Goal: Navigation & Orientation: Find specific page/section

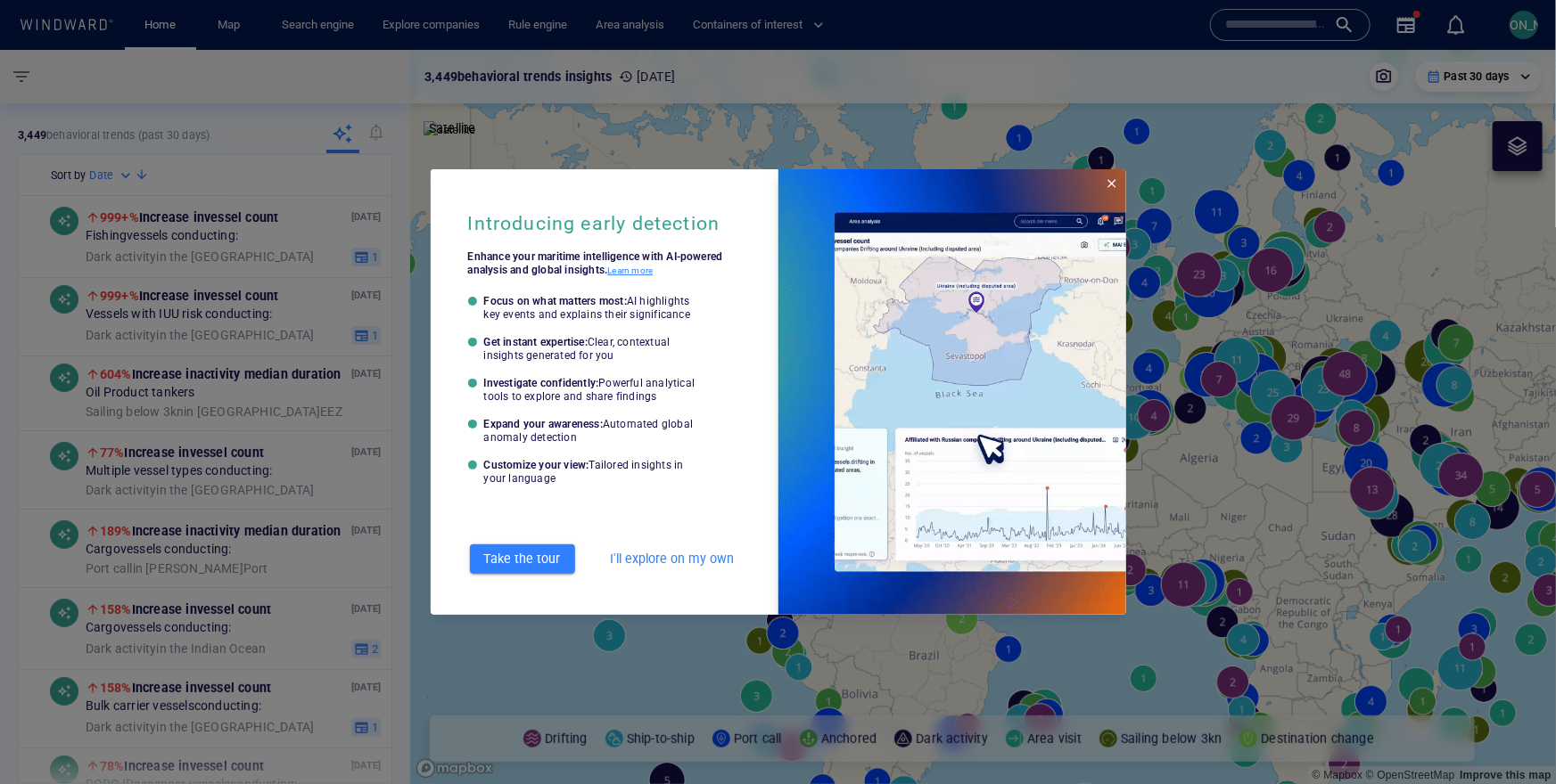
click at [1109, 186] on span "Close" at bounding box center [1112, 184] width 14 height 14
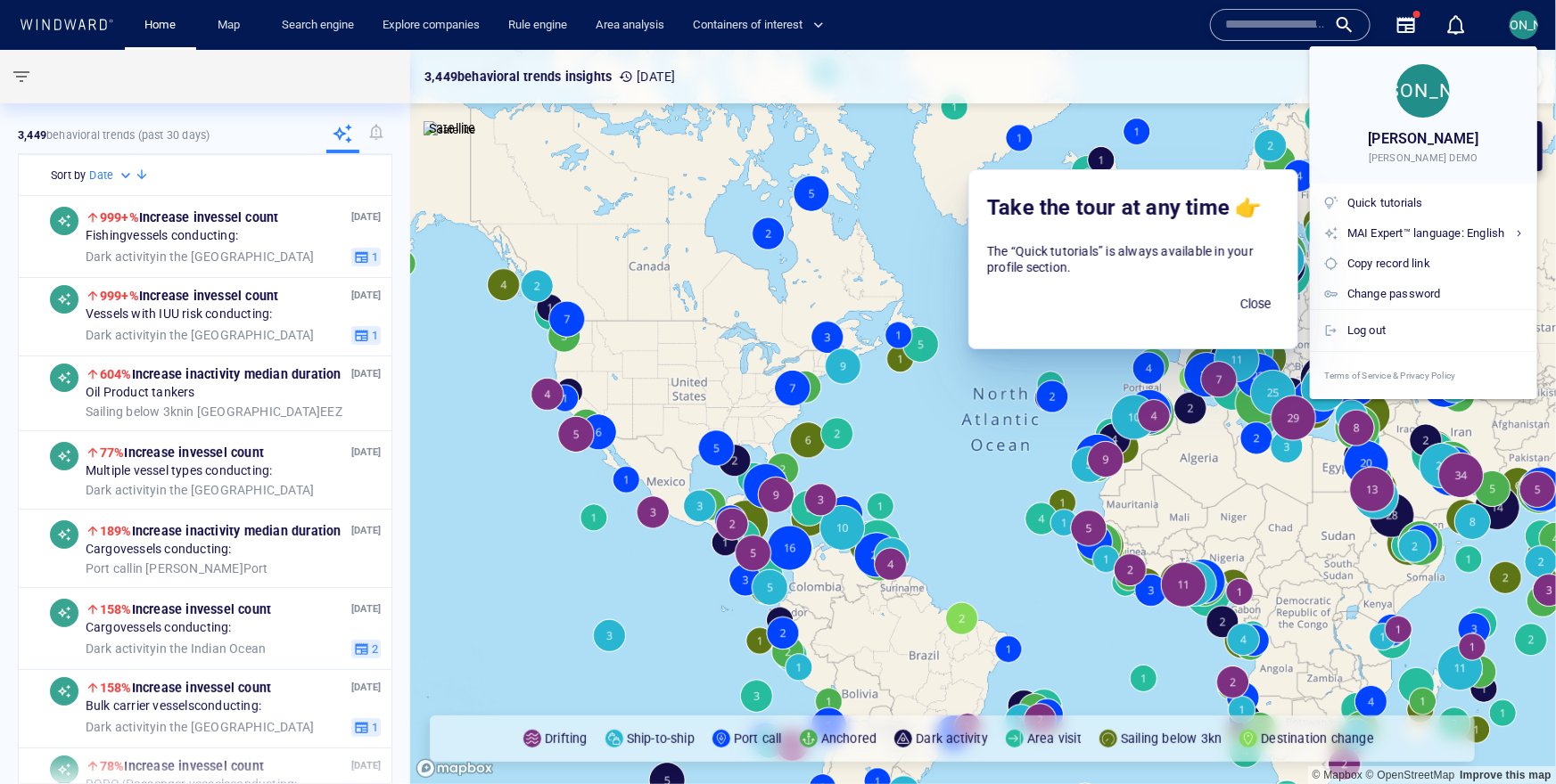
click at [1533, 21] on div at bounding box center [778, 392] width 1556 height 784
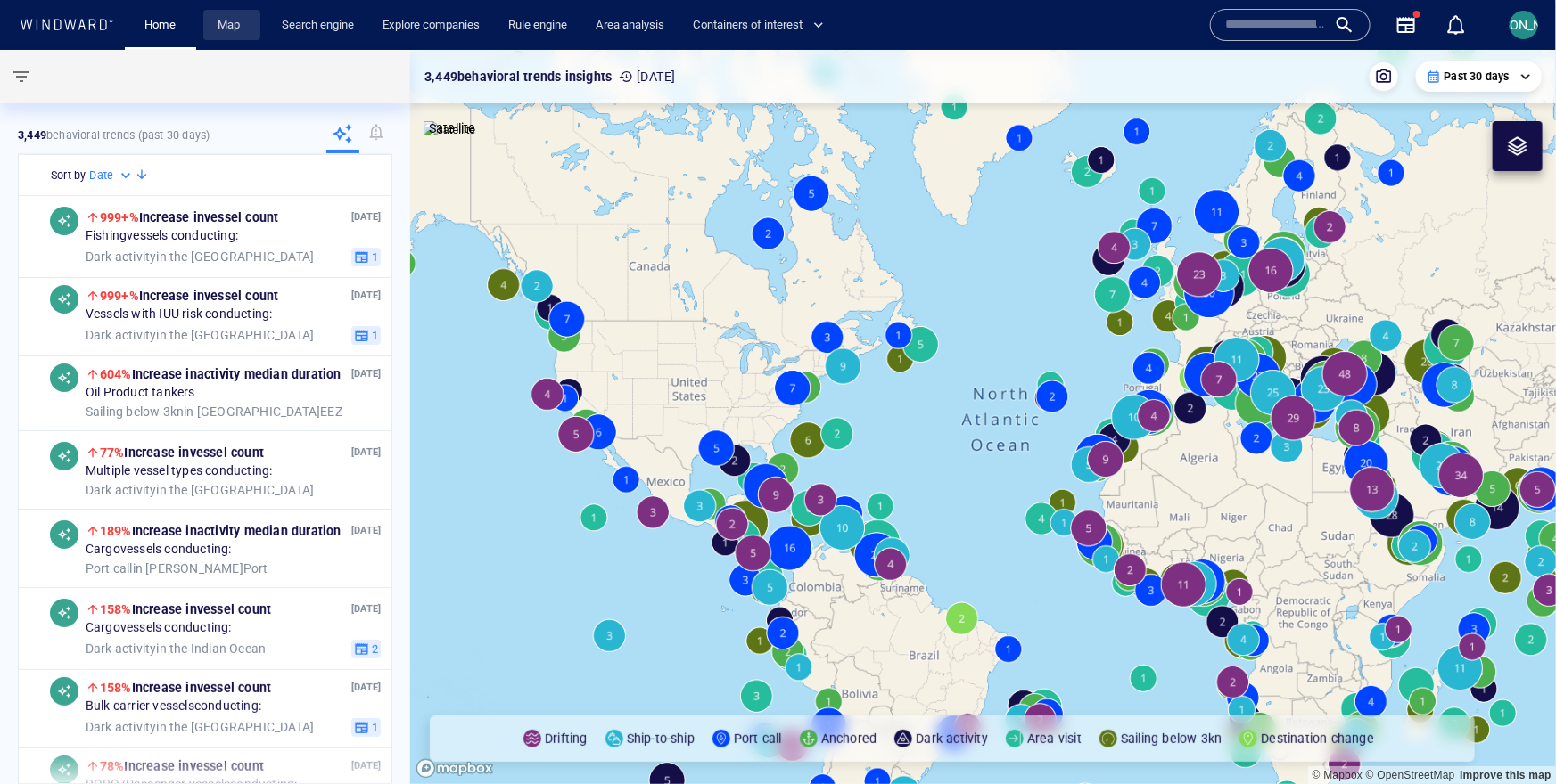
click at [227, 24] on link "Map" at bounding box center [232, 25] width 43 height 31
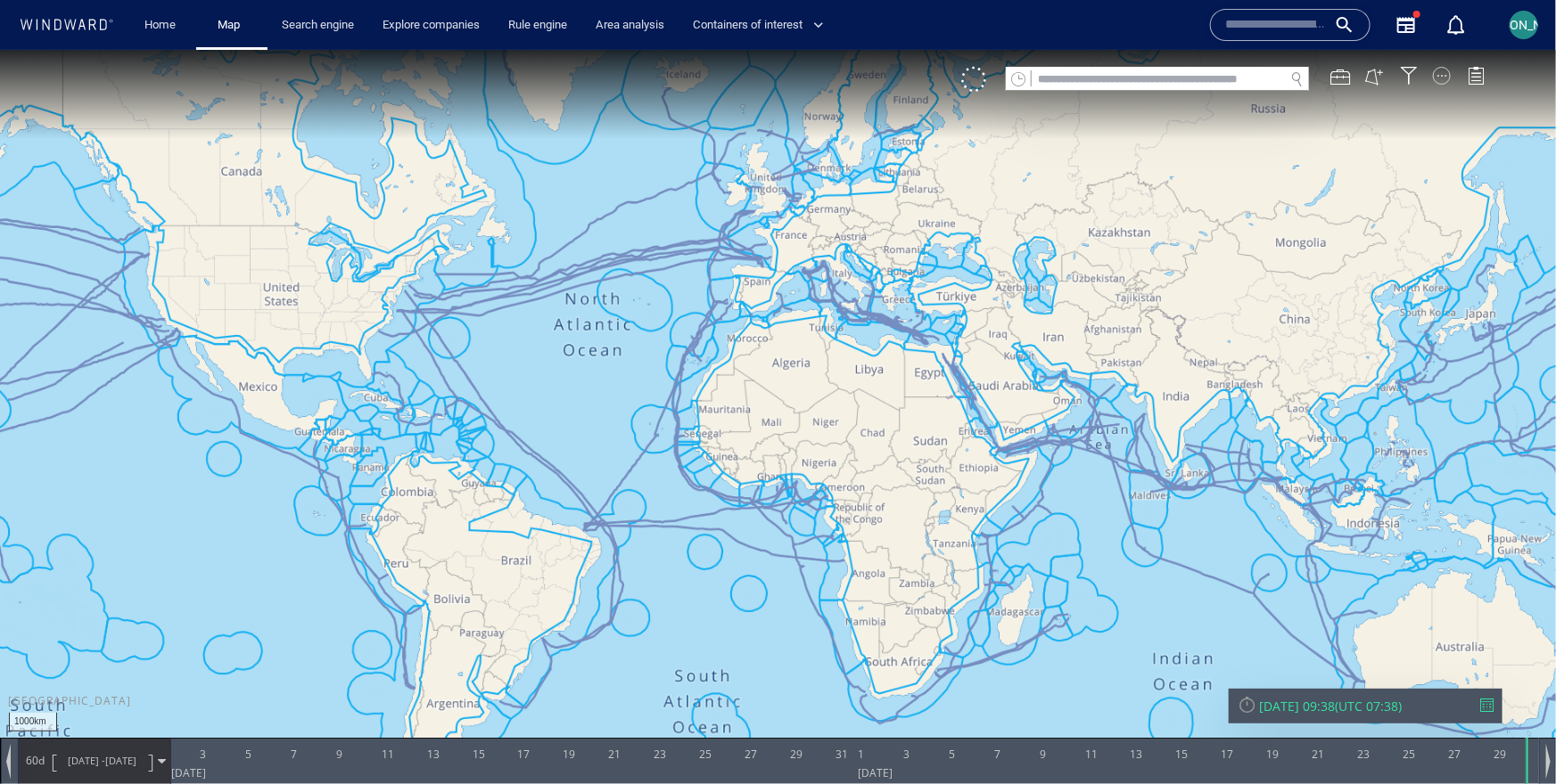
click at [1441, 80] on div at bounding box center [1442, 75] width 18 height 18
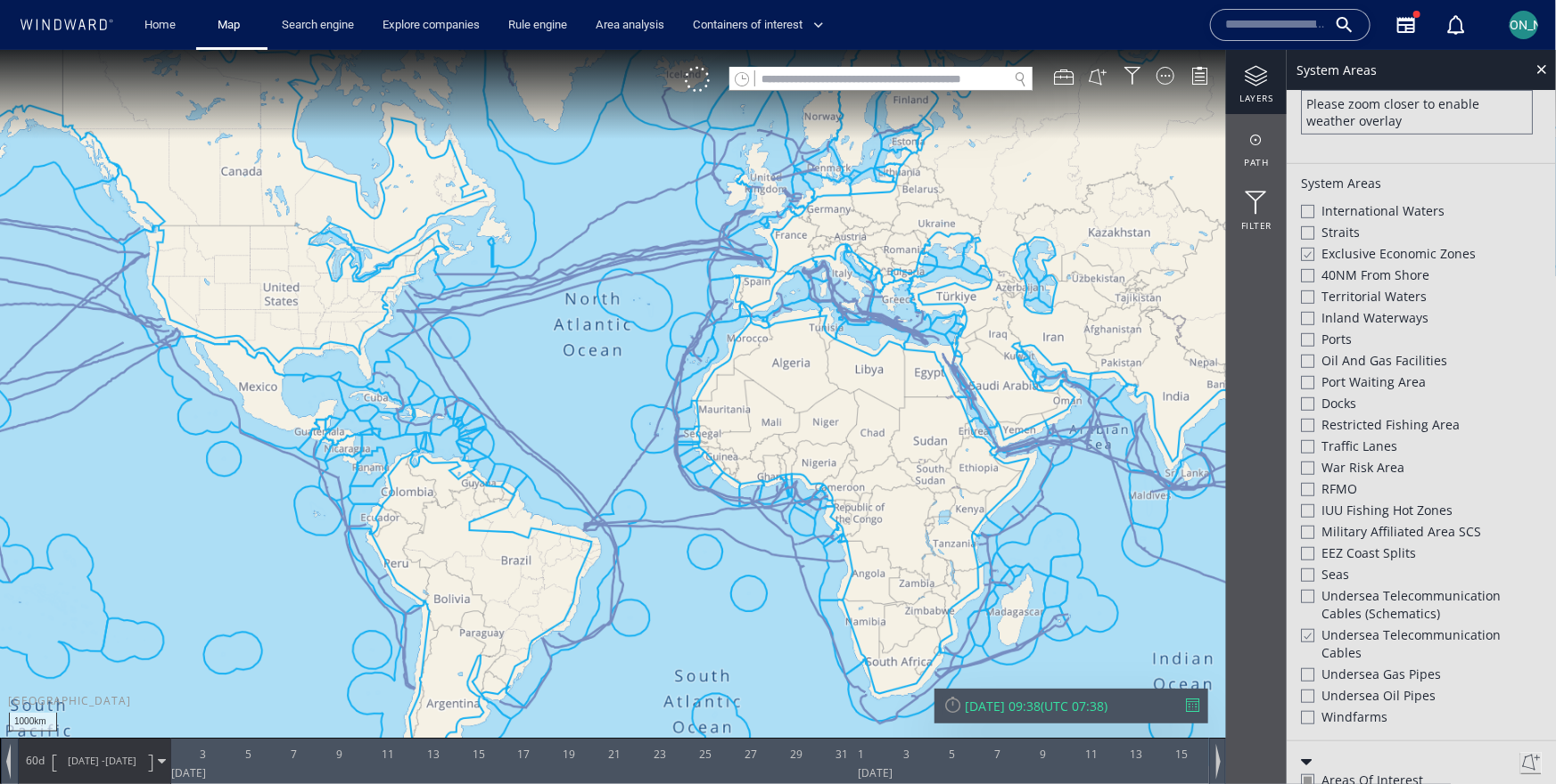
scroll to position [476, 0]
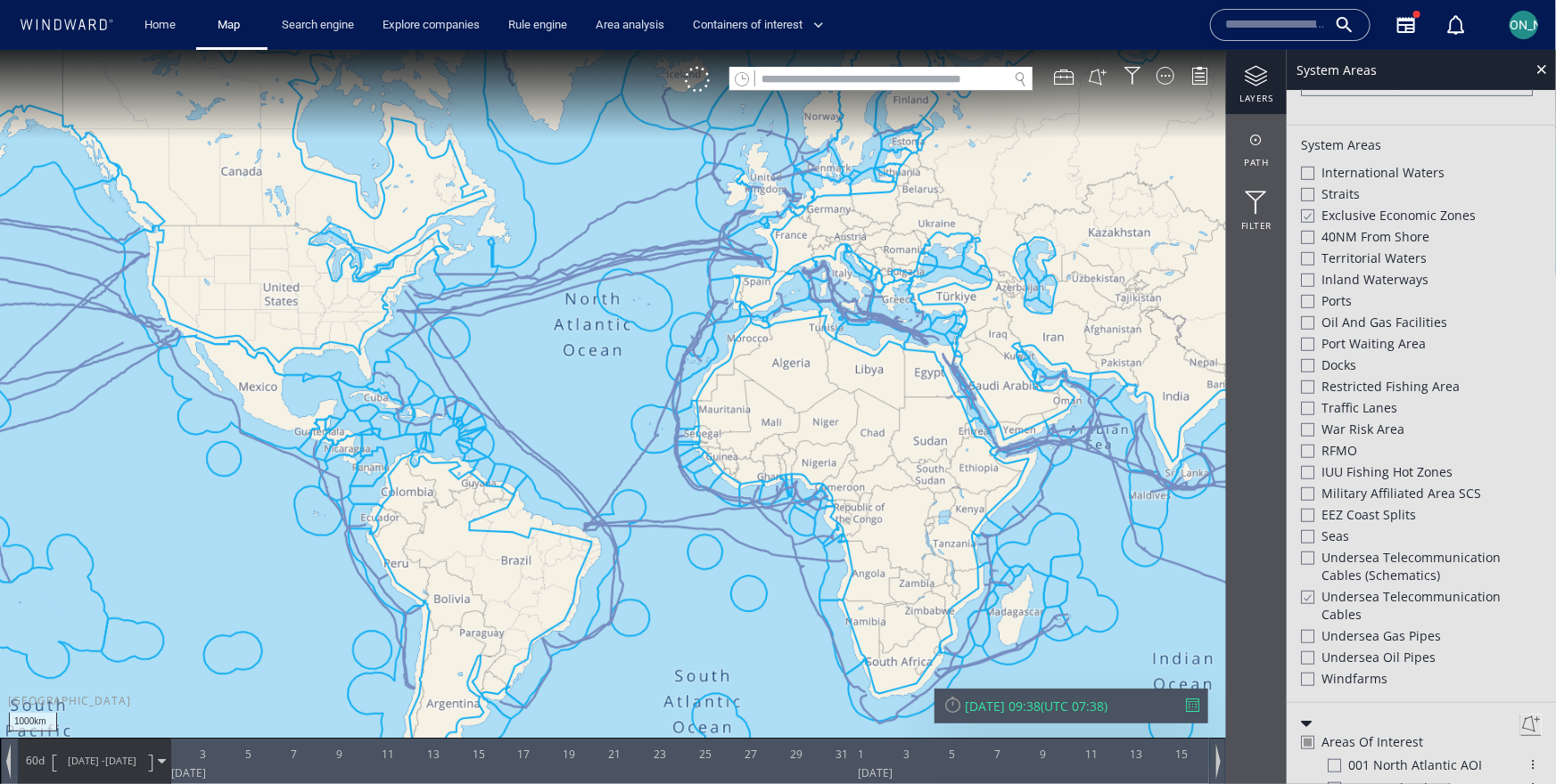
click at [1305, 213] on div at bounding box center [1306, 215] width 13 height 15
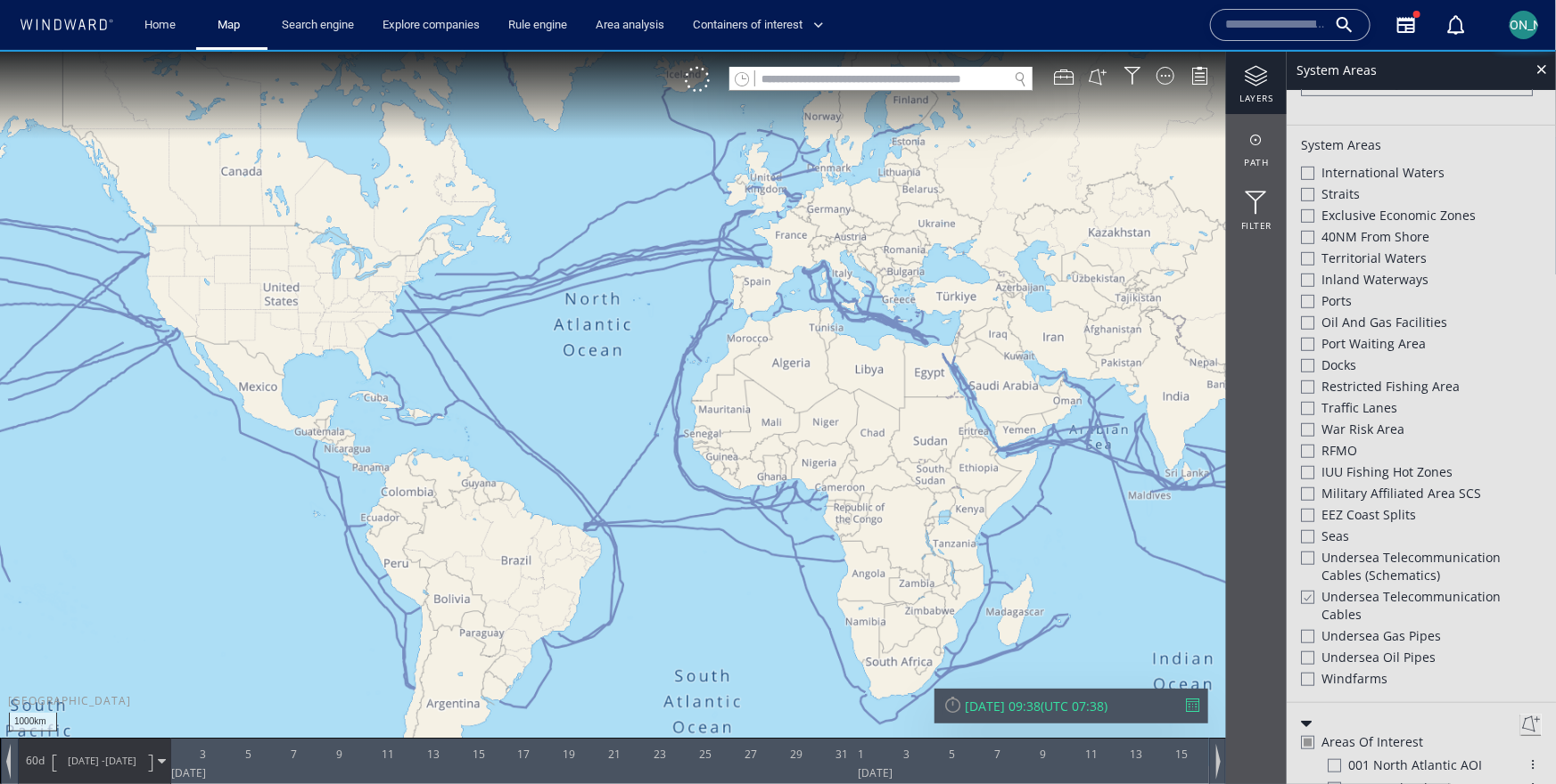
click at [1311, 602] on div at bounding box center [1306, 596] width 13 height 15
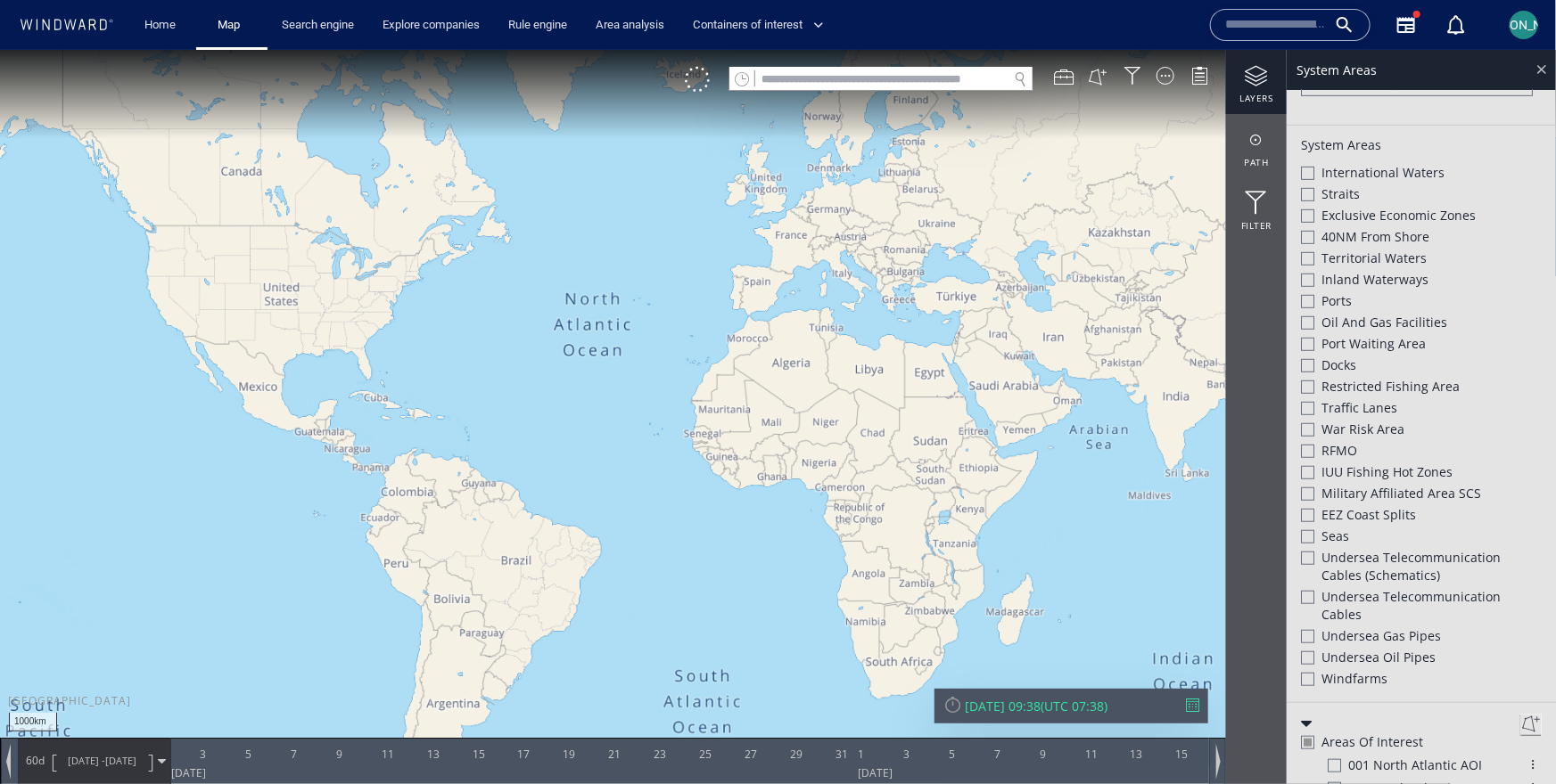
click at [1540, 74] on div at bounding box center [1541, 68] width 21 height 21
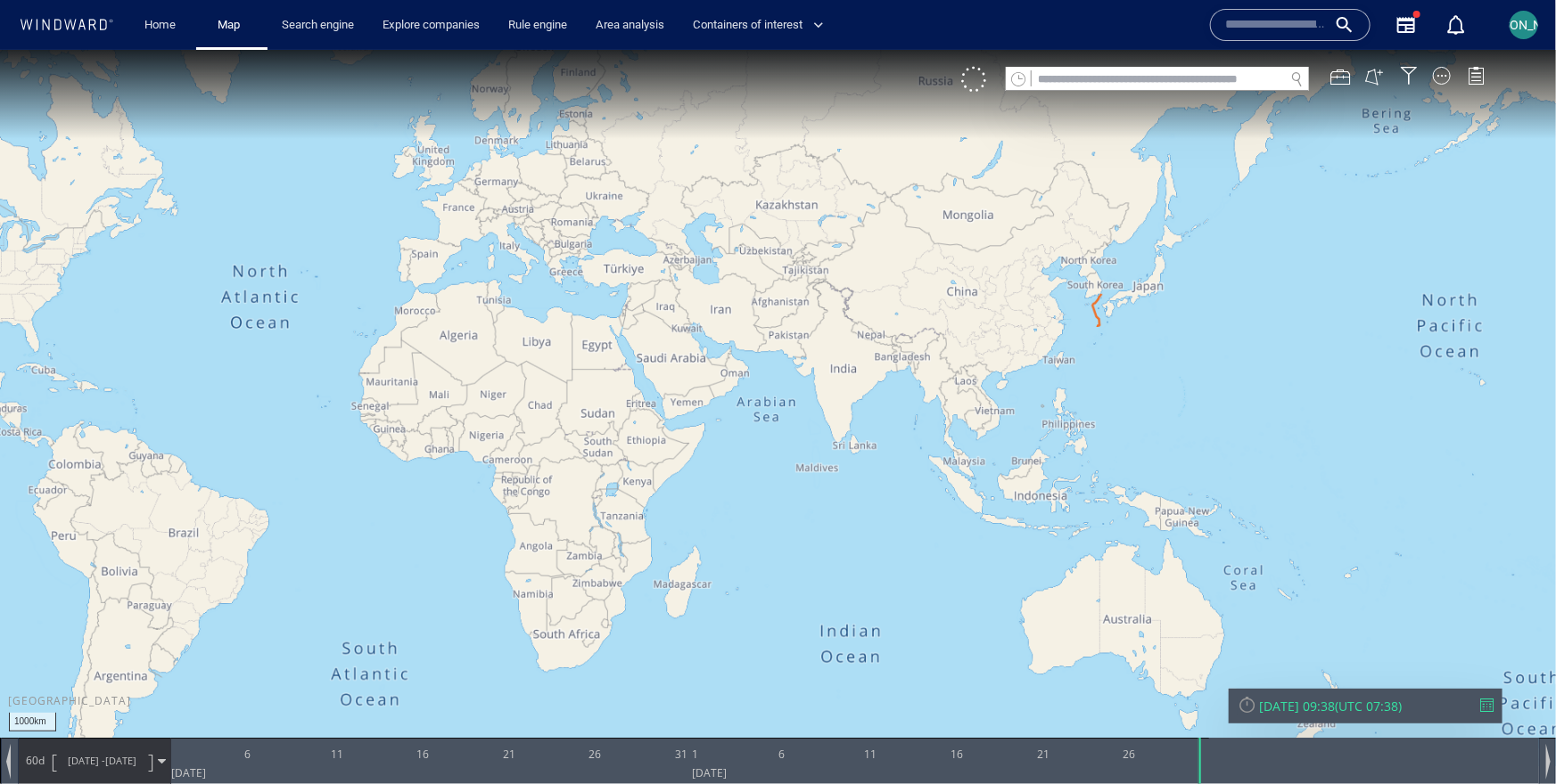
drag, startPoint x: 1109, startPoint y: 541, endPoint x: 764, endPoint y: 513, distance: 346.1
click at [763, 513] on canvas "Map" at bounding box center [778, 406] width 1556 height 716
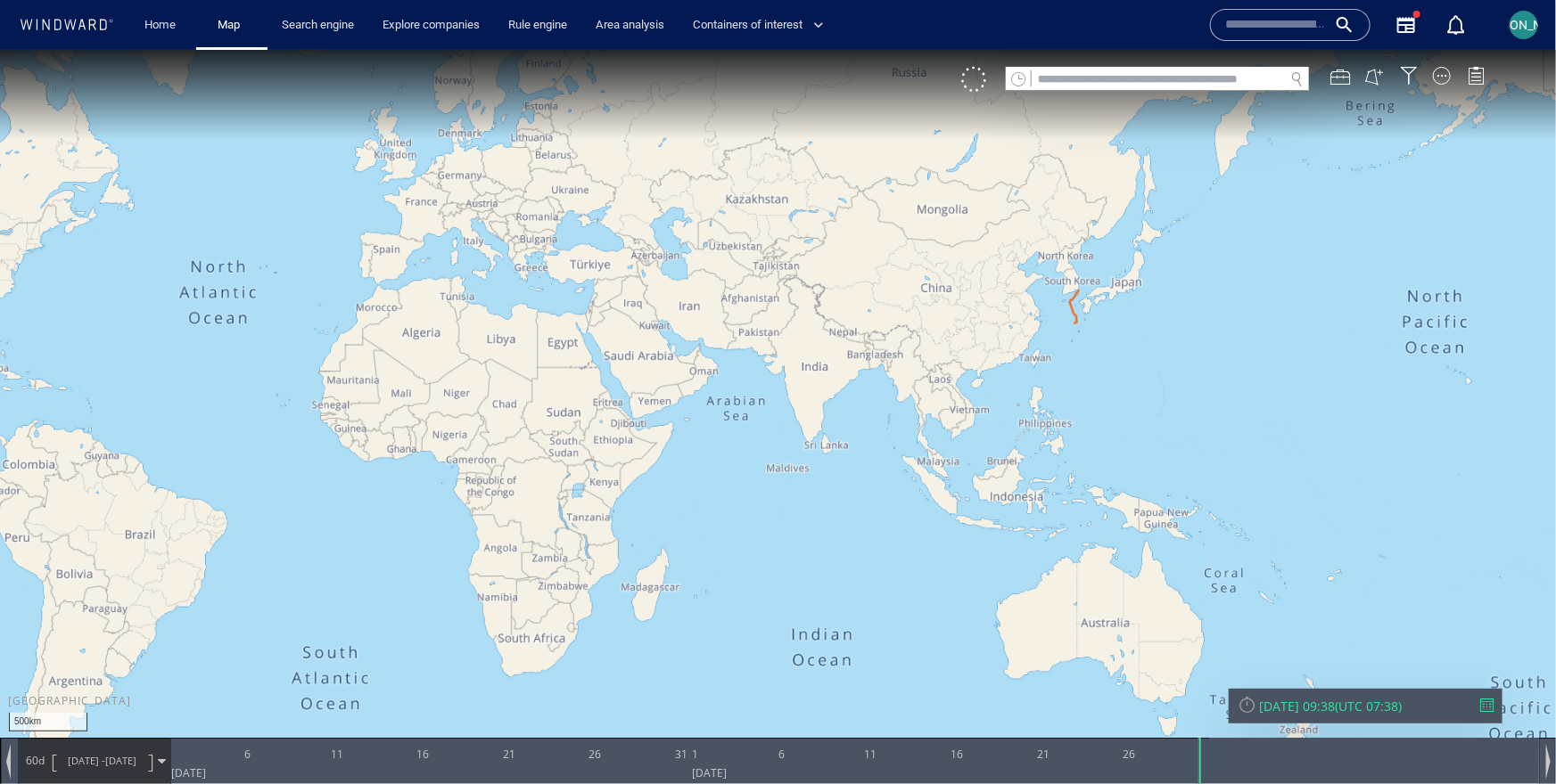
drag, startPoint x: 994, startPoint y: 450, endPoint x: 909, endPoint y: 542, distance: 125.3
click at [909, 542] on canvas "Map" at bounding box center [778, 406] width 1556 height 716
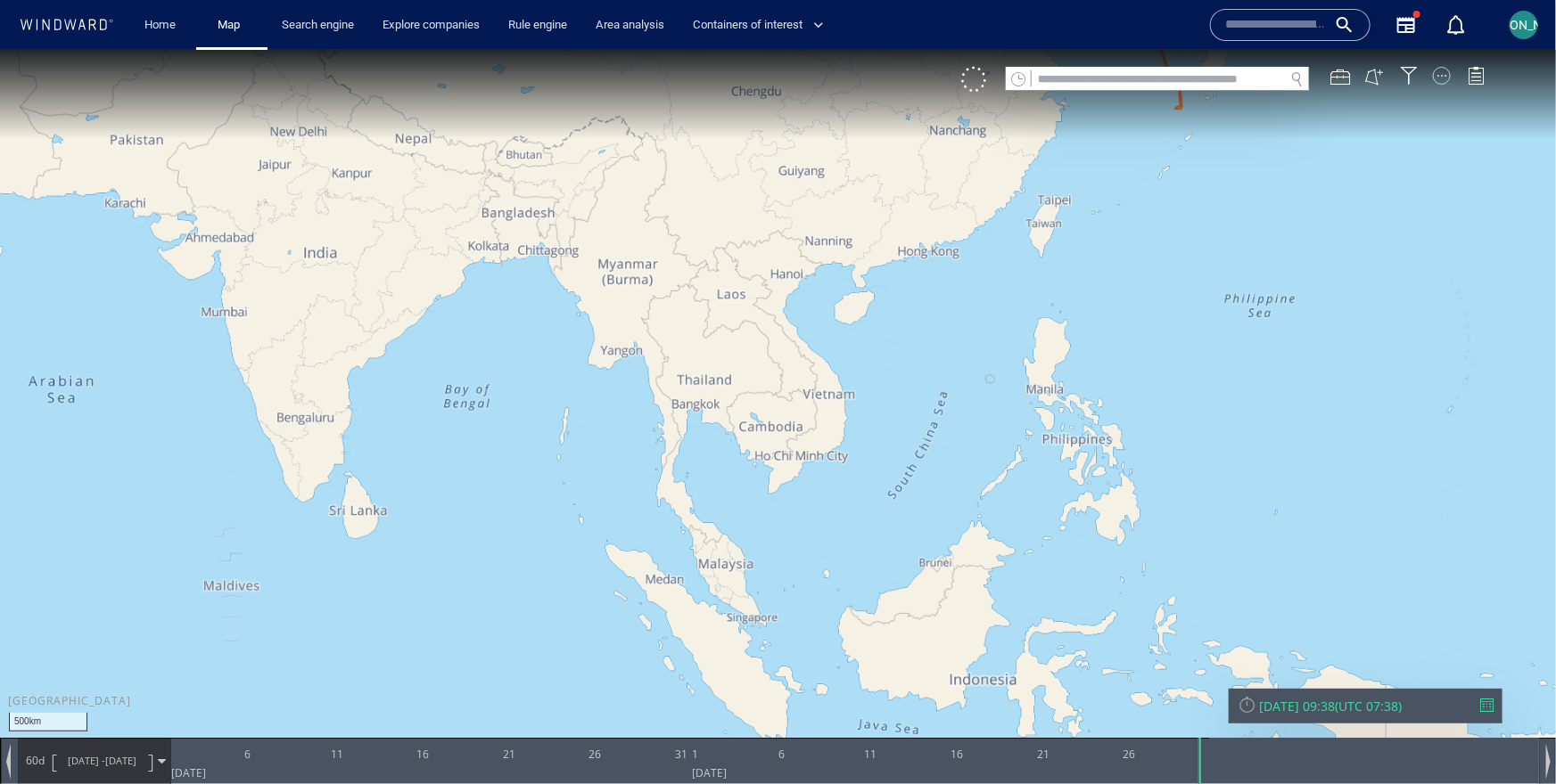
click at [1439, 74] on div at bounding box center [1442, 75] width 18 height 18
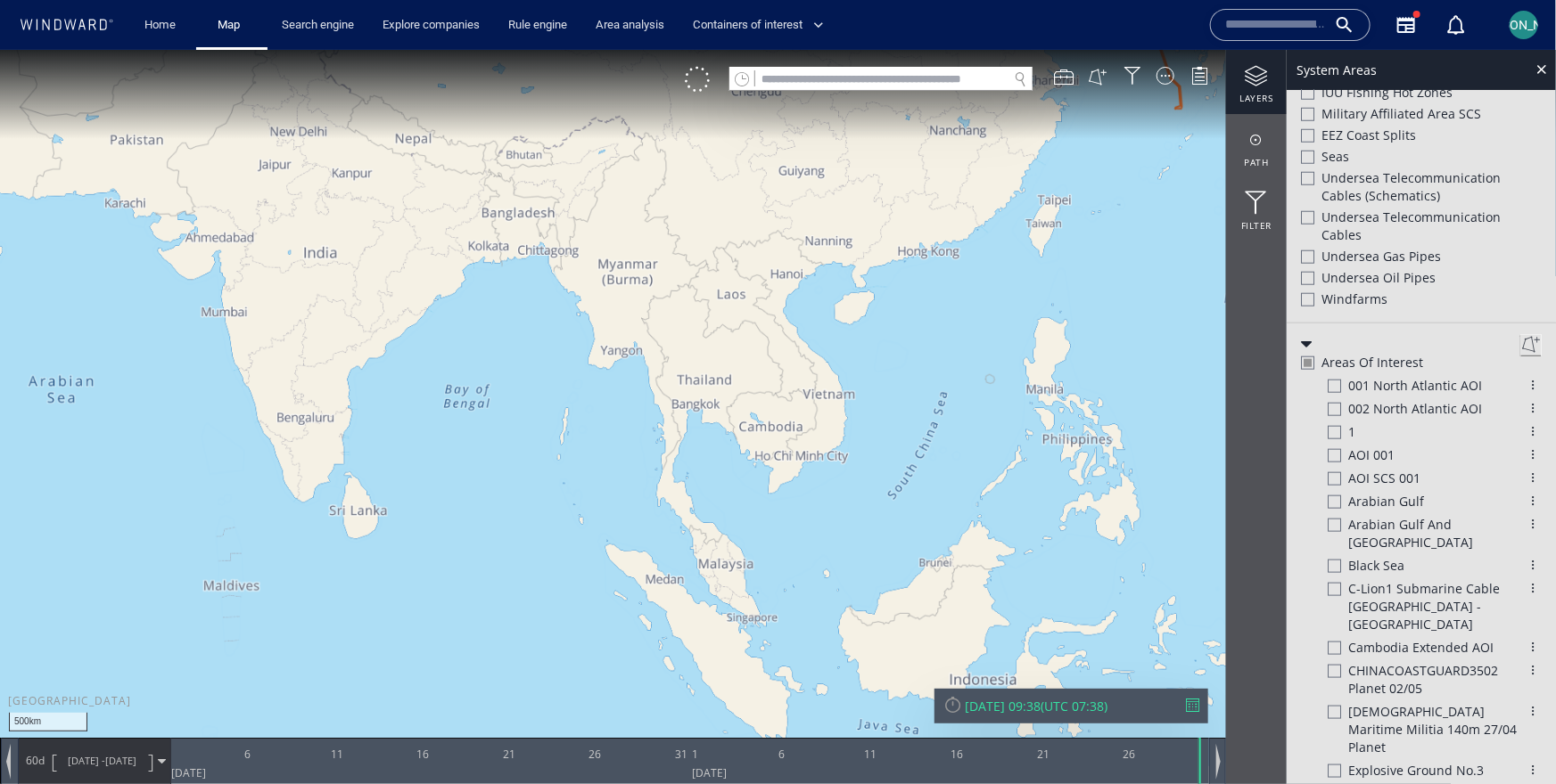
scroll to position [867, 0]
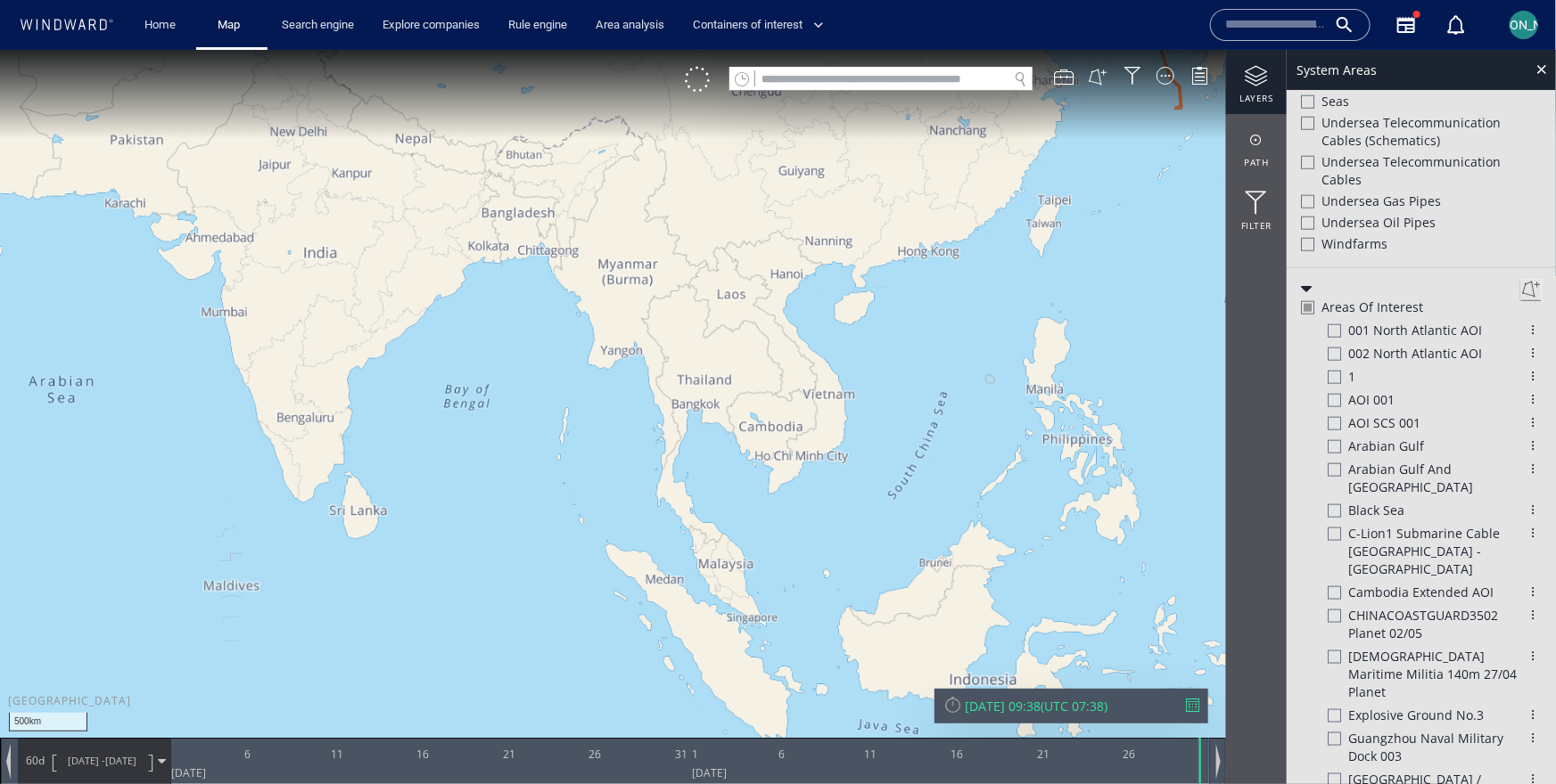
click at [1304, 311] on div at bounding box center [1308, 307] width 8 height 8
click at [1304, 315] on div at bounding box center [1306, 307] width 13 height 15
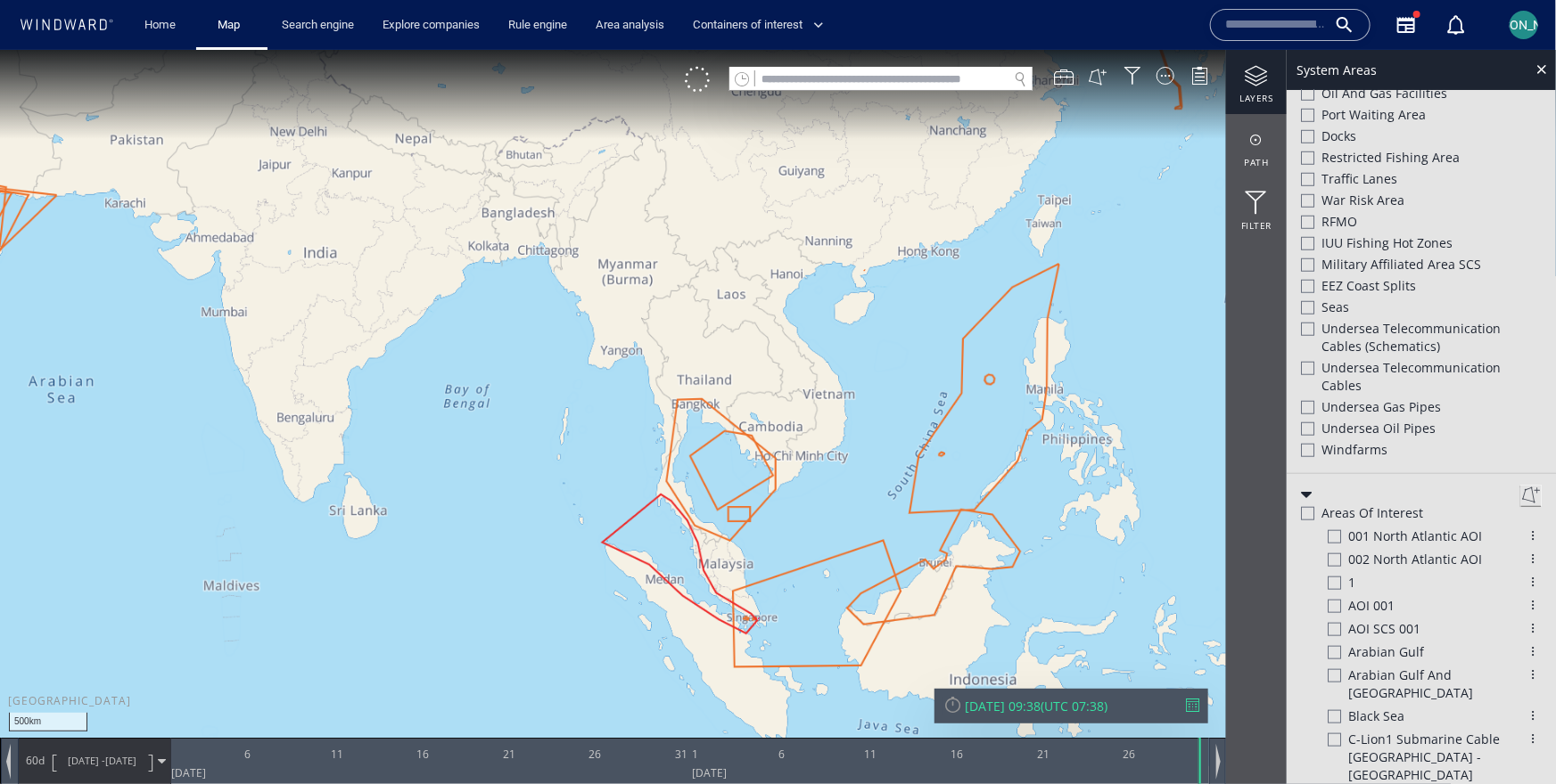
scroll to position [0, 0]
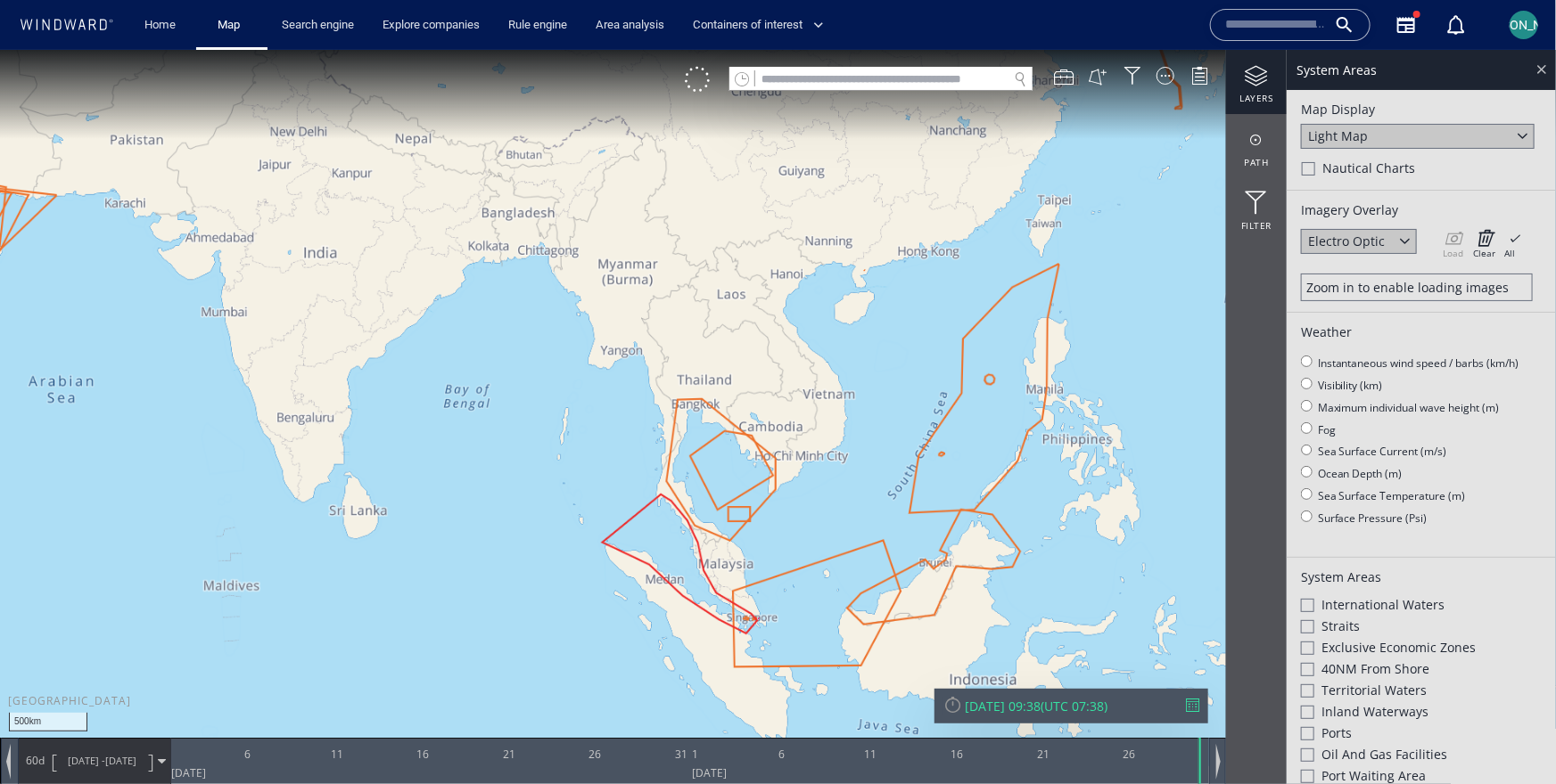
click at [1542, 66] on div at bounding box center [1541, 68] width 21 height 21
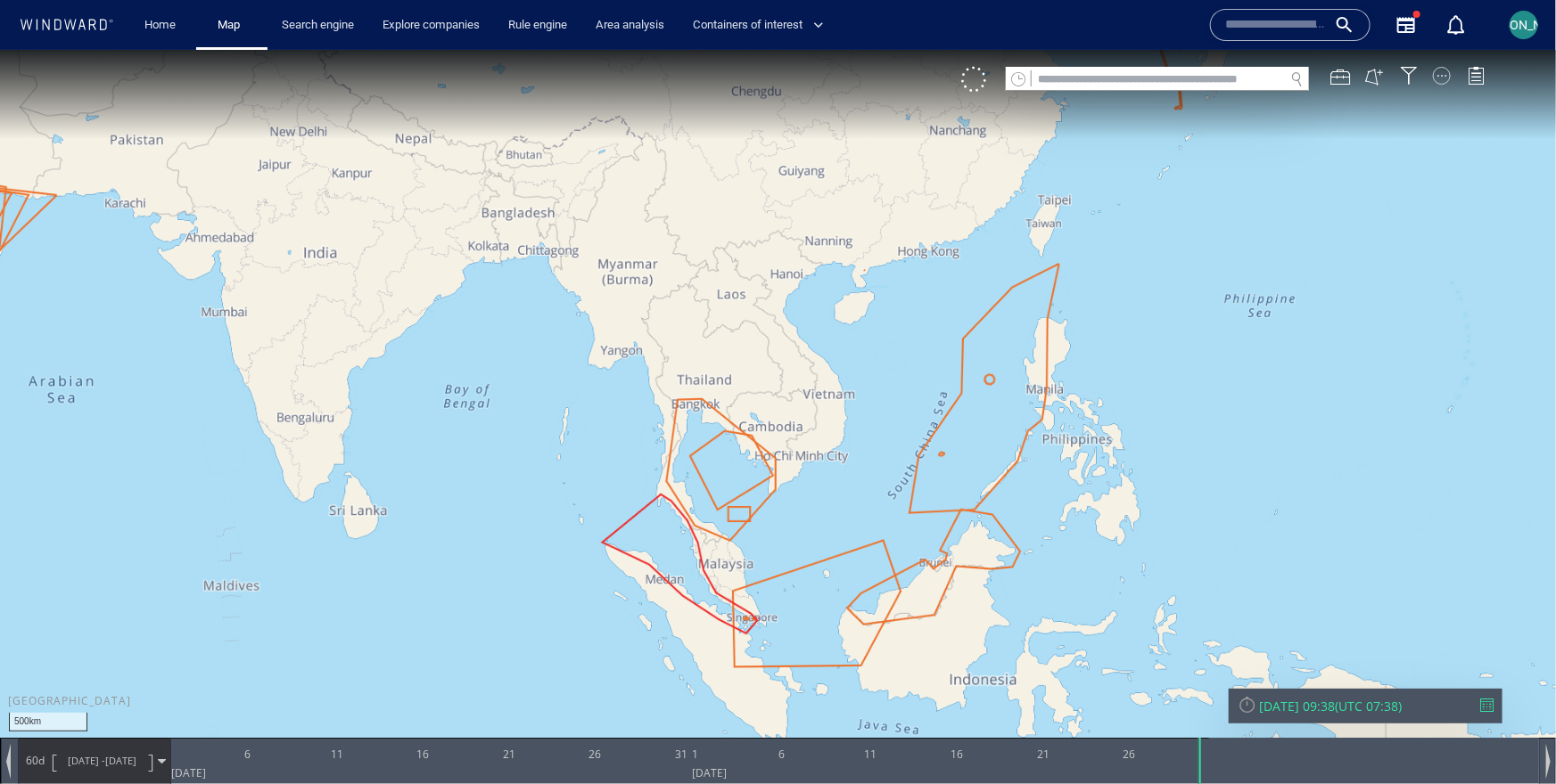
click at [1436, 71] on div at bounding box center [1442, 75] width 18 height 18
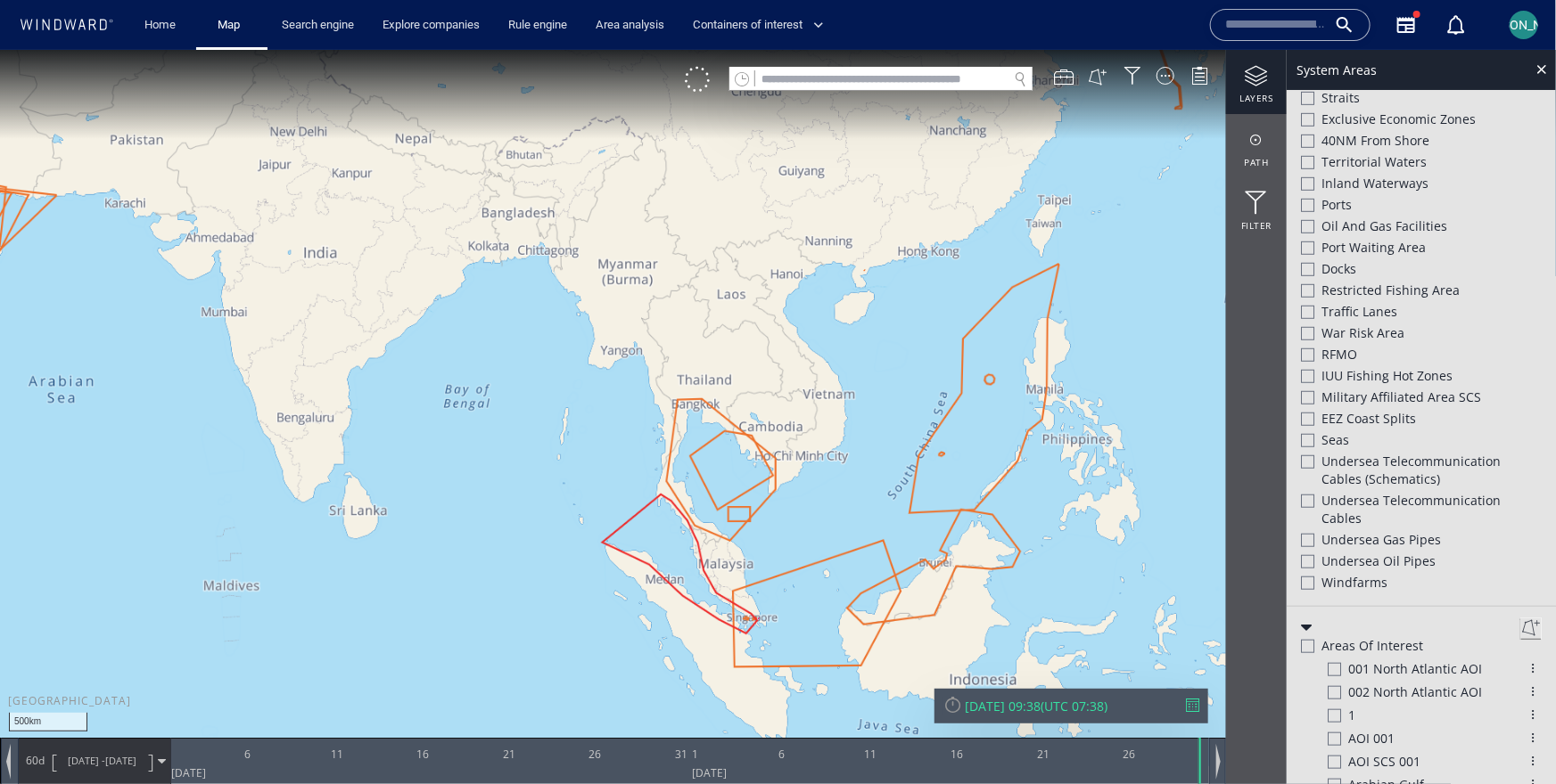
scroll to position [766, 0]
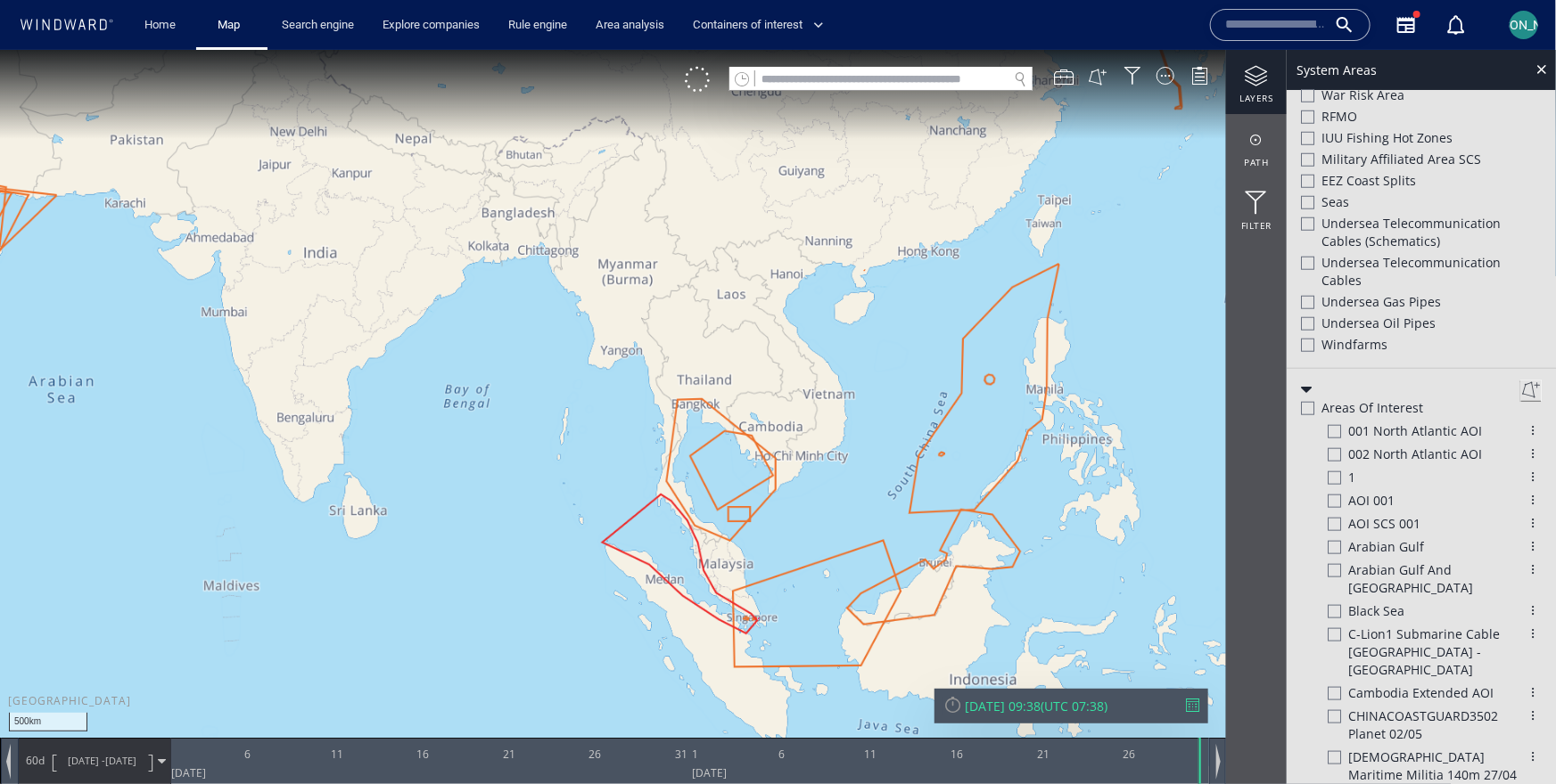
click at [1309, 414] on div at bounding box center [1307, 407] width 13 height 13
click at [1309, 415] on div at bounding box center [1306, 407] width 13 height 15
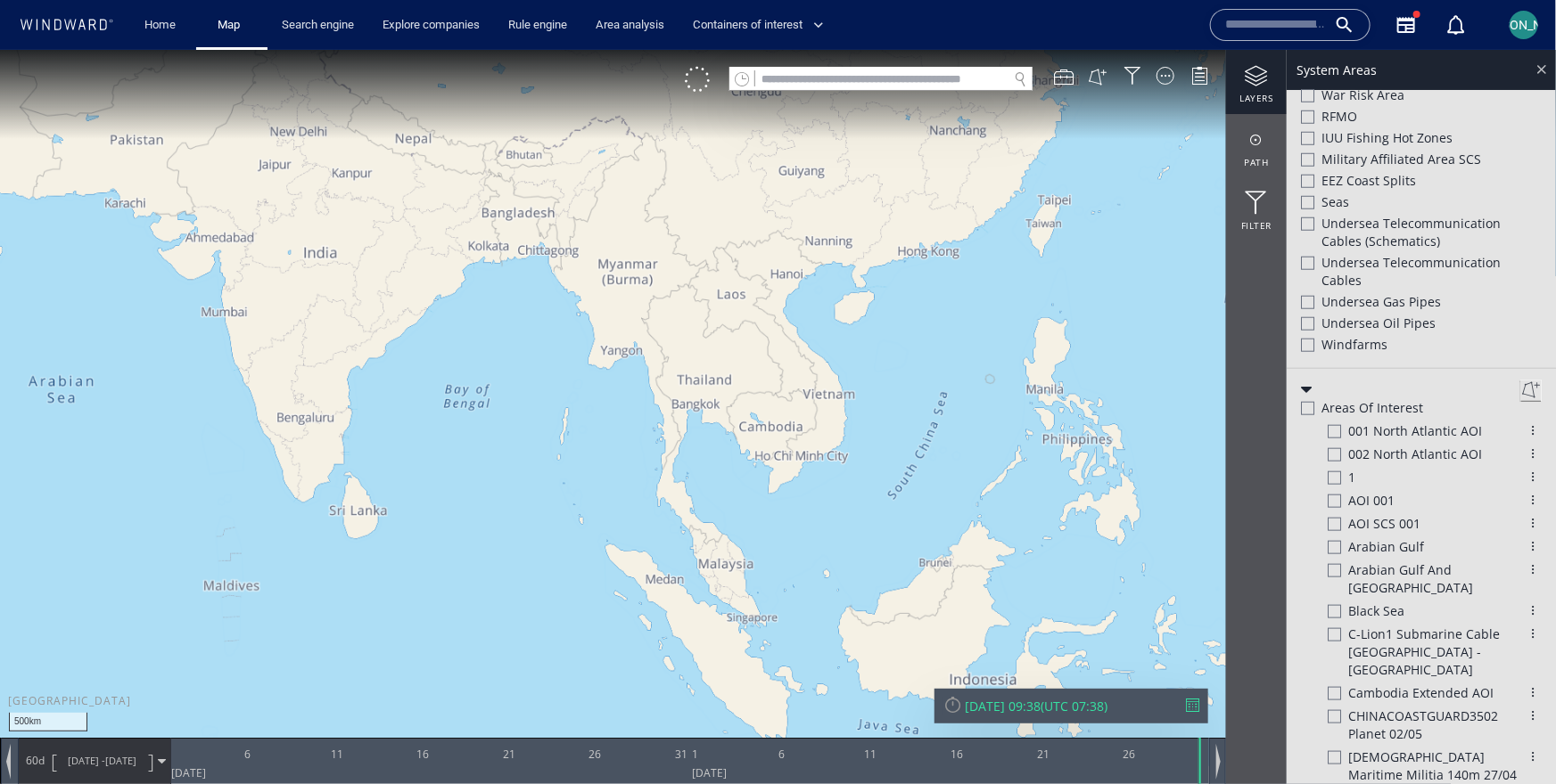
click at [1544, 67] on div at bounding box center [1541, 68] width 21 height 21
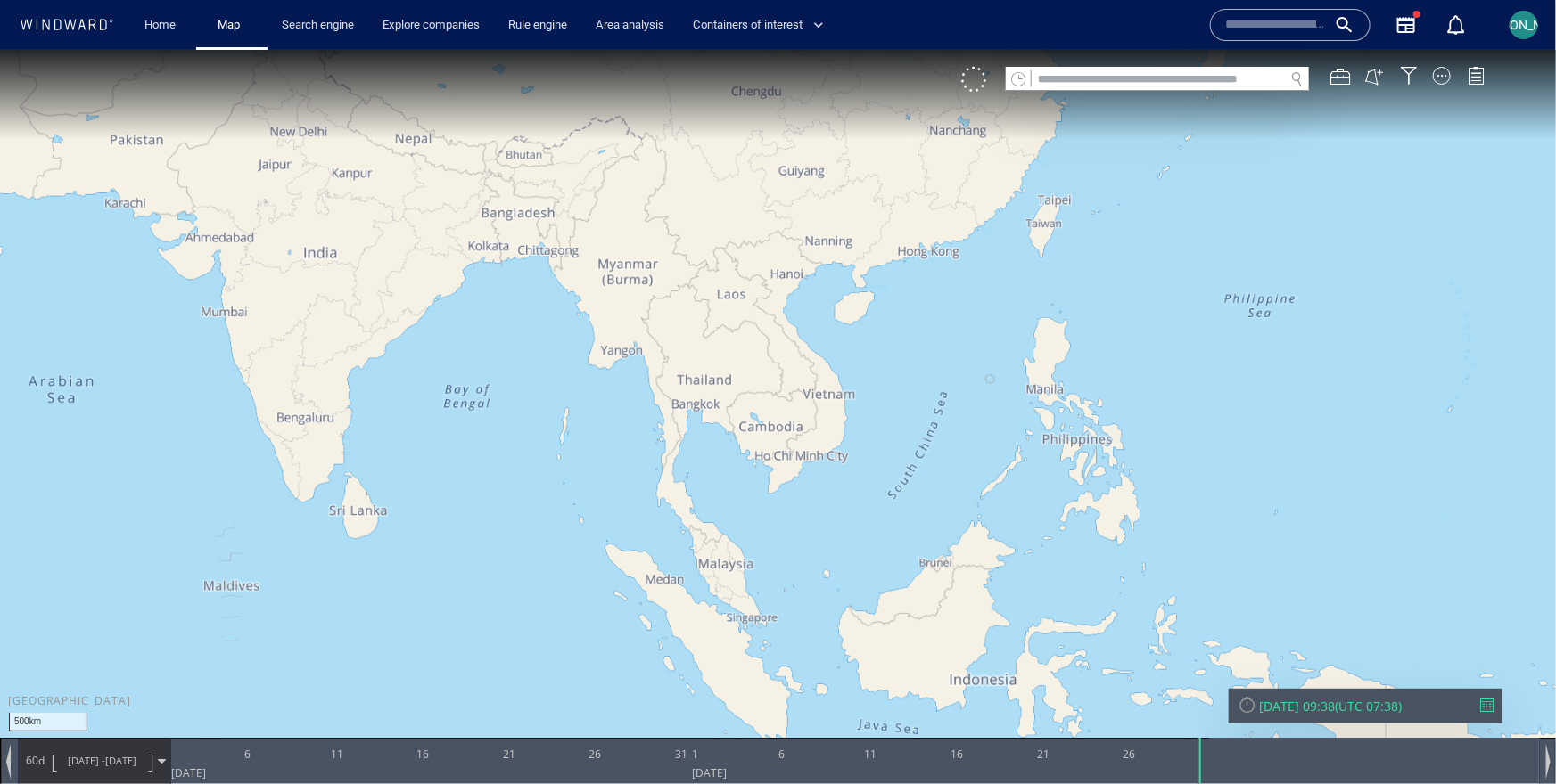
drag, startPoint x: 831, startPoint y: 430, endPoint x: 809, endPoint y: 331, distance: 101.4
click at [809, 331] on canvas "Map" at bounding box center [778, 406] width 1556 height 716
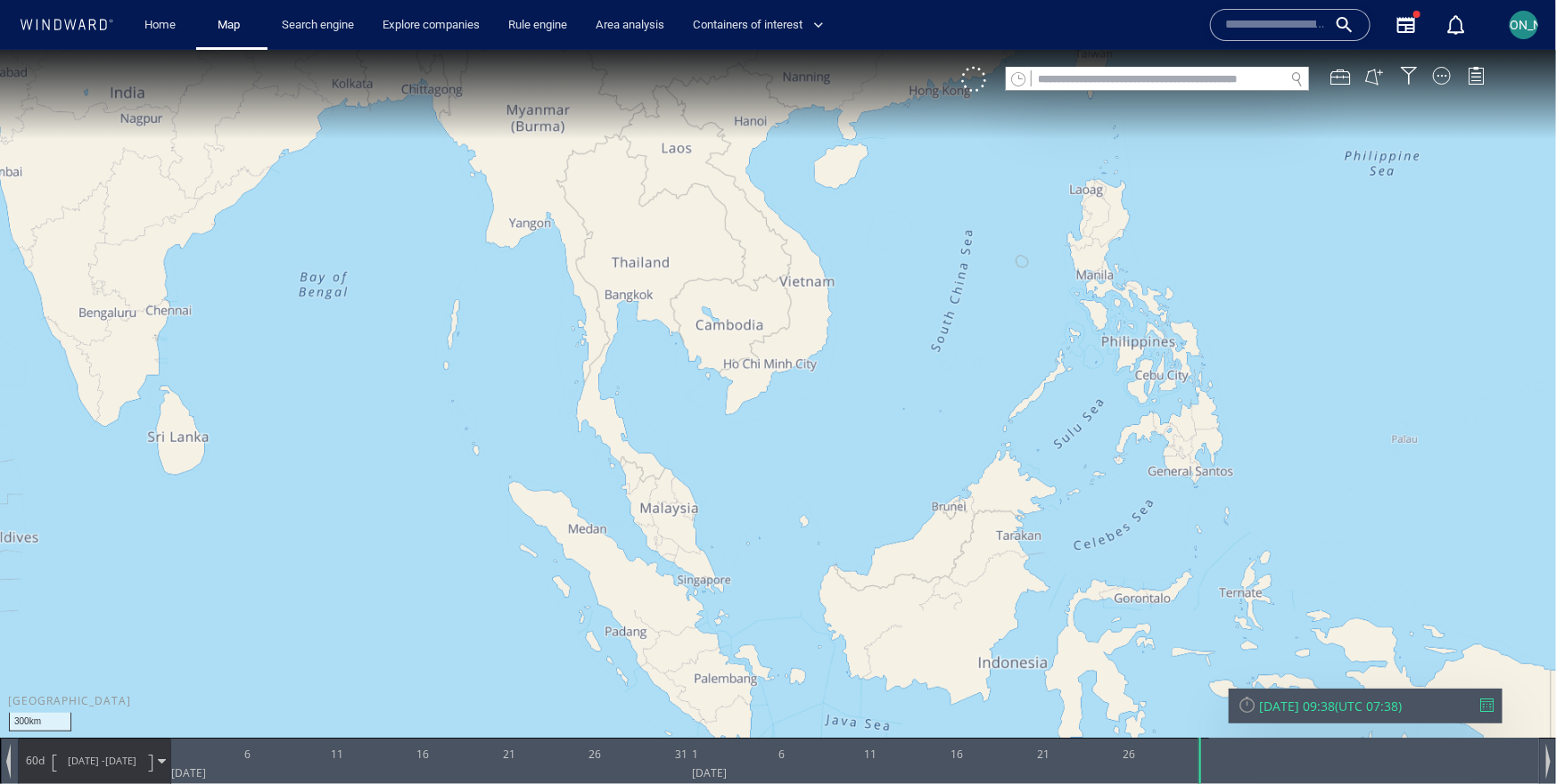
drag, startPoint x: 808, startPoint y: 331, endPoint x: 789, endPoint y: 358, distance: 33.0
click at [788, 358] on canvas "Map" at bounding box center [778, 406] width 1556 height 716
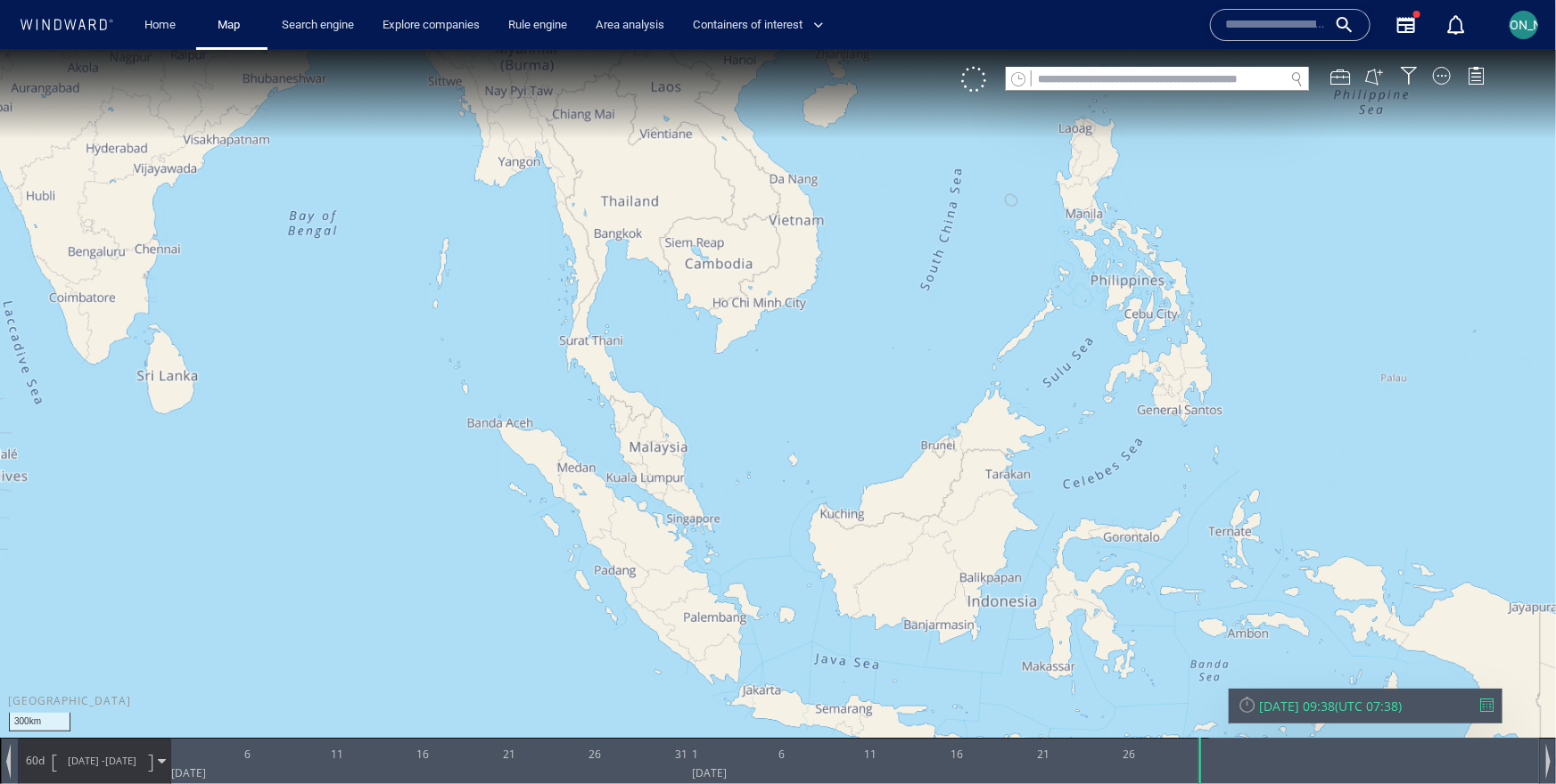
drag, startPoint x: 789, startPoint y: 358, endPoint x: 800, endPoint y: 269, distance: 89.7
click at [800, 269] on canvas "Map" at bounding box center [778, 406] width 1556 height 716
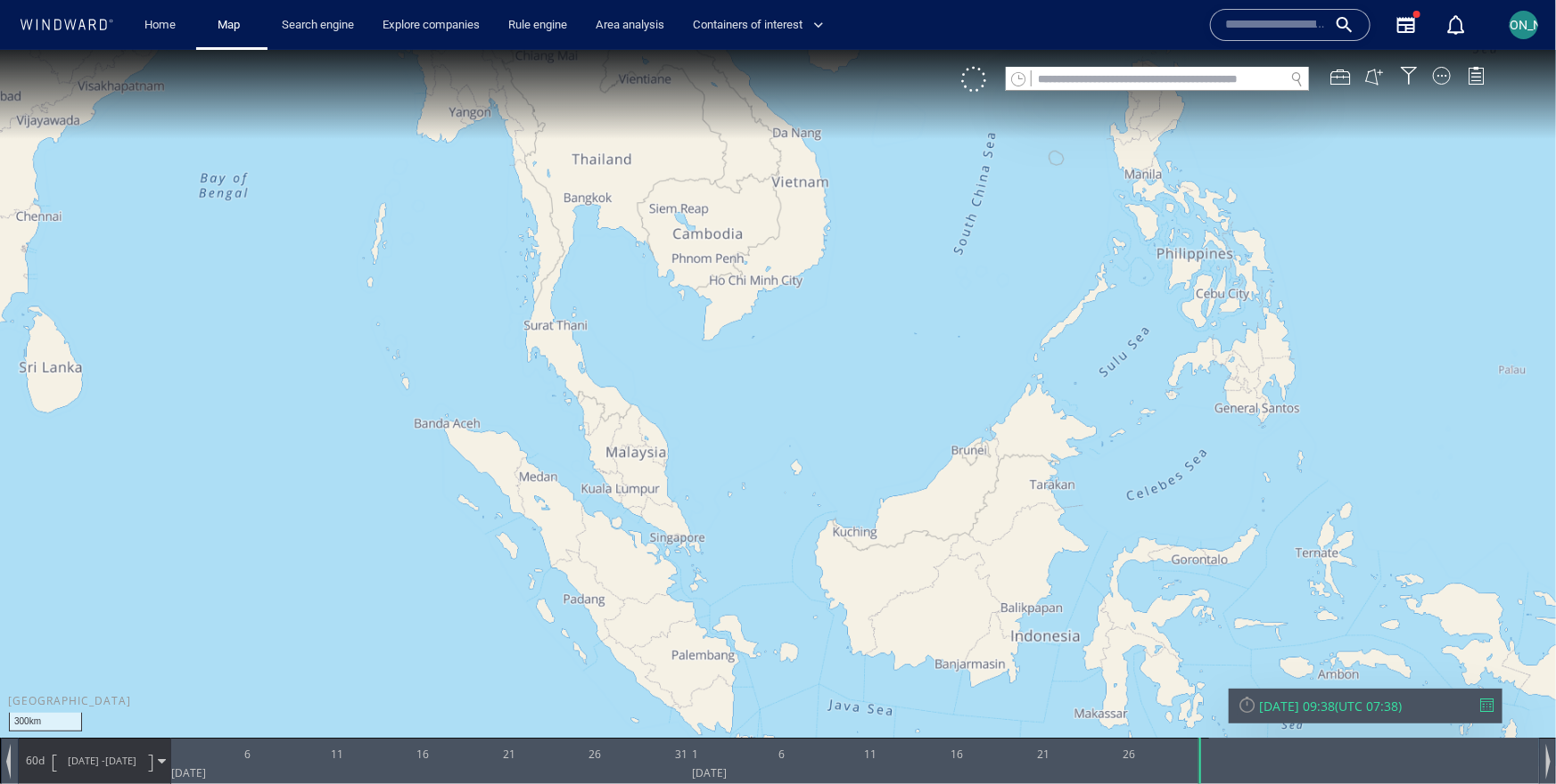
drag, startPoint x: 800, startPoint y: 269, endPoint x: 815, endPoint y: 168, distance: 102.1
click at [815, 167] on canvas "Map" at bounding box center [778, 406] width 1556 height 716
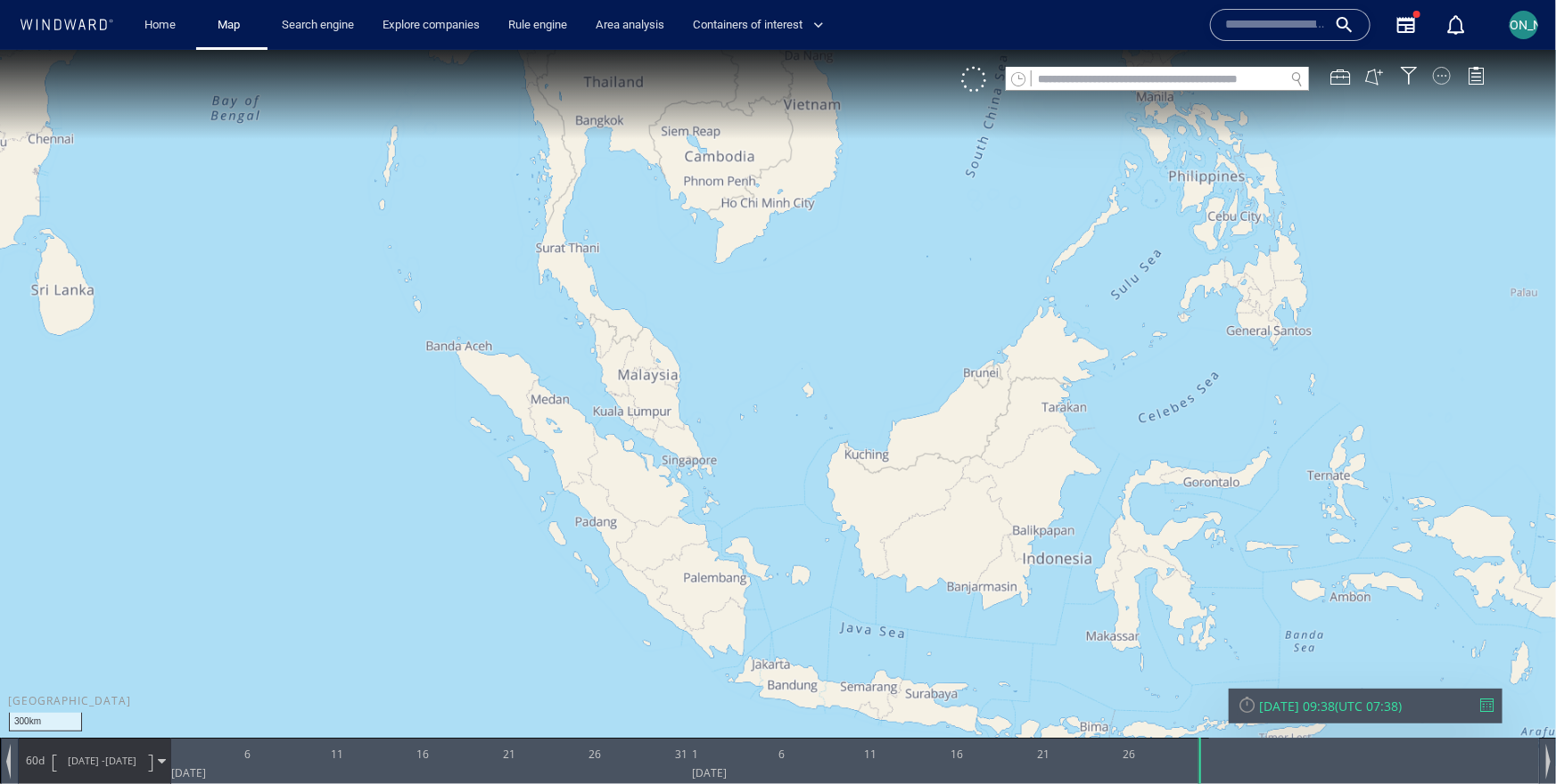
click at [1435, 78] on div at bounding box center [1442, 75] width 18 height 18
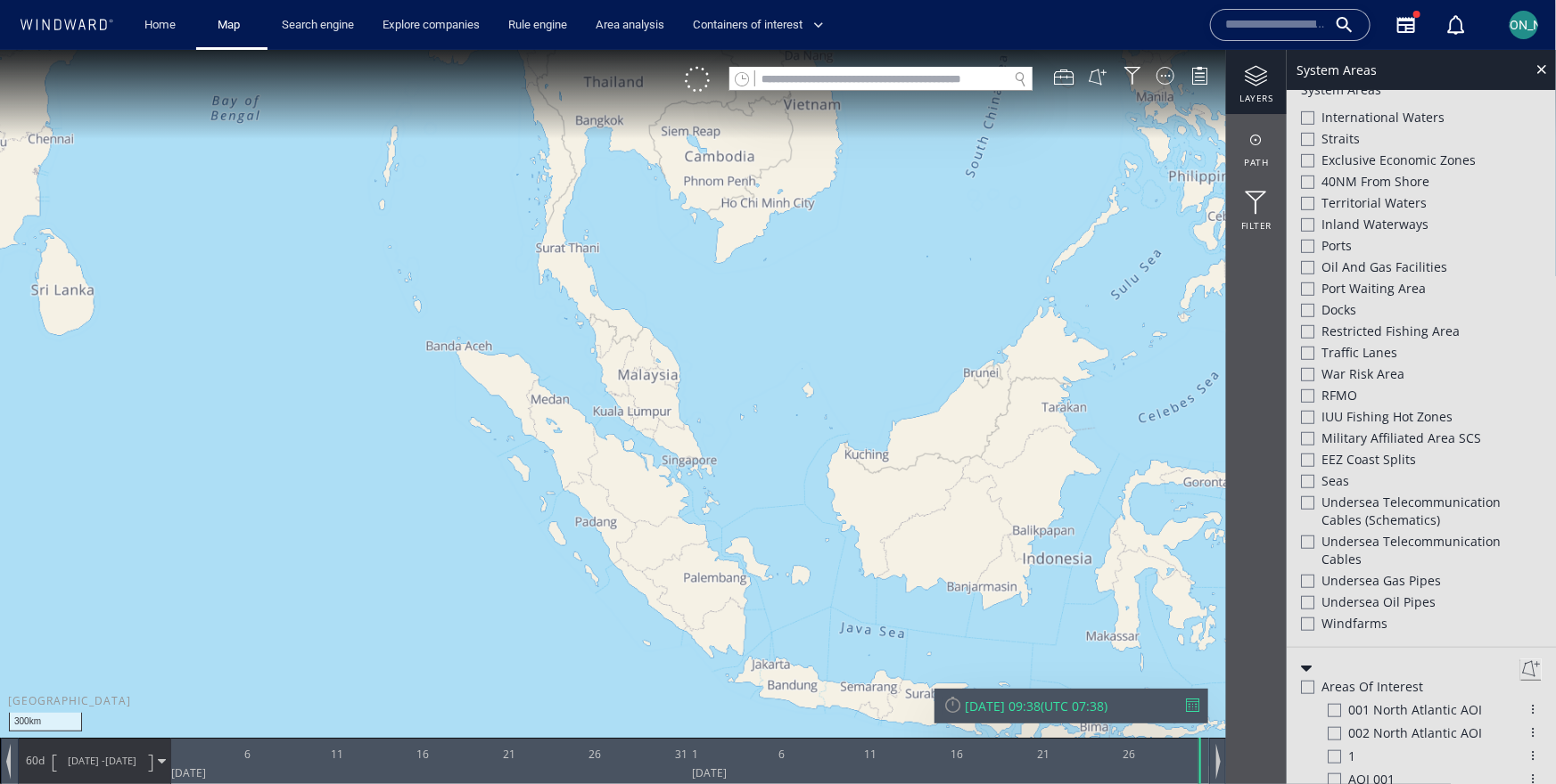
scroll to position [484, 0]
click at [1312, 156] on div at bounding box center [1307, 162] width 13 height 13
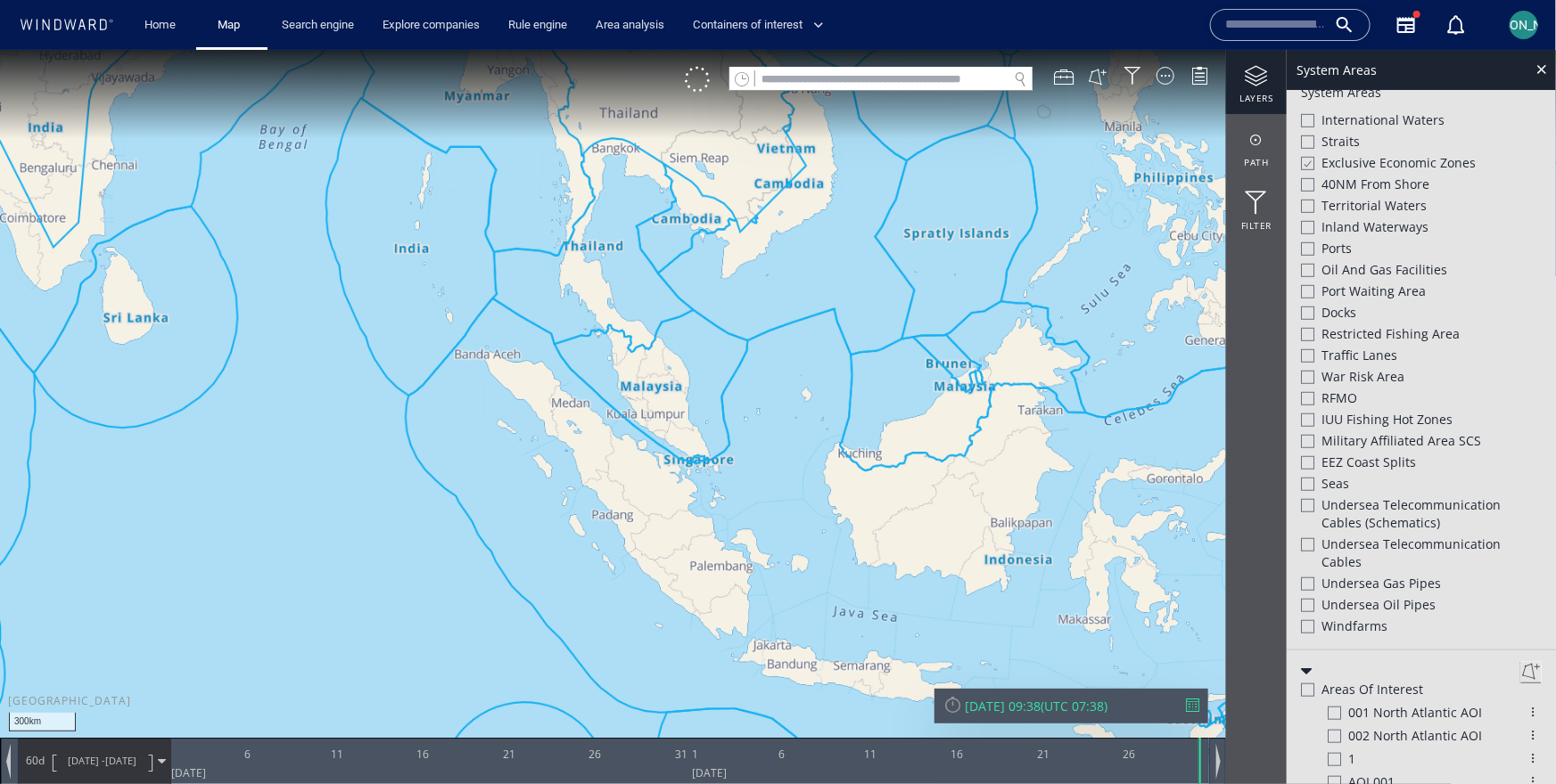
drag, startPoint x: 788, startPoint y: 440, endPoint x: 653, endPoint y: 295, distance: 198.1
click at [653, 294] on canvas "Map" at bounding box center [778, 406] width 1556 height 716
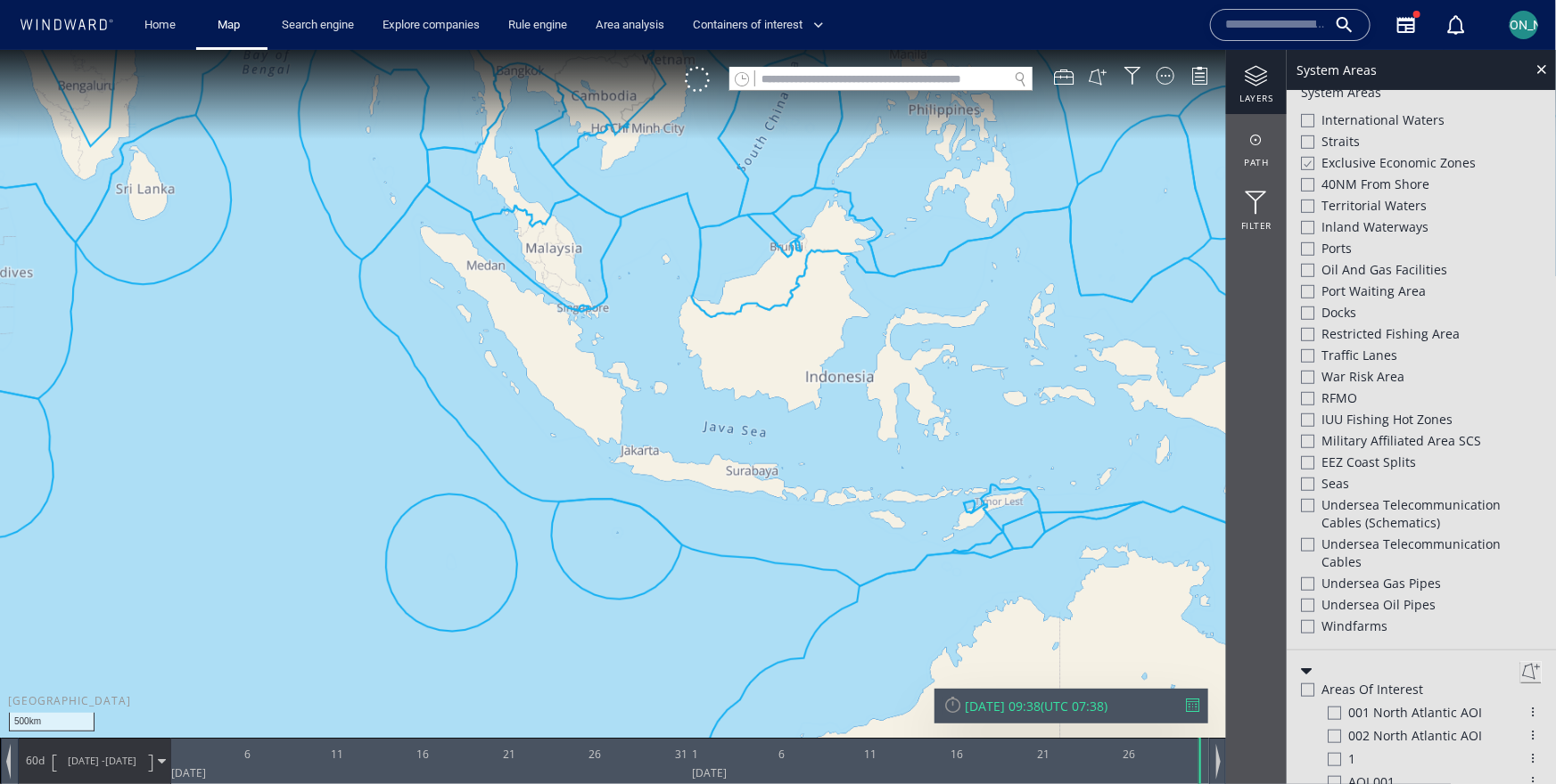
drag, startPoint x: 653, startPoint y: 295, endPoint x: 571, endPoint y: 300, distance: 82.2
click at [570, 299] on canvas "Map" at bounding box center [778, 406] width 1556 height 716
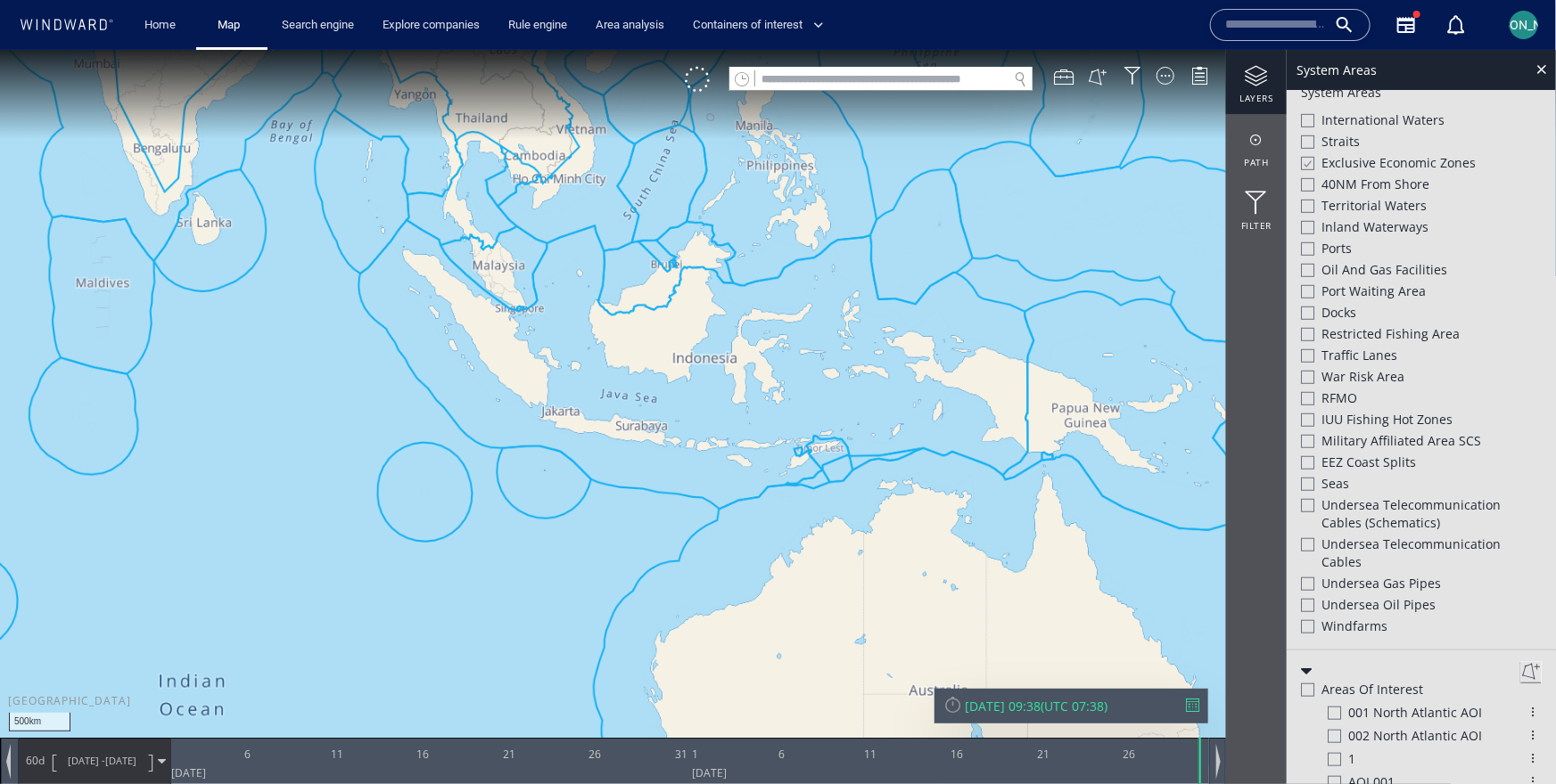
scroll to position [529, 0]
drag, startPoint x: 571, startPoint y: 300, endPoint x: 546, endPoint y: 300, distance: 25.0
click at [545, 300] on canvas "Map" at bounding box center [778, 406] width 1556 height 716
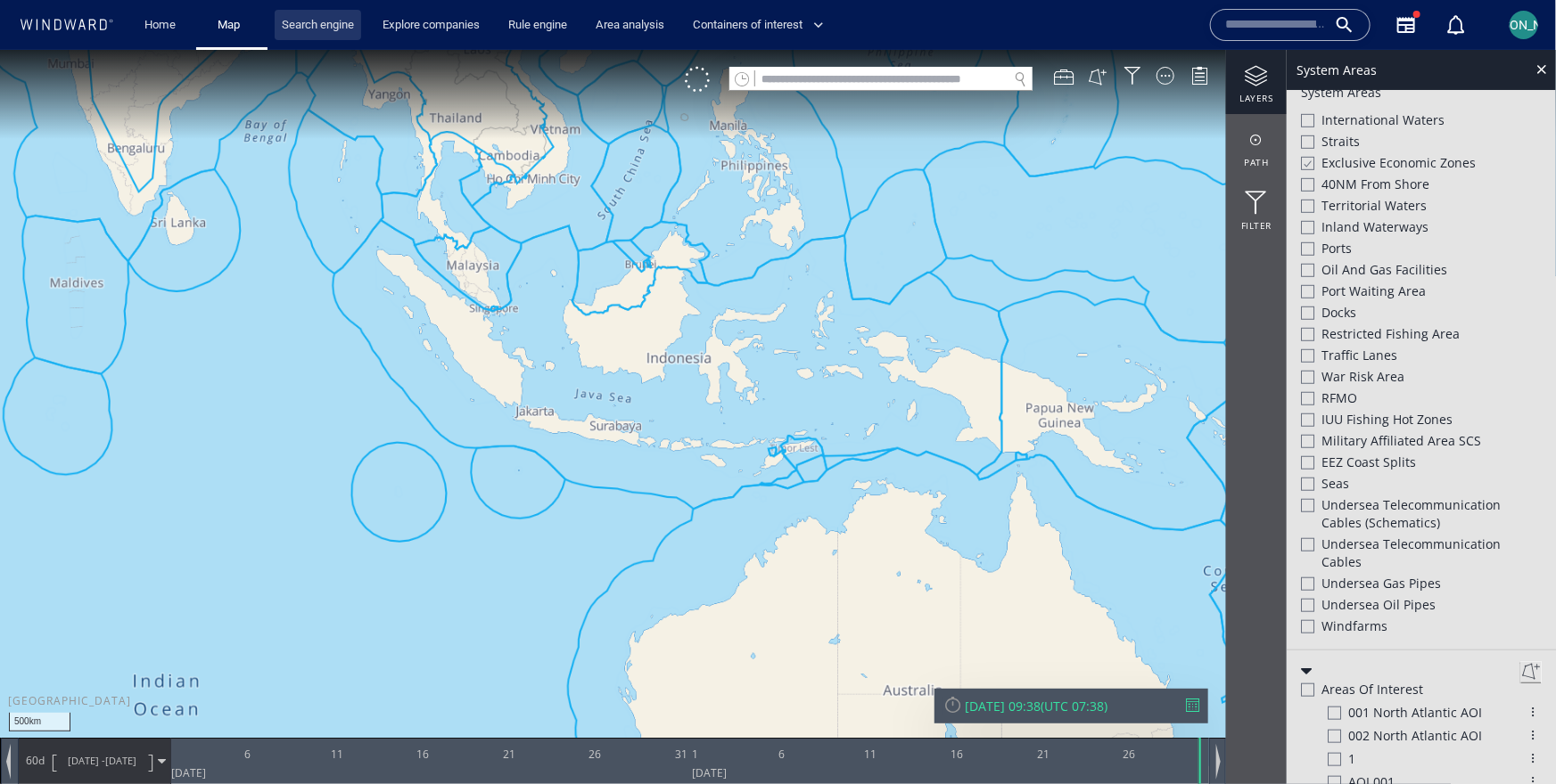
click at [336, 37] on link "Search engine" at bounding box center [318, 25] width 87 height 31
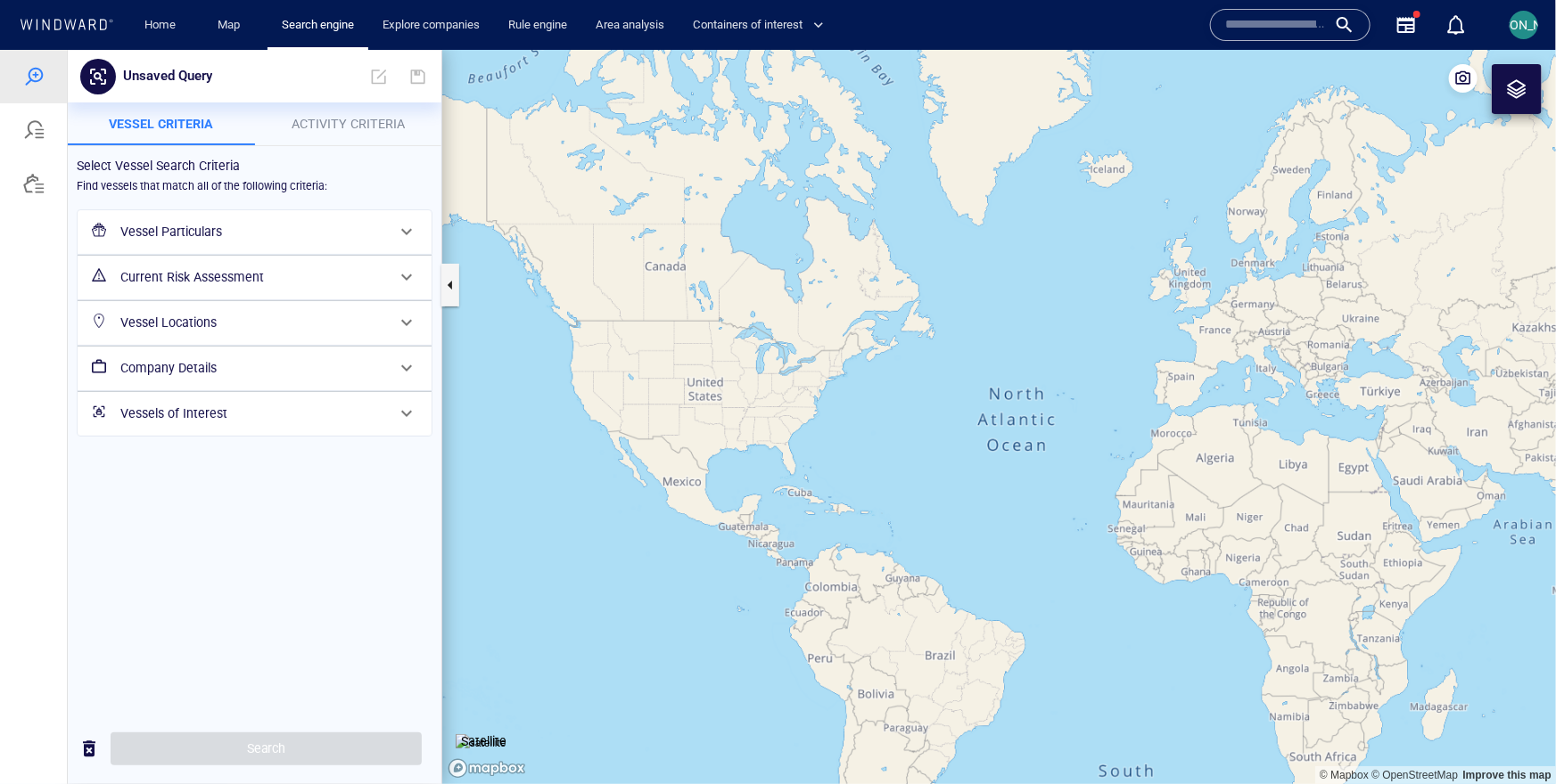
click at [153, 282] on h6 "Current Risk Assessment" at bounding box center [252, 277] width 265 height 22
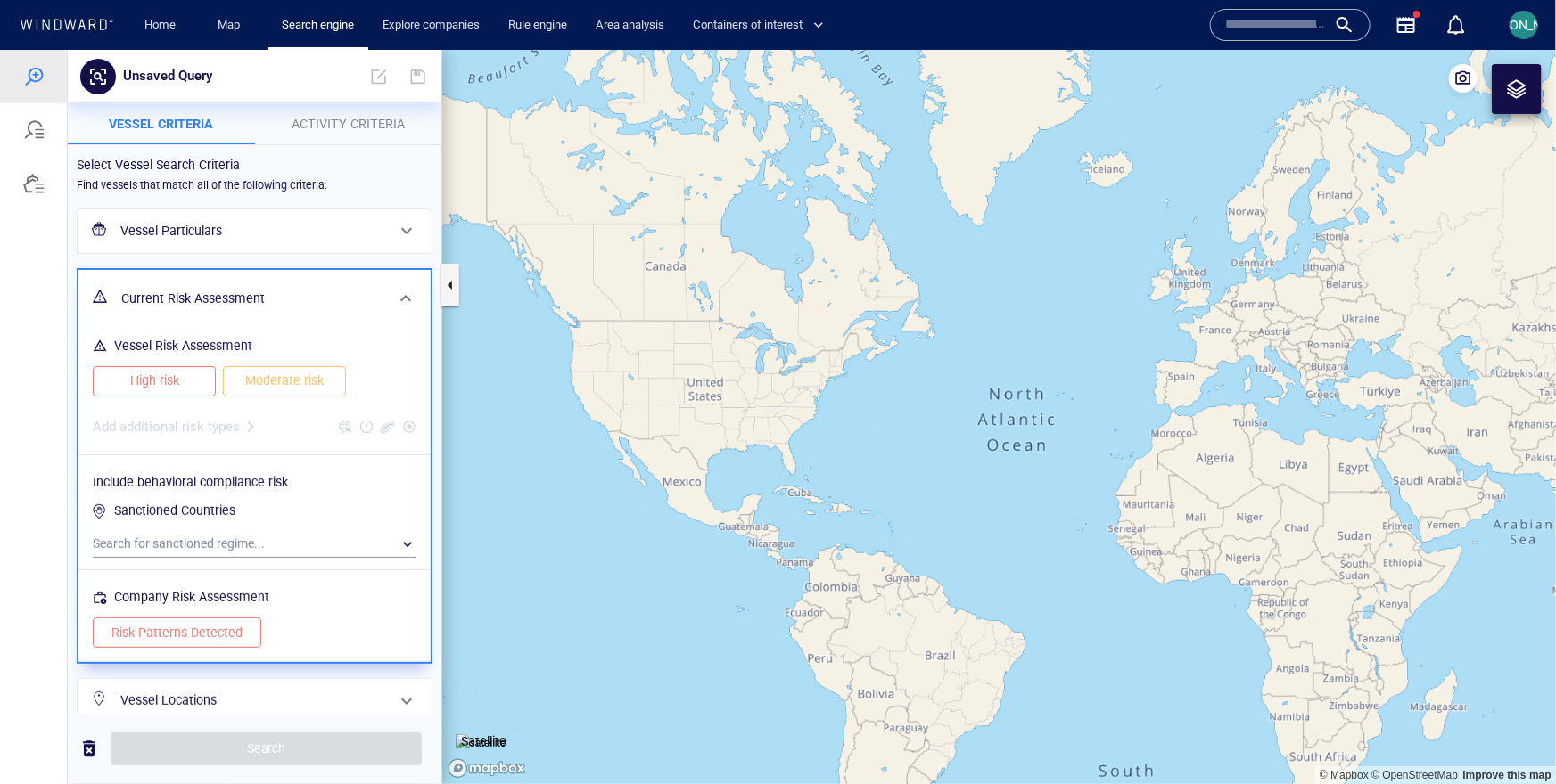
click at [152, 381] on span "High risk" at bounding box center [155, 380] width 86 height 22
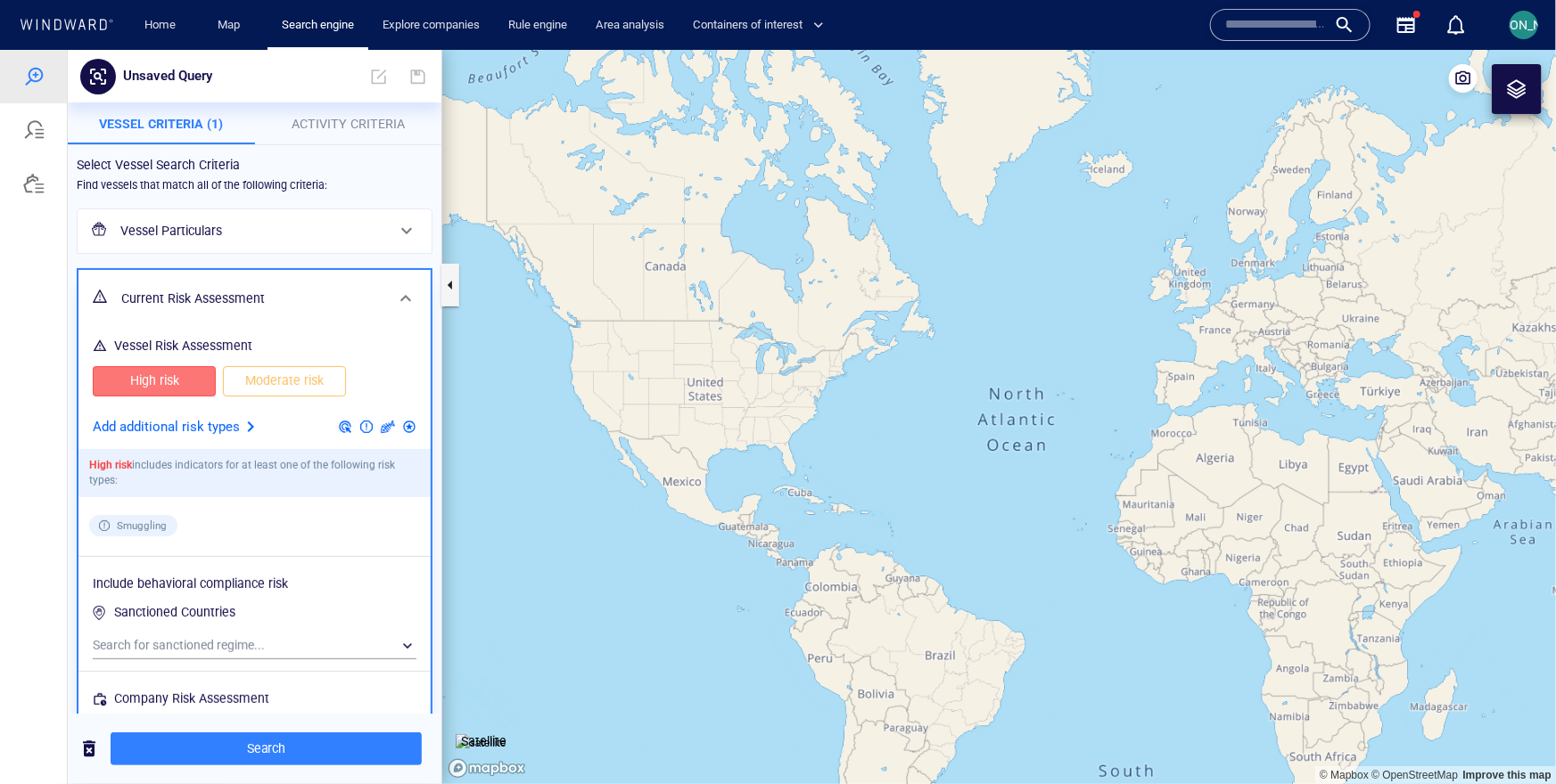
click at [171, 425] on p "Add additional risk types" at bounding box center [166, 426] width 147 height 23
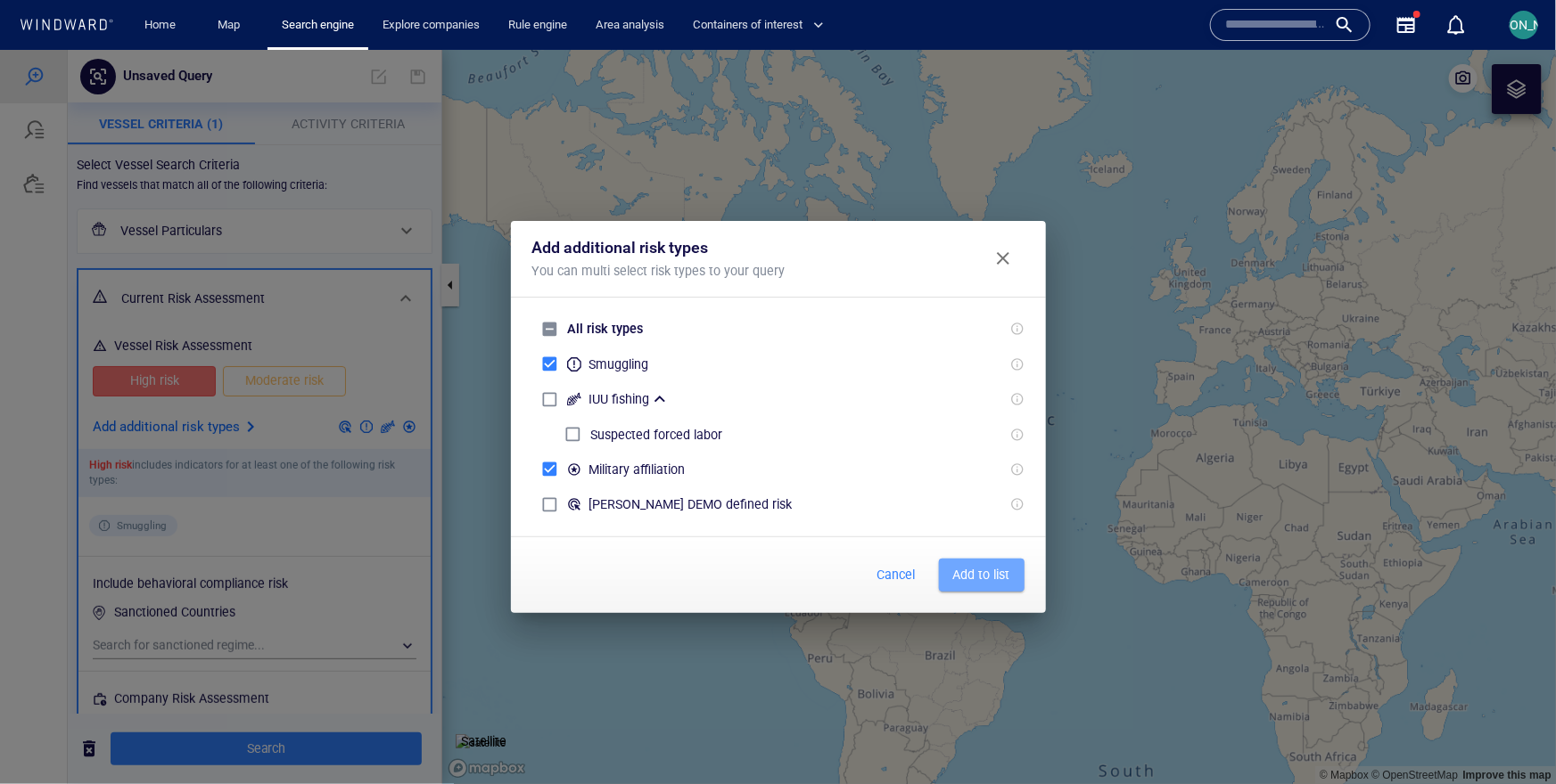
click at [997, 568] on span "Add to list" at bounding box center [981, 574] width 57 height 22
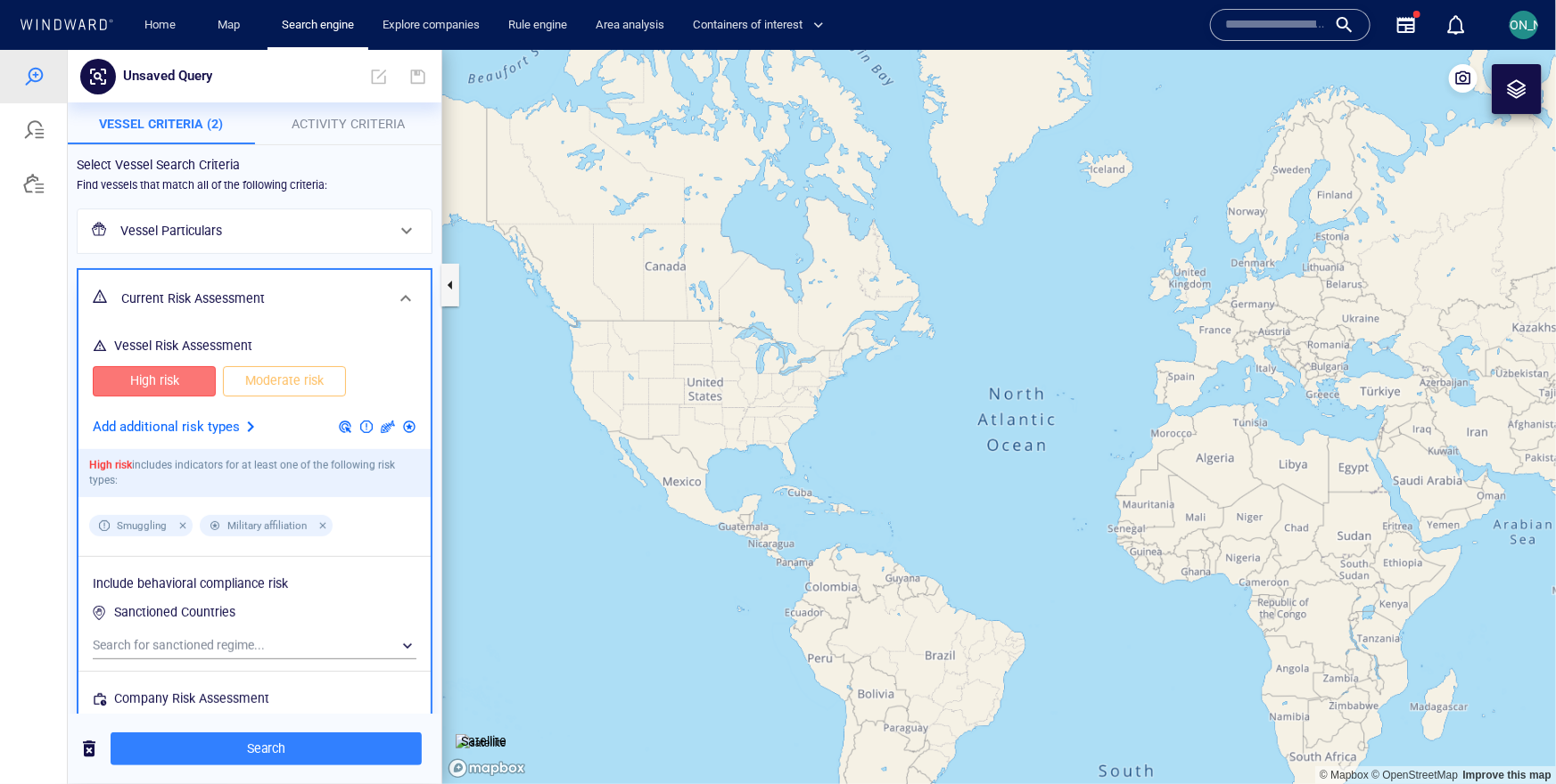
click at [329, 134] on button "Activity Criteria" at bounding box center [348, 123] width 187 height 43
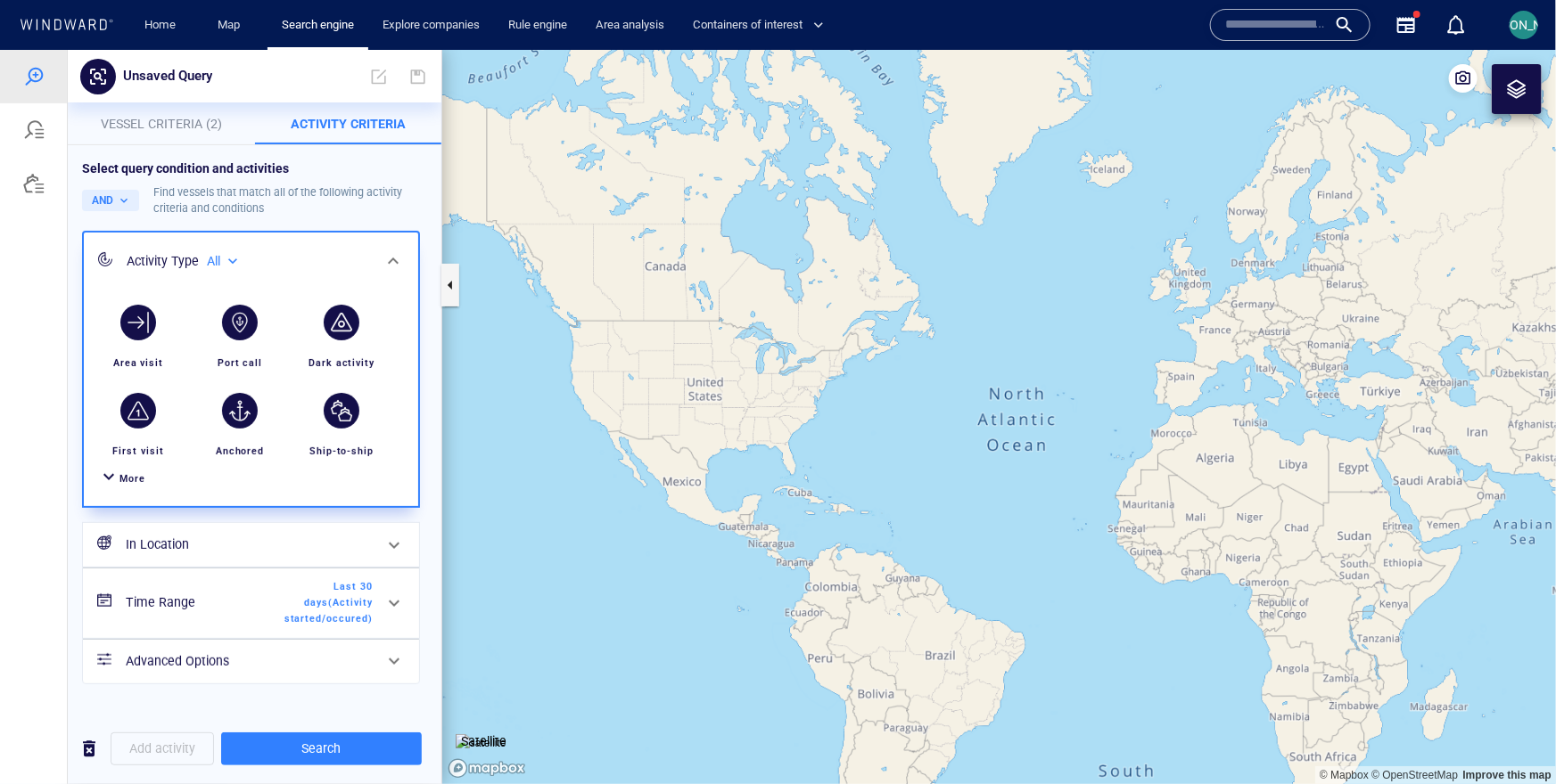
click at [114, 478] on div at bounding box center [108, 478] width 21 height 26
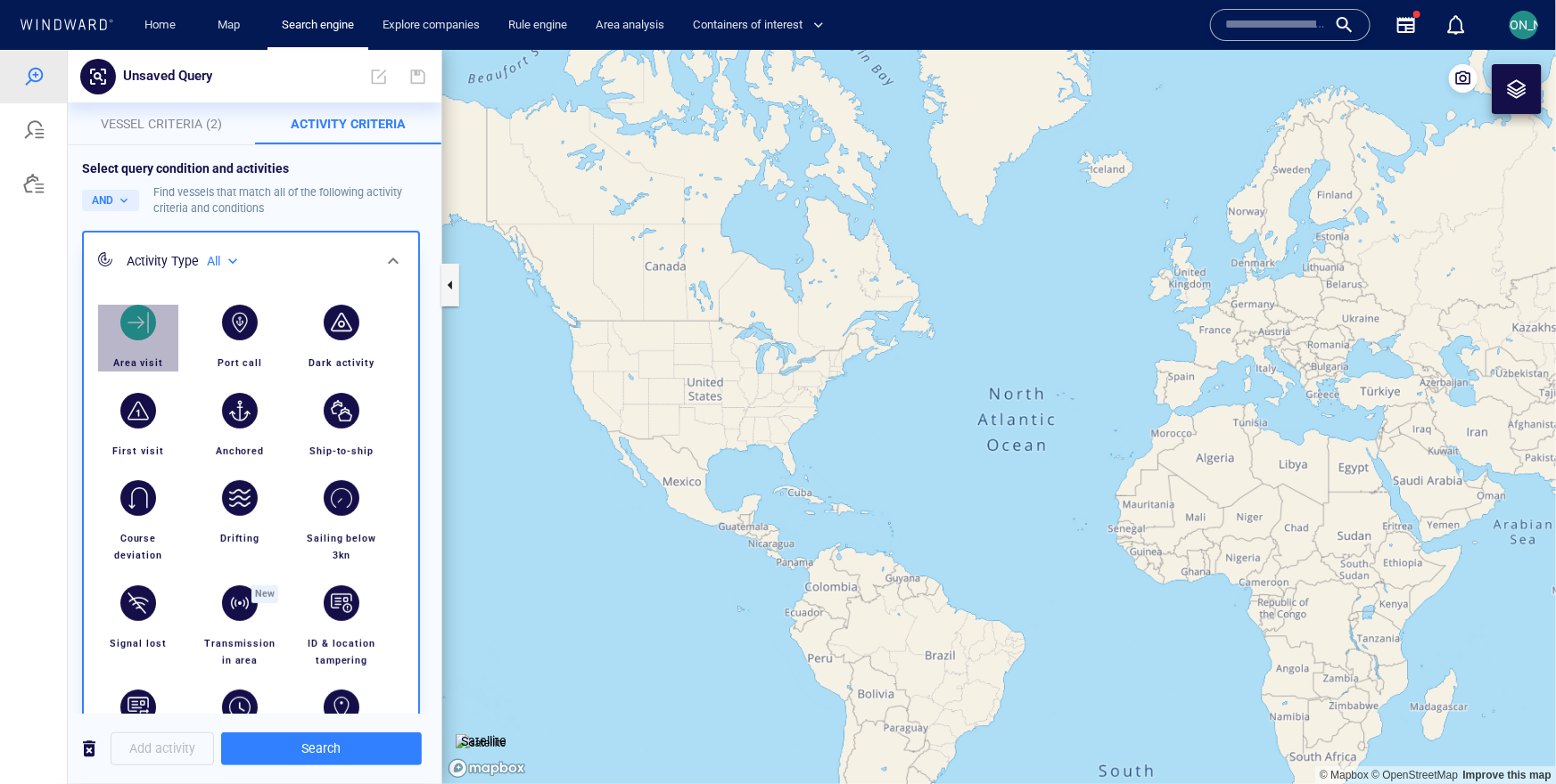
click at [135, 322] on div "button" at bounding box center [138, 322] width 36 height 36
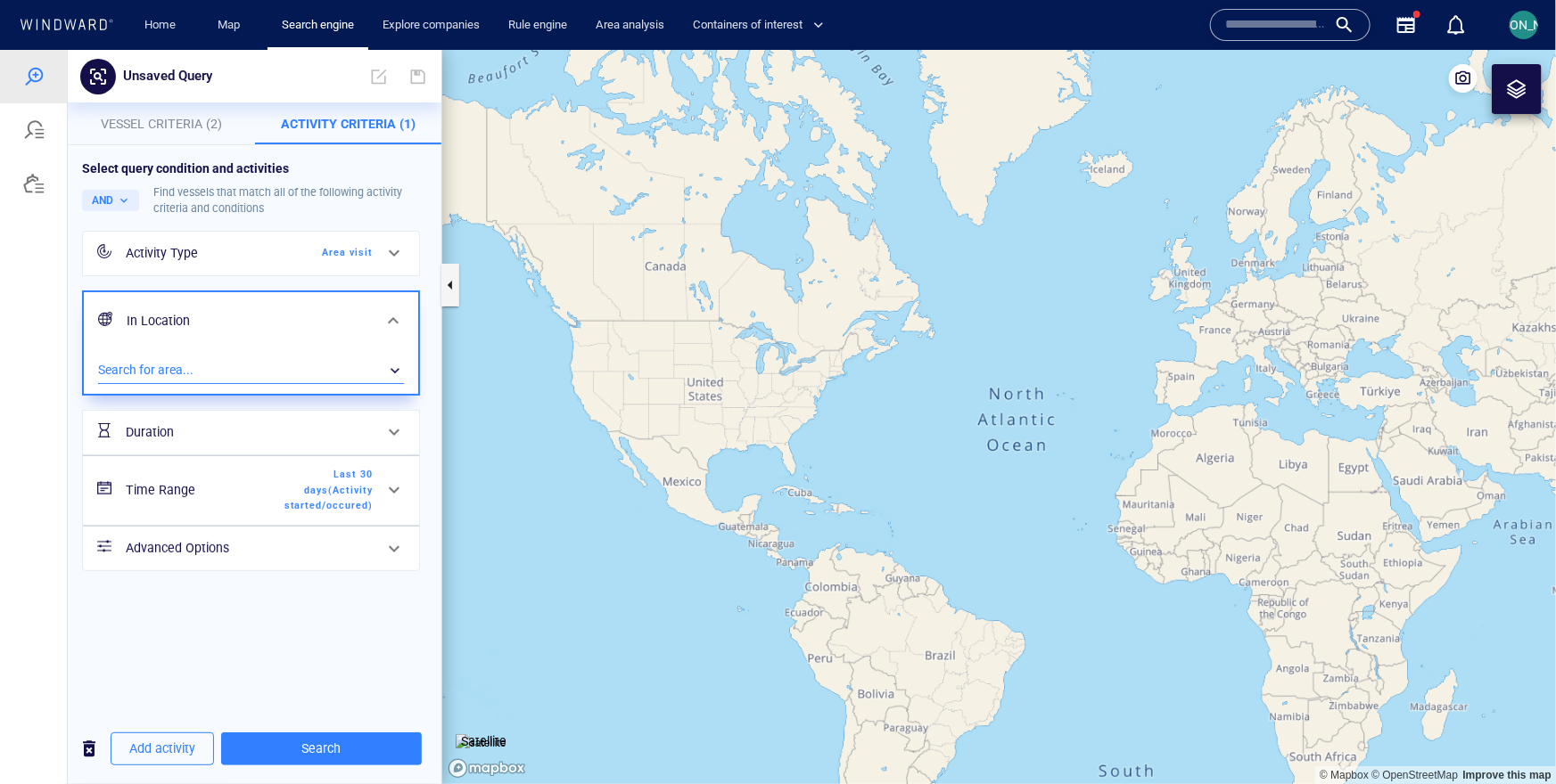
click at [181, 381] on div "​" at bounding box center [251, 370] width 306 height 27
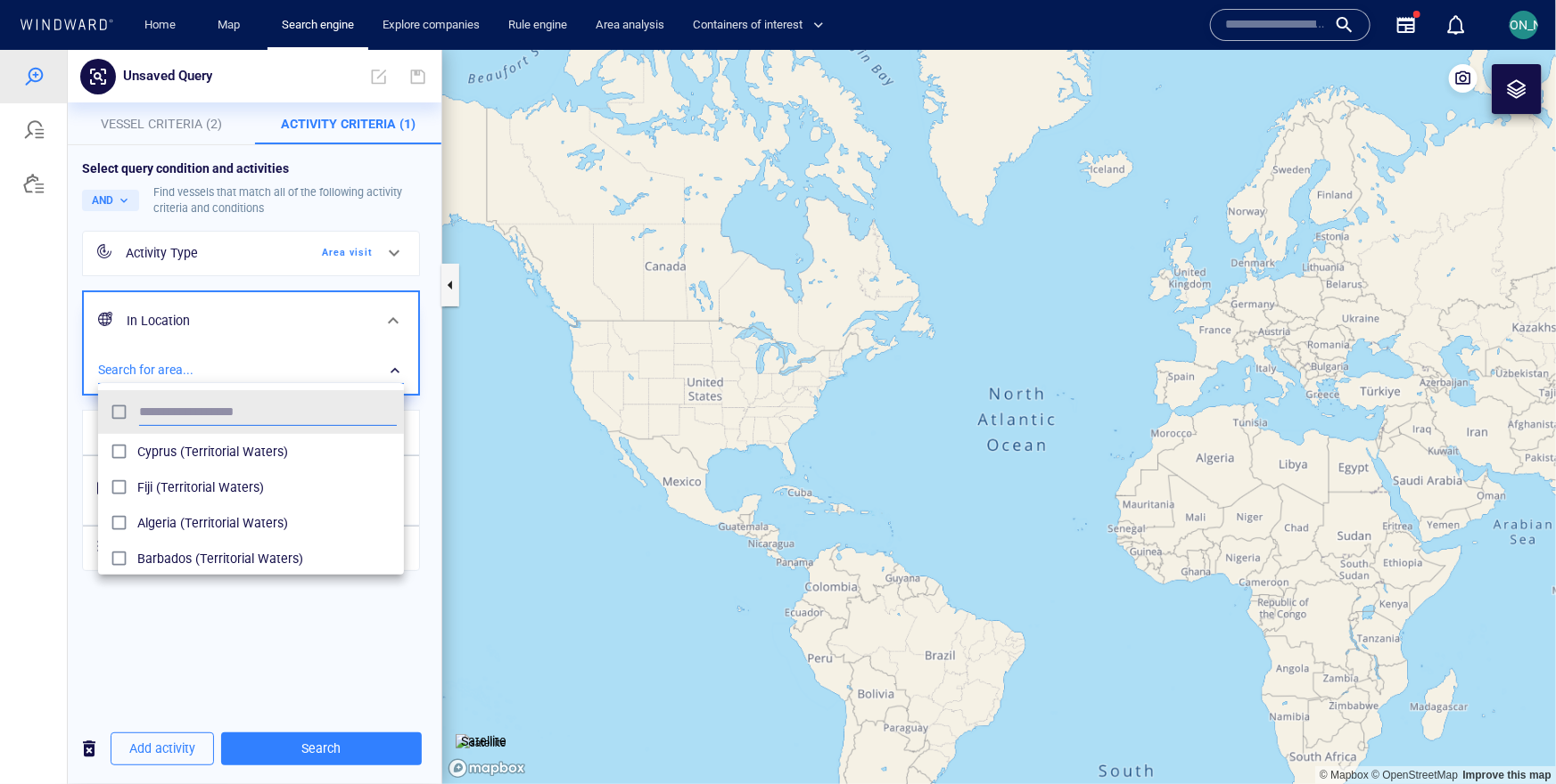
scroll to position [178, 306]
type input "******"
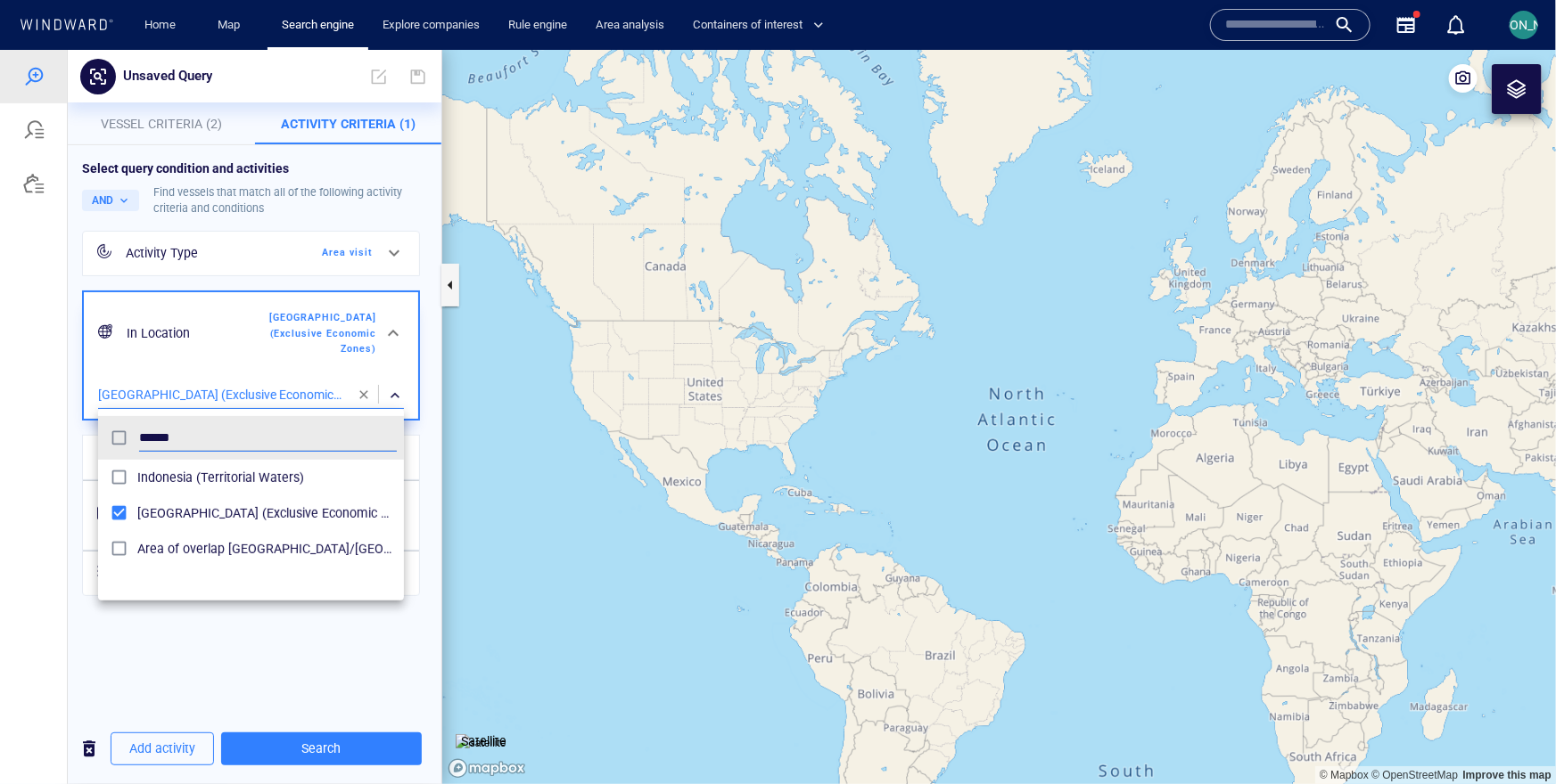
click at [63, 522] on div at bounding box center [778, 415] width 1556 height 734
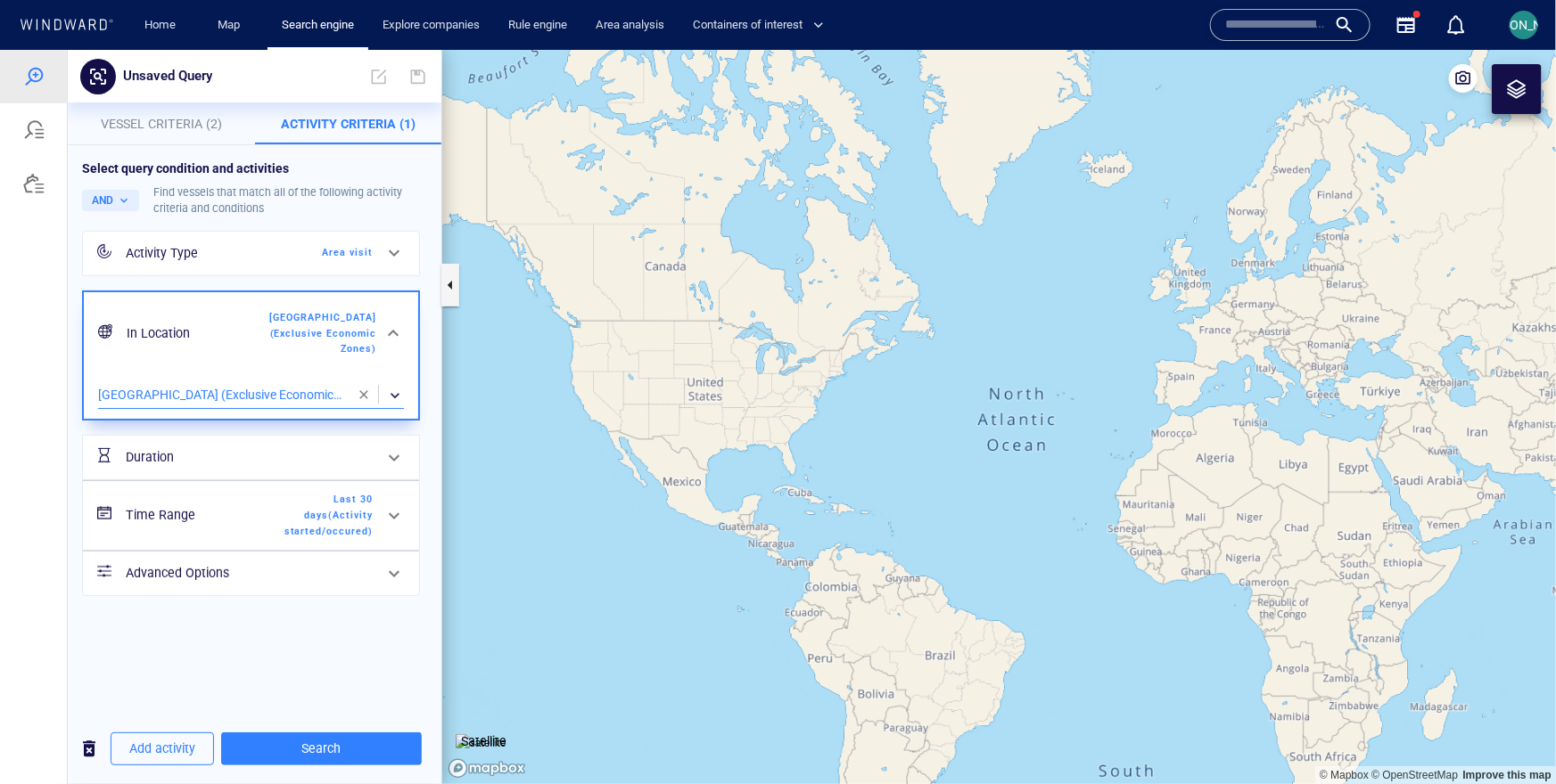
click at [336, 535] on span "Last 30 days ( Activity started/occured )" at bounding box center [321, 514] width 103 height 47
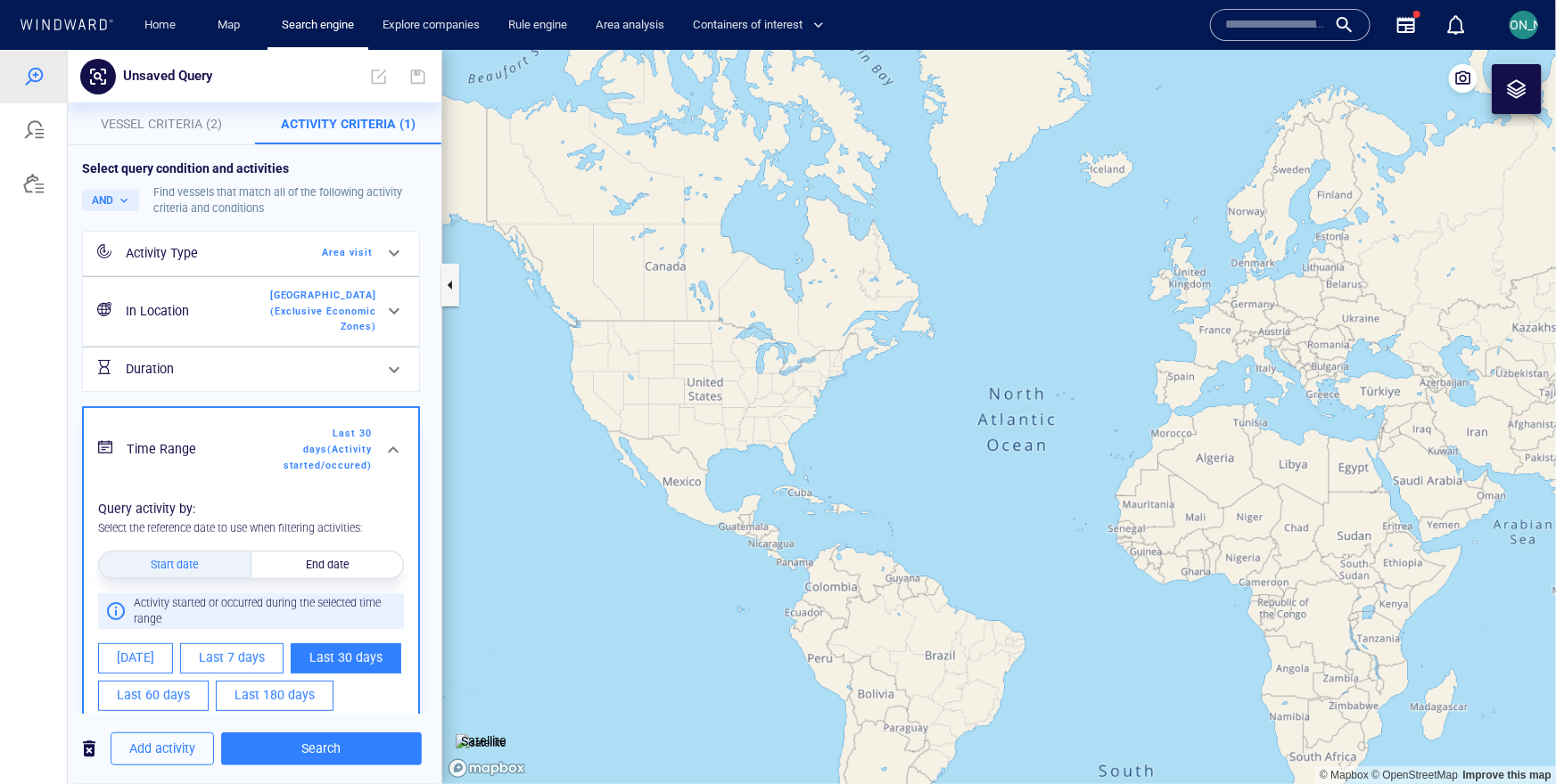
click at [278, 694] on span "Last 180 days" at bounding box center [275, 694] width 80 height 22
type input "**********"
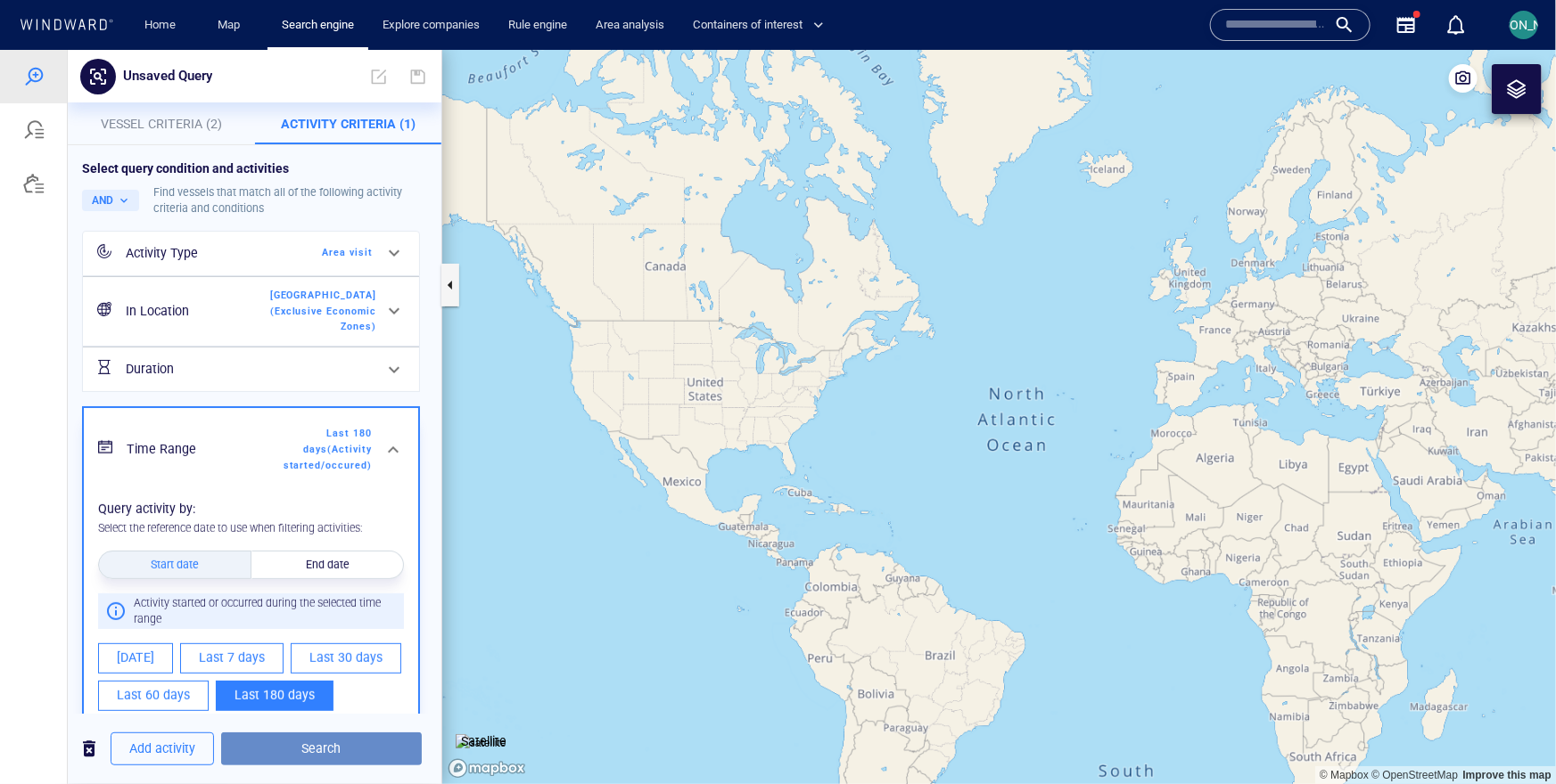
click at [291, 732] on button "Search" at bounding box center [321, 748] width 201 height 33
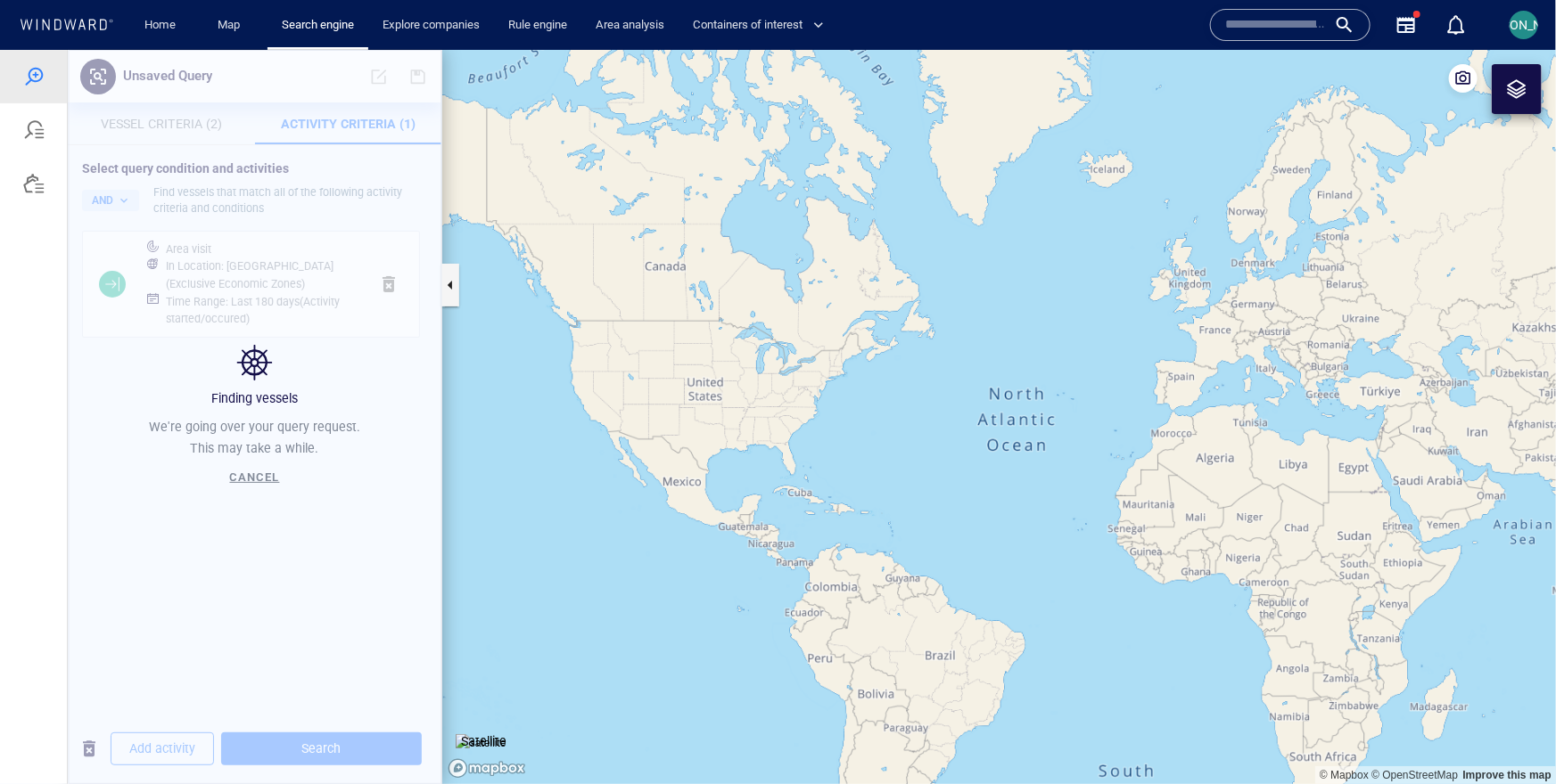
drag, startPoint x: 1353, startPoint y: 621, endPoint x: 631, endPoint y: 440, distance: 744.3
click at [630, 440] on canvas "Map" at bounding box center [999, 415] width 1113 height 734
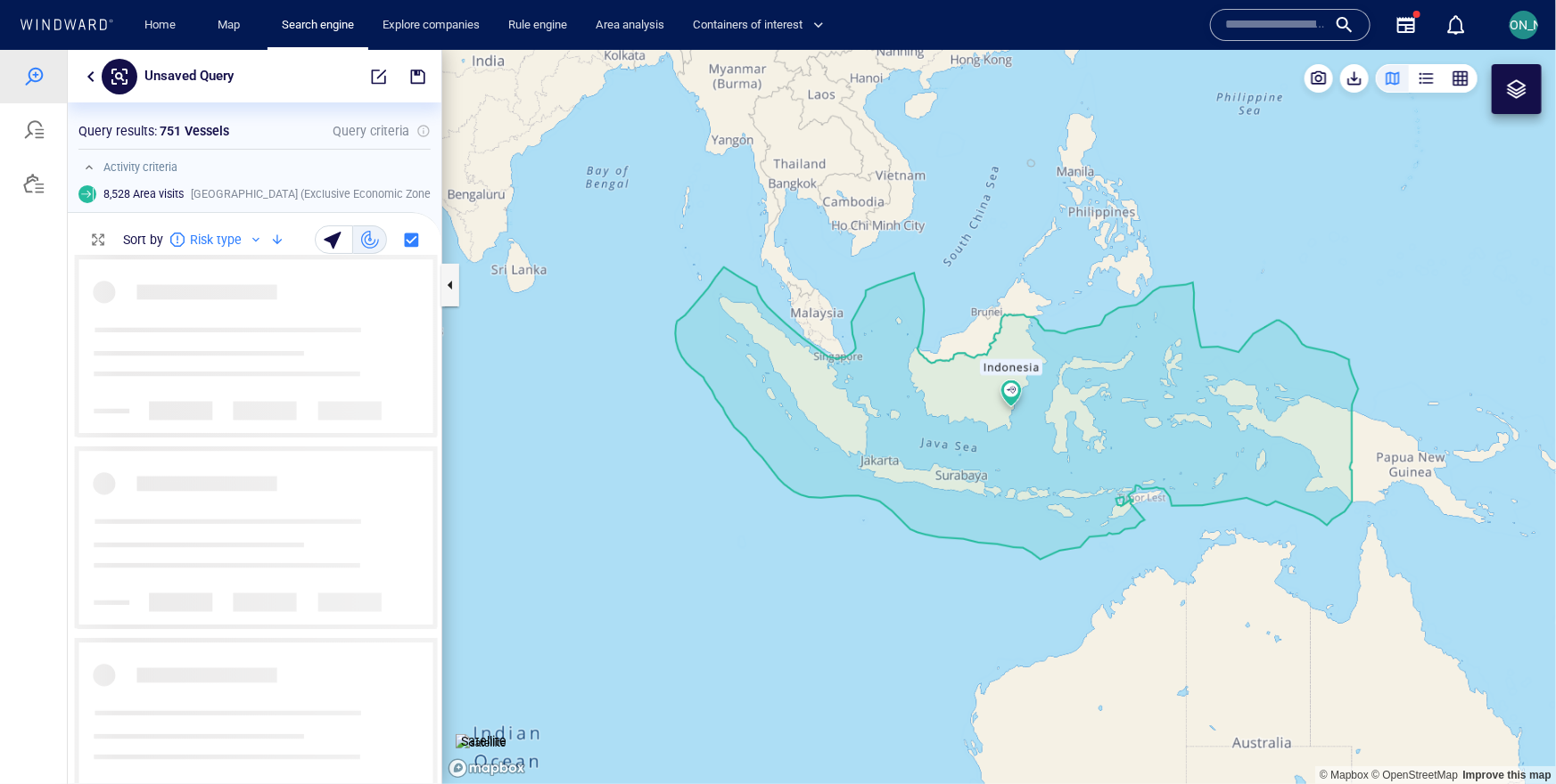
scroll to position [527, 374]
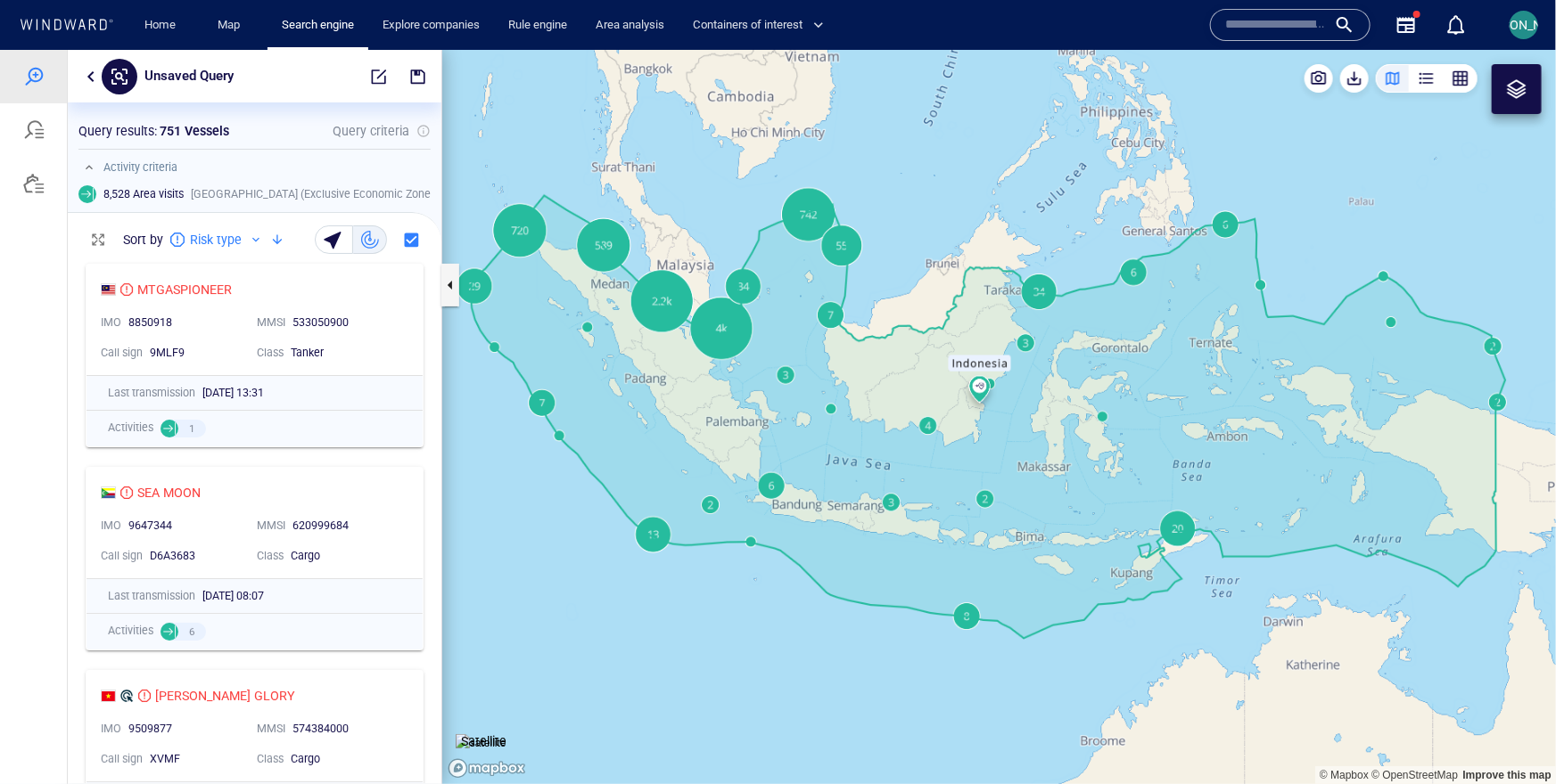
drag, startPoint x: 1009, startPoint y: 443, endPoint x: 1022, endPoint y: 401, distance: 44.0
click at [1022, 401] on canvas "Map" at bounding box center [999, 415] width 1113 height 734
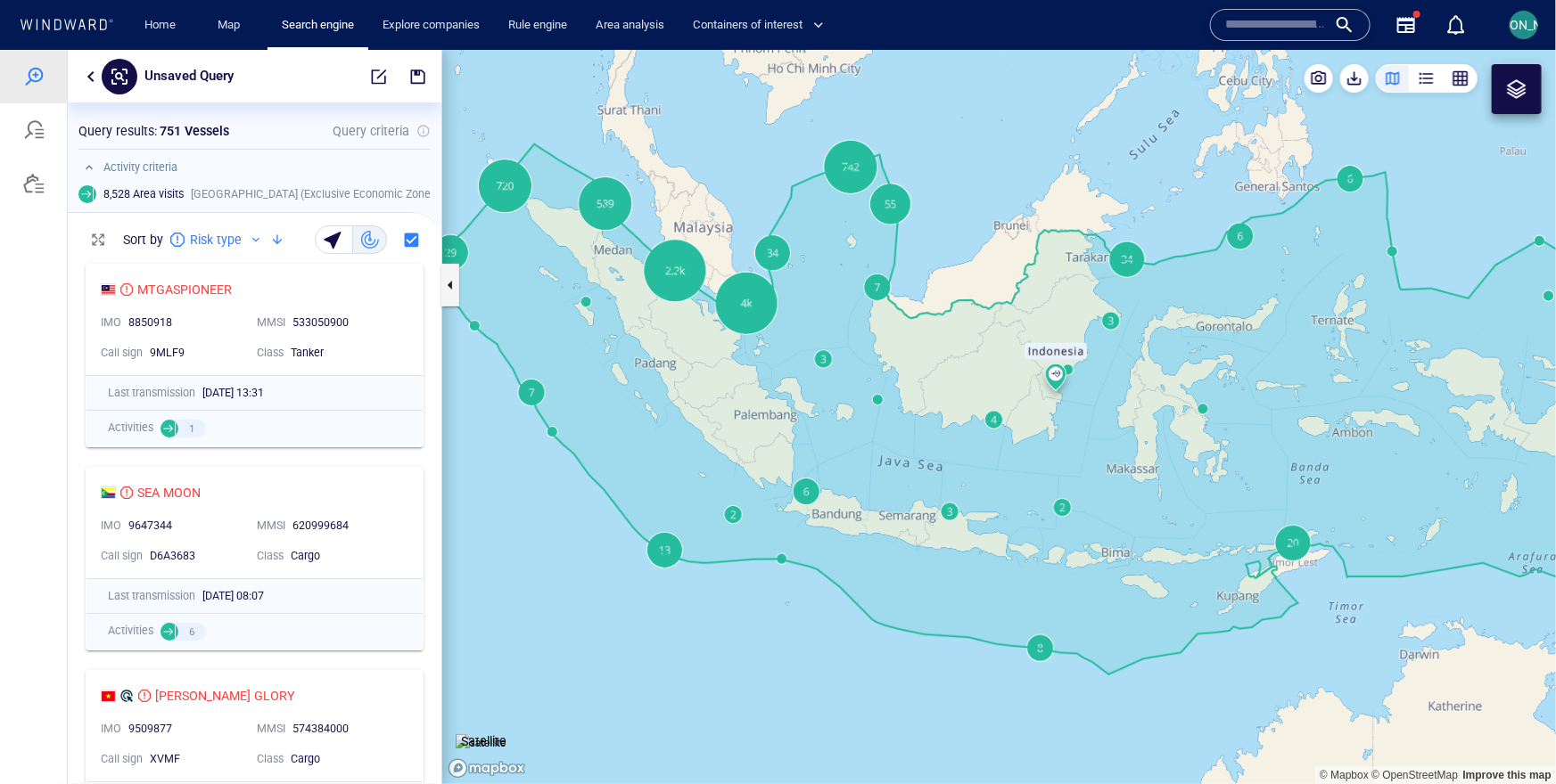
drag, startPoint x: 749, startPoint y: 457, endPoint x: 775, endPoint y: 509, distance: 58.1
click at [775, 509] on canvas "Map" at bounding box center [999, 415] width 1113 height 734
click at [791, 568] on canvas "Map" at bounding box center [999, 415] width 1113 height 734
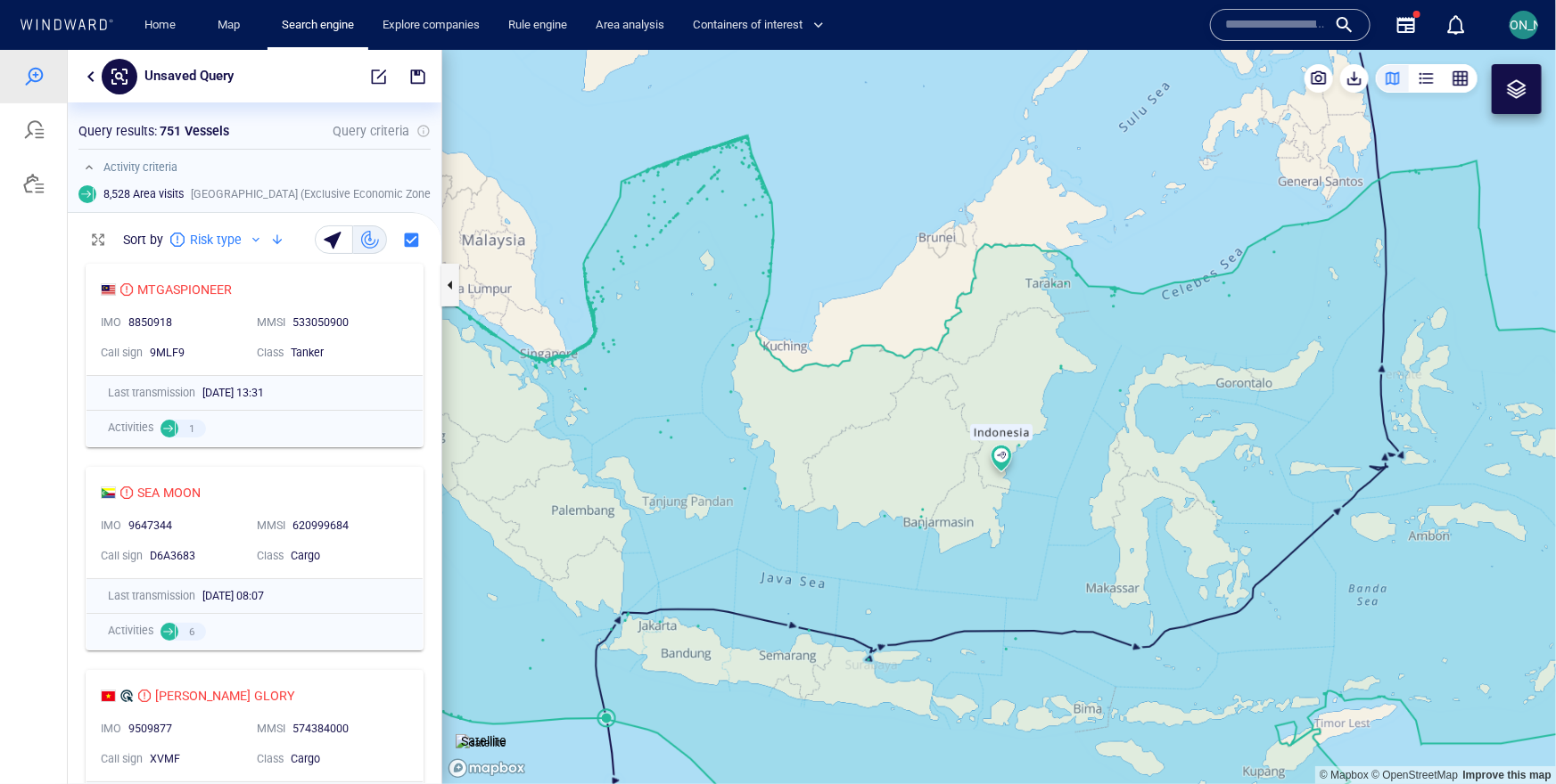
drag, startPoint x: 757, startPoint y: 591, endPoint x: 798, endPoint y: 420, distance: 175.8
click at [798, 420] on canvas "Map" at bounding box center [999, 415] width 1113 height 734
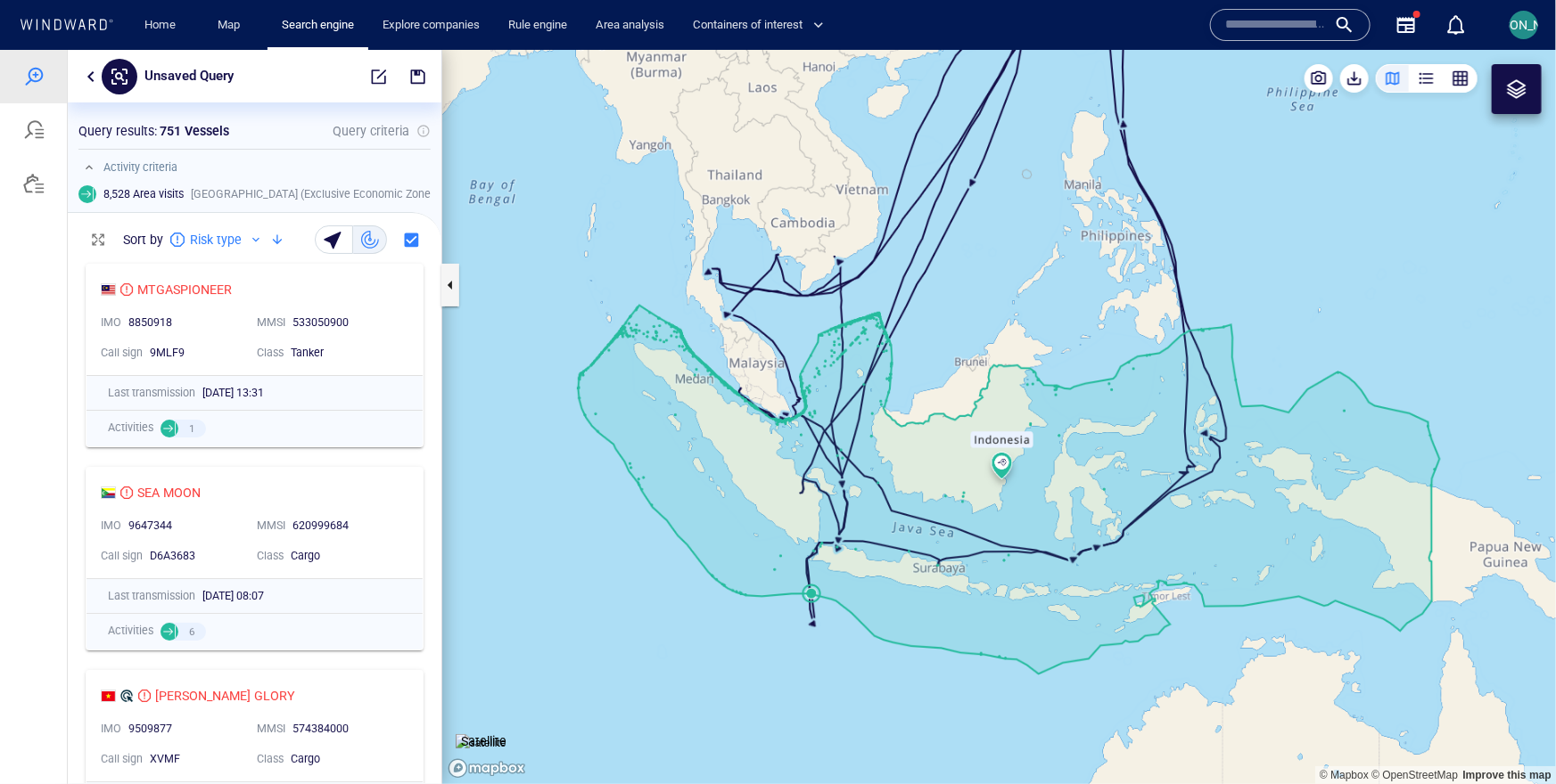
click at [812, 588] on canvas "Map" at bounding box center [999, 415] width 1113 height 734
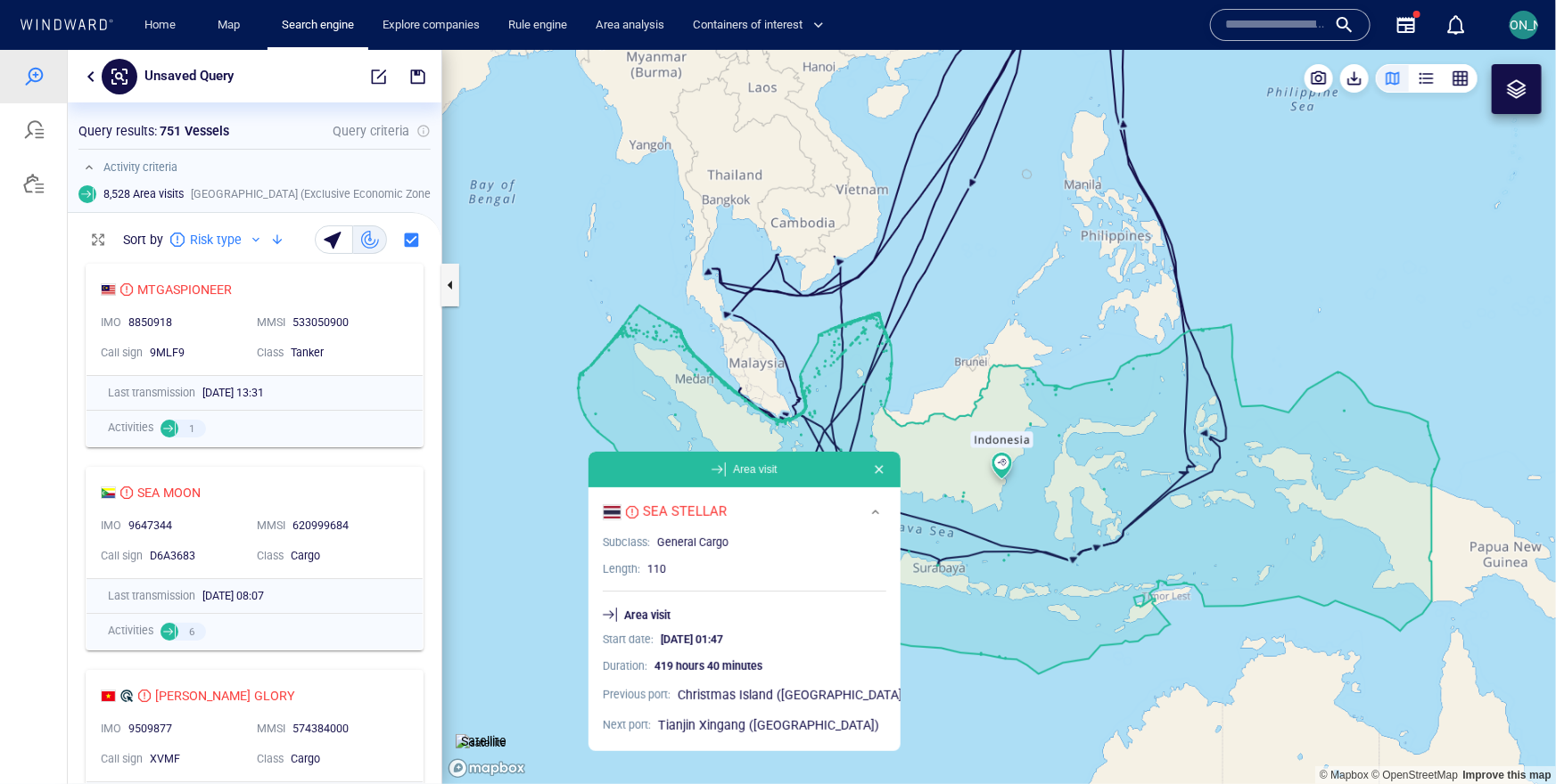
drag, startPoint x: 771, startPoint y: 567, endPoint x: 703, endPoint y: 417, distance: 164.7
click at [703, 416] on canvas "Map" at bounding box center [999, 415] width 1113 height 734
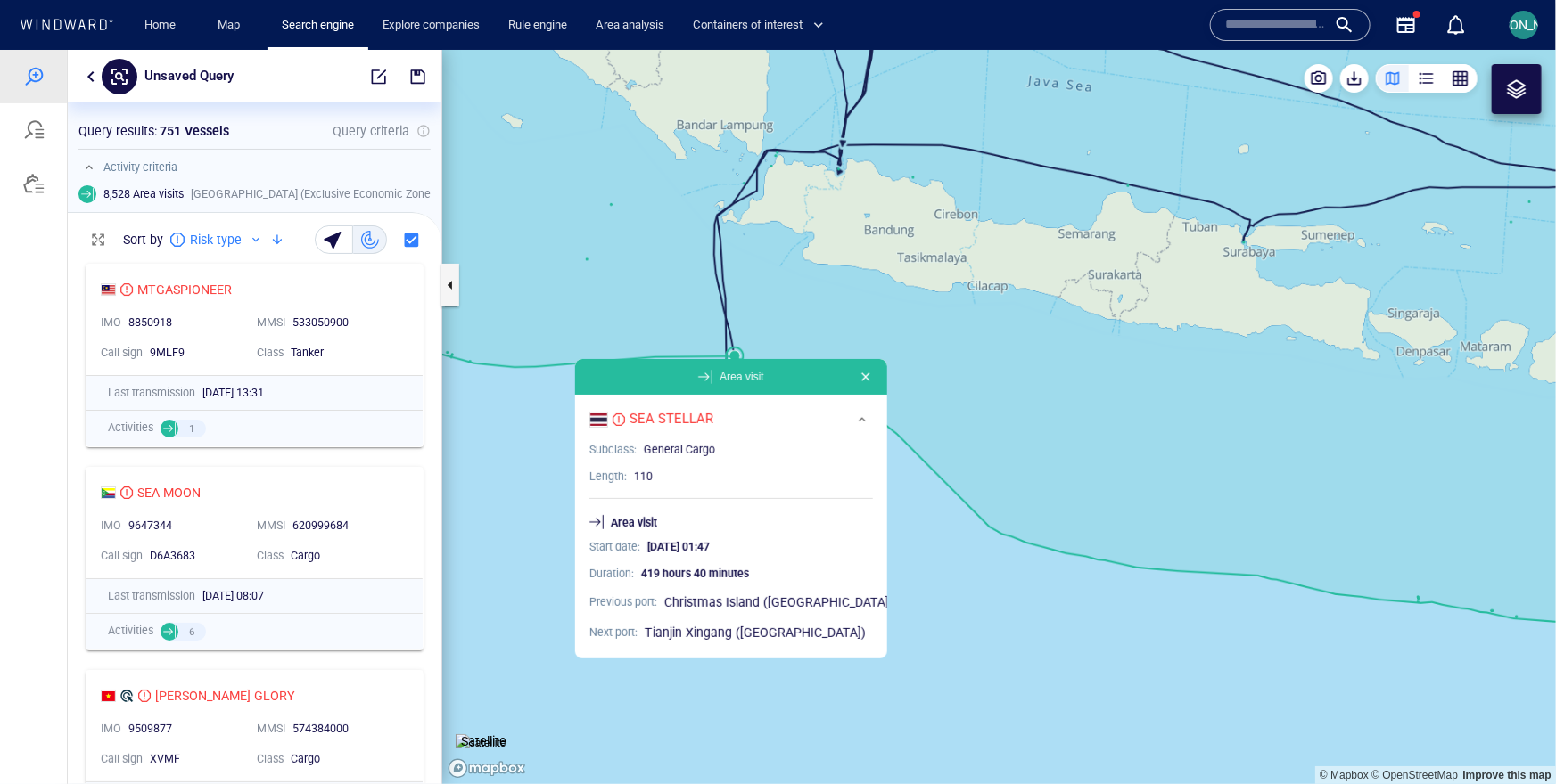
drag, startPoint x: 772, startPoint y: 467, endPoint x: 631, endPoint y: 299, distance: 219.3
click at [631, 298] on canvas "Map" at bounding box center [999, 415] width 1113 height 734
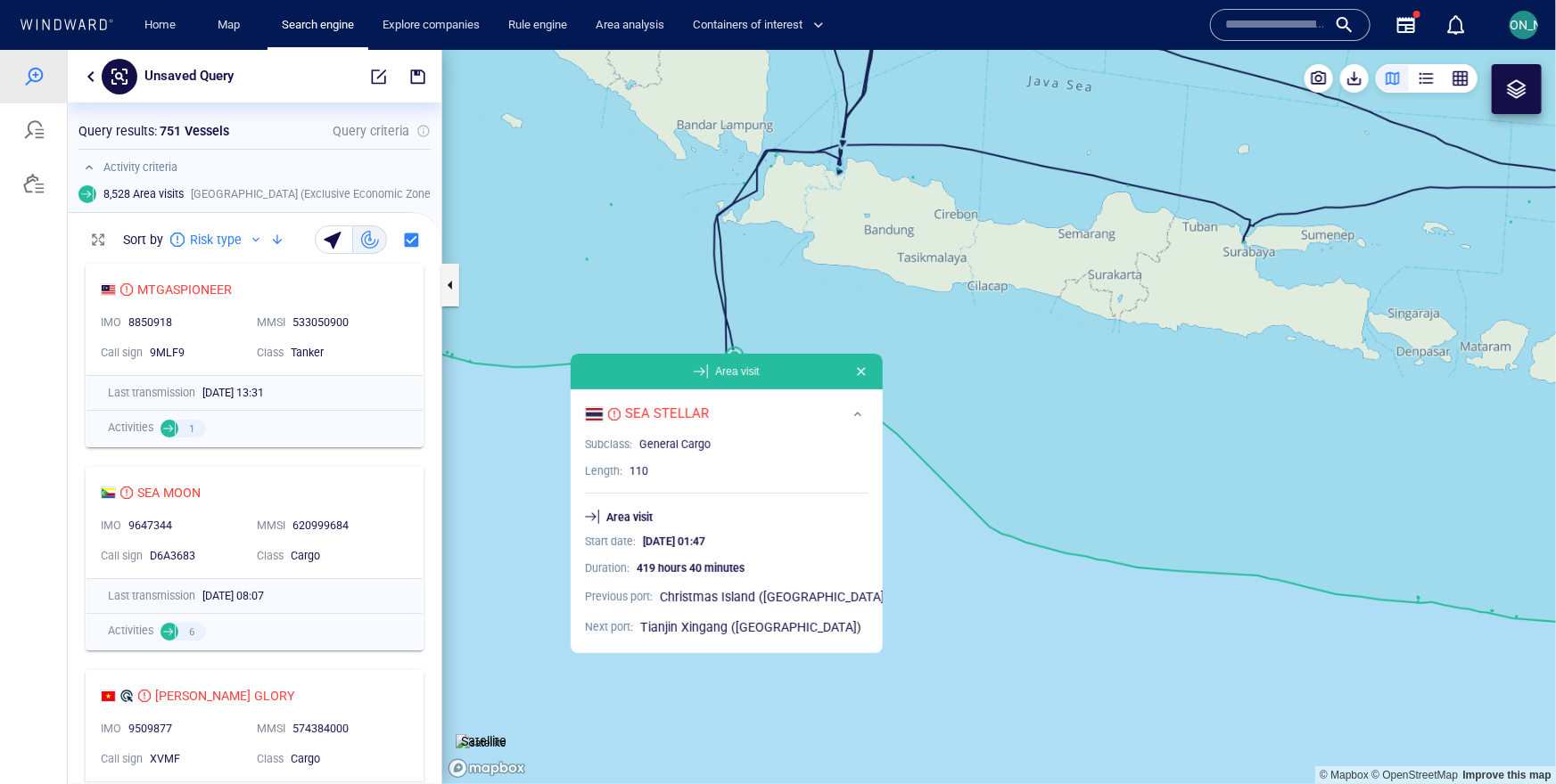
click at [631, 299] on canvas "Map" at bounding box center [999, 415] width 1113 height 734
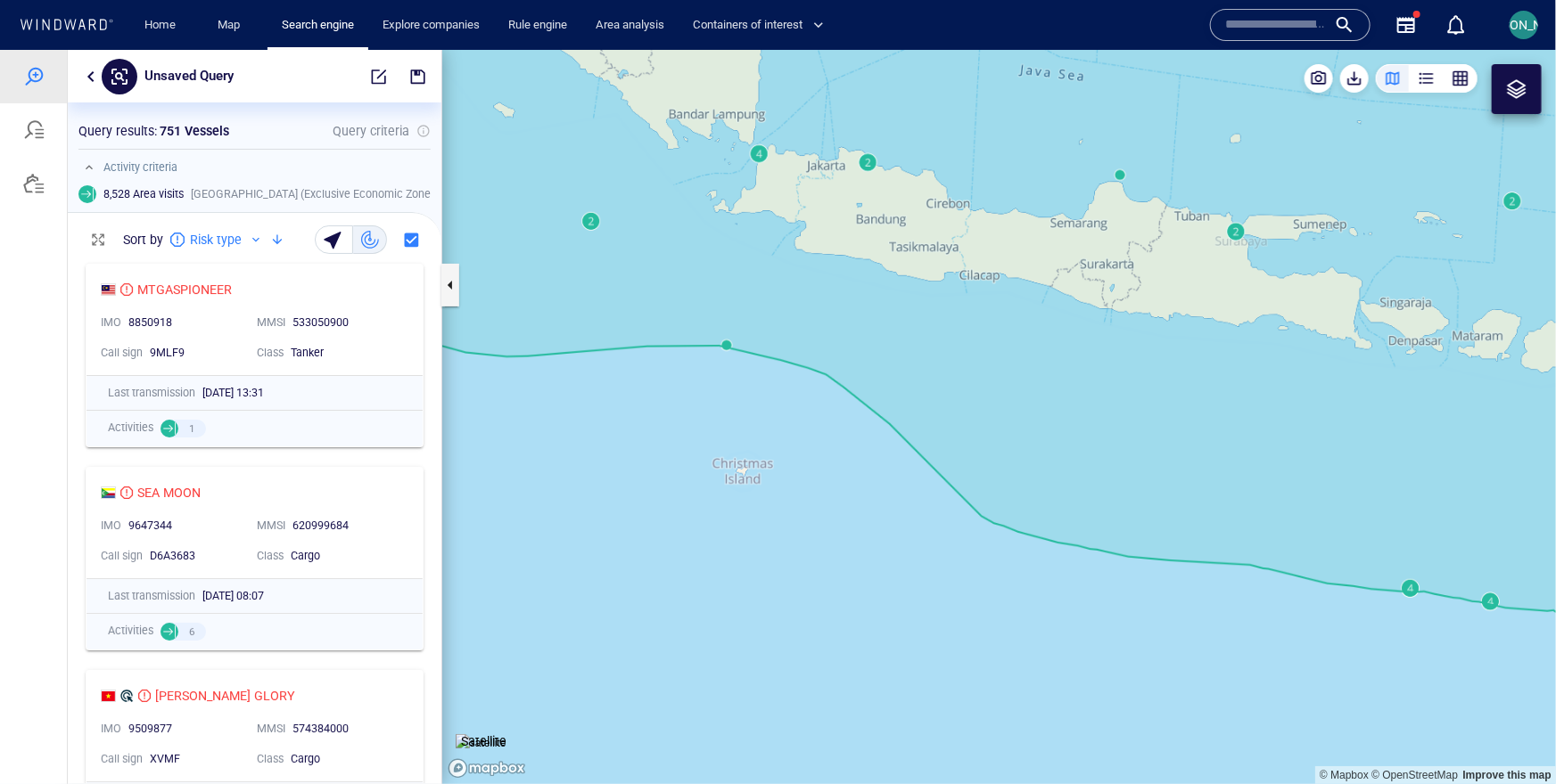
click at [731, 342] on canvas "Map" at bounding box center [999, 415] width 1113 height 734
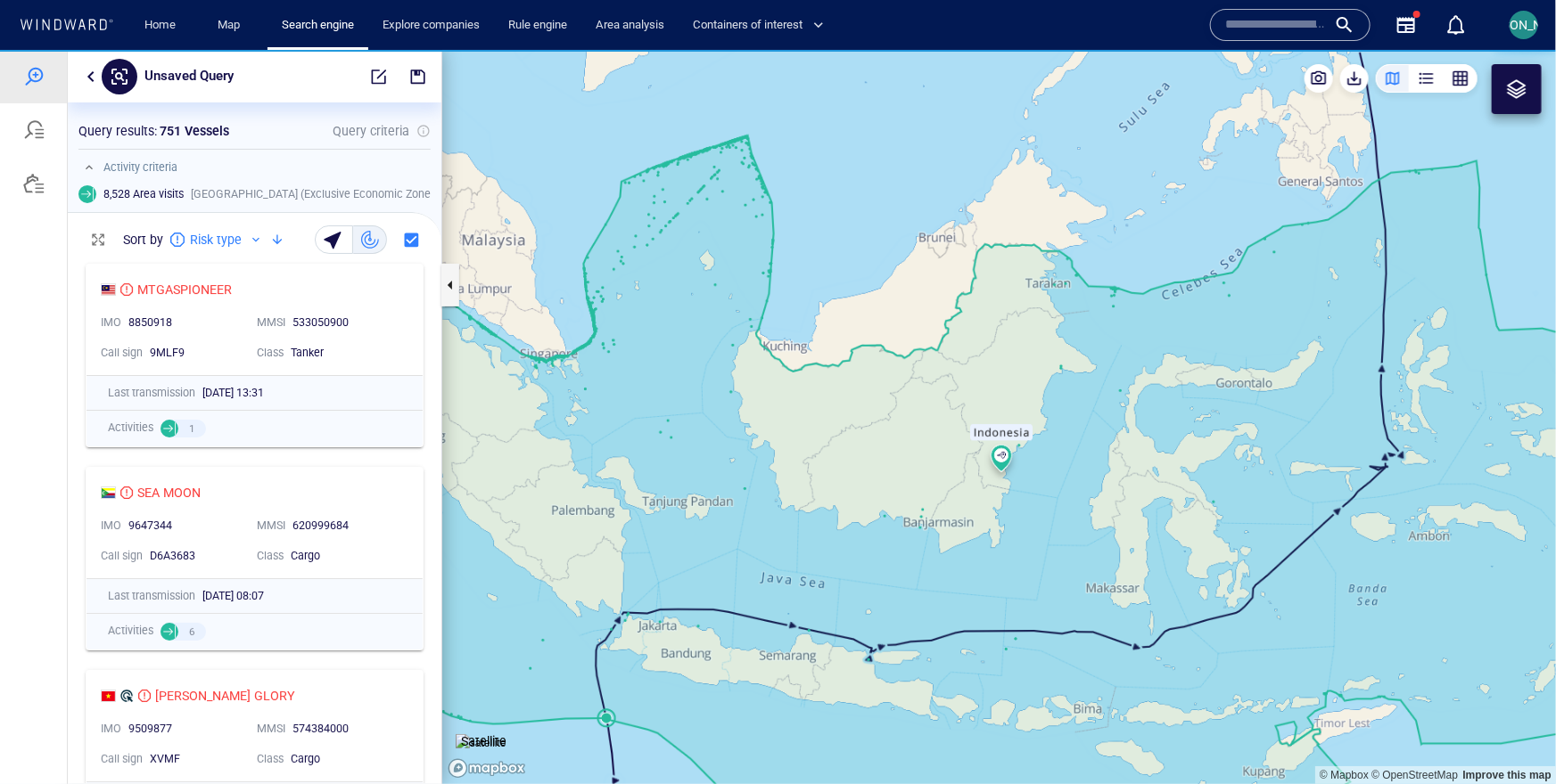
drag, startPoint x: 718, startPoint y: 702, endPoint x: 722, endPoint y: 410, distance: 292.0
click at [722, 410] on canvas "Map" at bounding box center [999, 415] width 1113 height 734
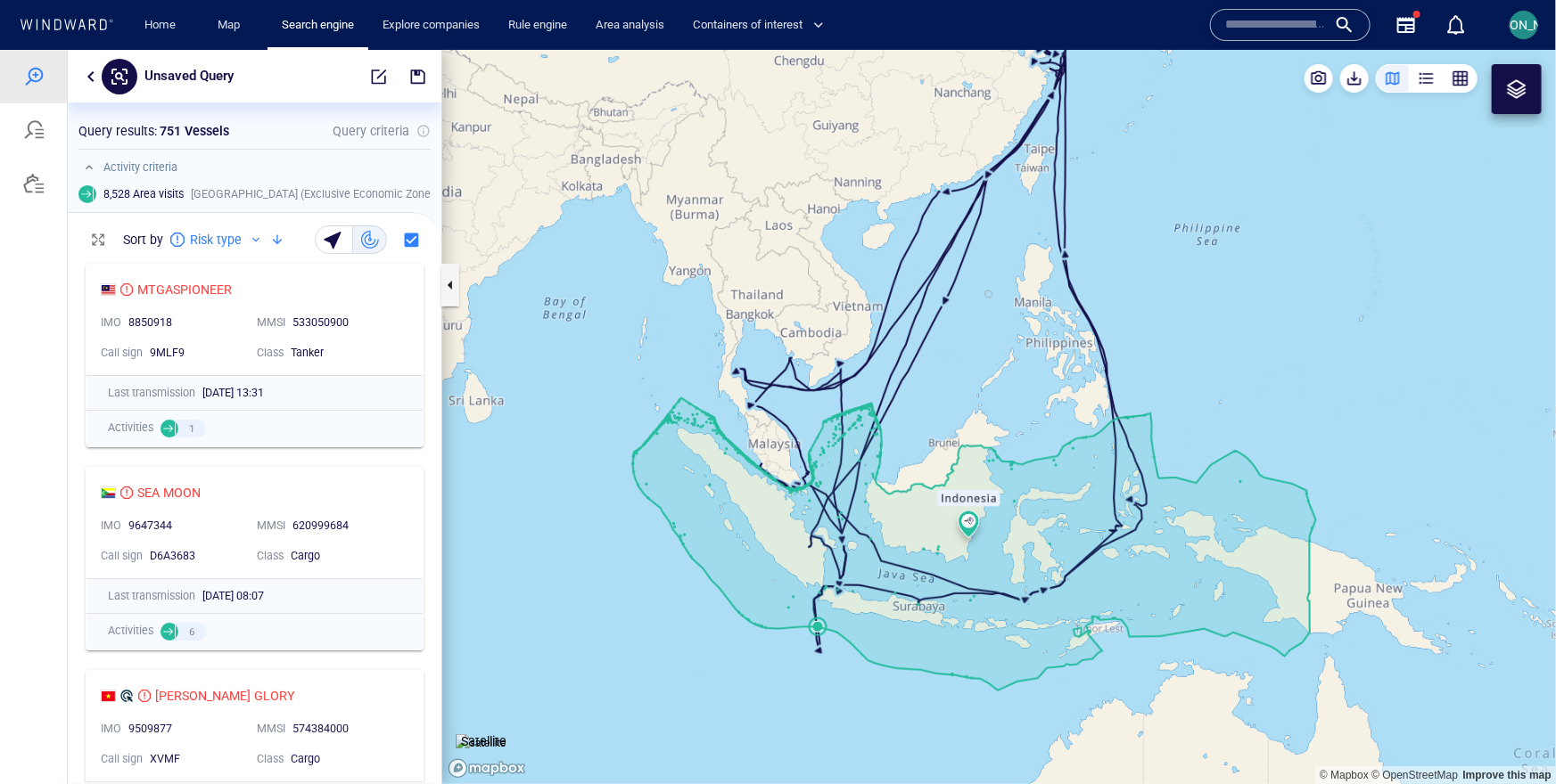
drag, startPoint x: 848, startPoint y: 675, endPoint x: 797, endPoint y: 543, distance: 141.5
click at [797, 543] on canvas "Map" at bounding box center [999, 415] width 1113 height 734
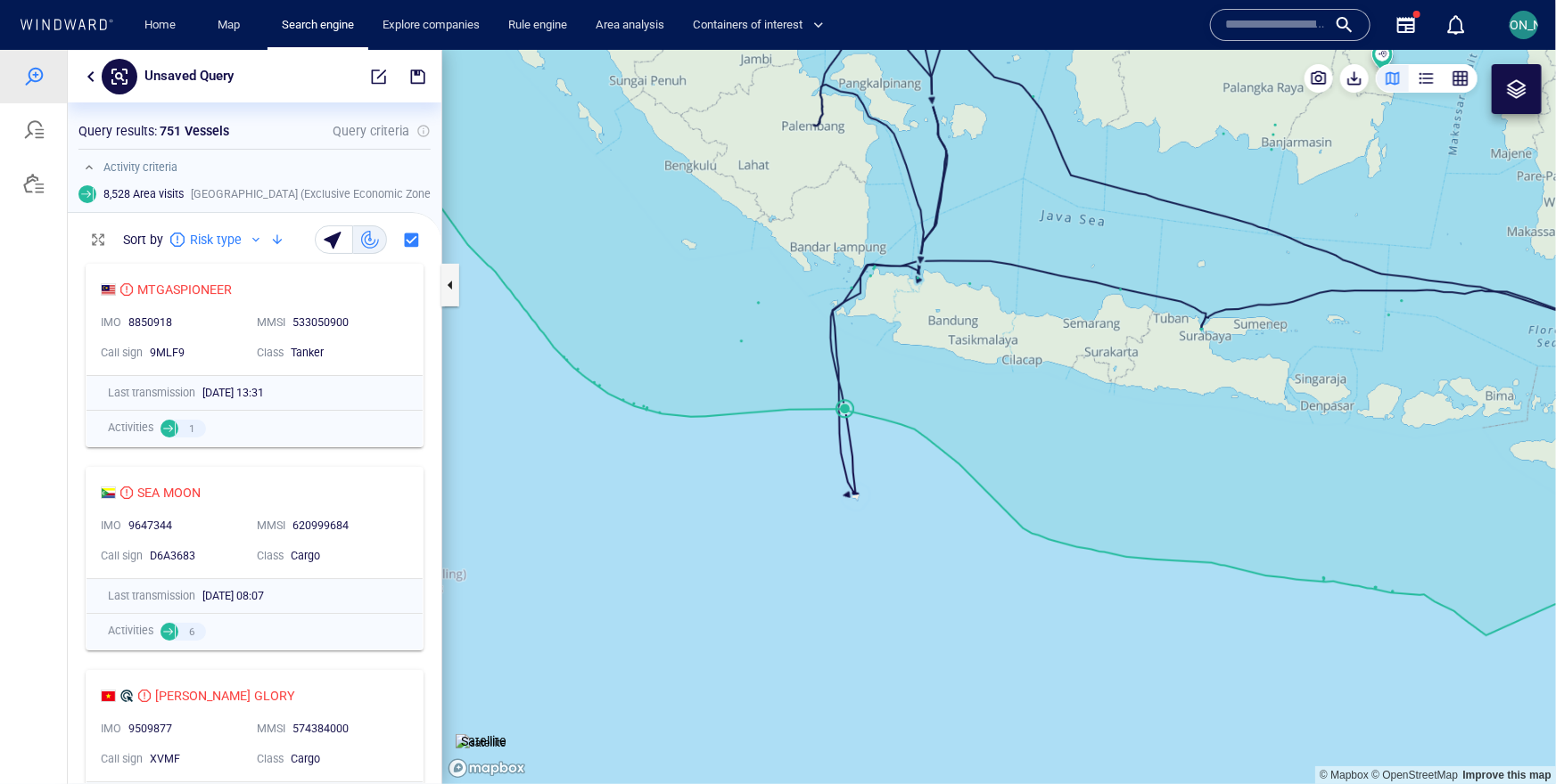
drag, startPoint x: 906, startPoint y: 488, endPoint x: 795, endPoint y: 624, distance: 175.5
click at [795, 624] on canvas "Map" at bounding box center [999, 415] width 1113 height 734
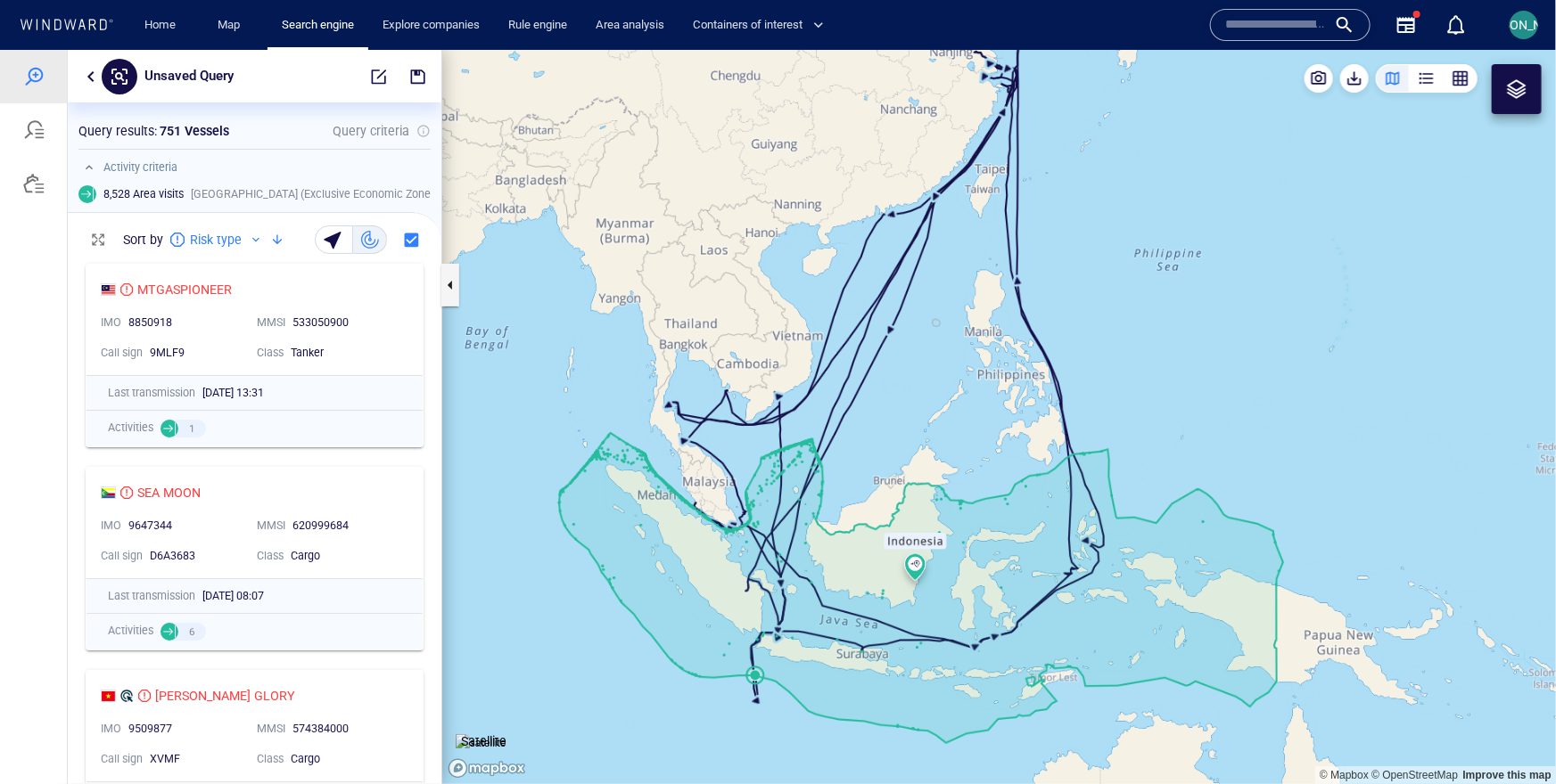
drag, startPoint x: 775, startPoint y: 521, endPoint x: 732, endPoint y: 516, distance: 43.3
click at [732, 515] on canvas "Map" at bounding box center [999, 415] width 1113 height 734
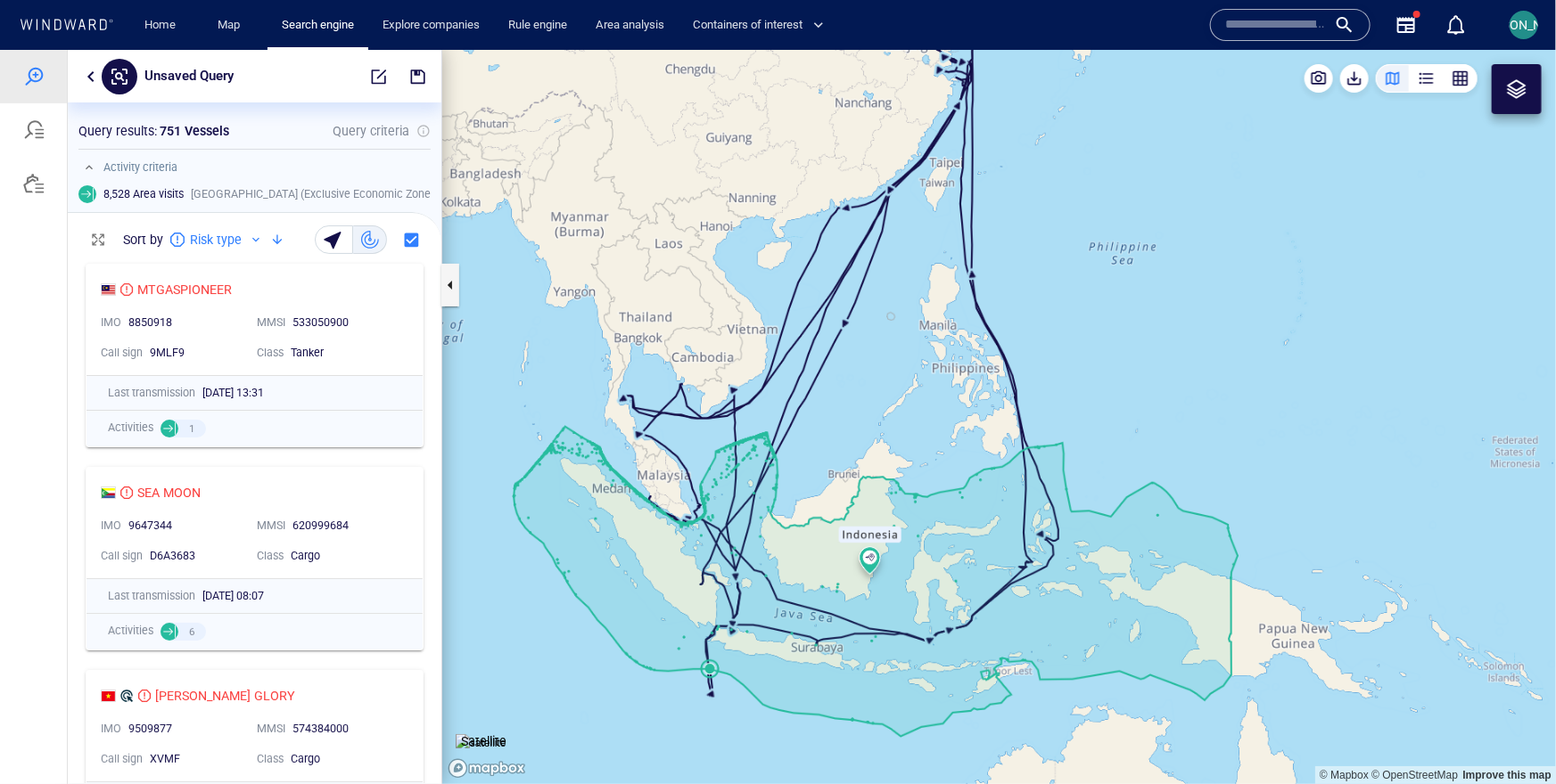
drag, startPoint x: 789, startPoint y: 527, endPoint x: 775, endPoint y: 526, distance: 14.0
click at [775, 526] on canvas "Map" at bounding box center [999, 415] width 1113 height 734
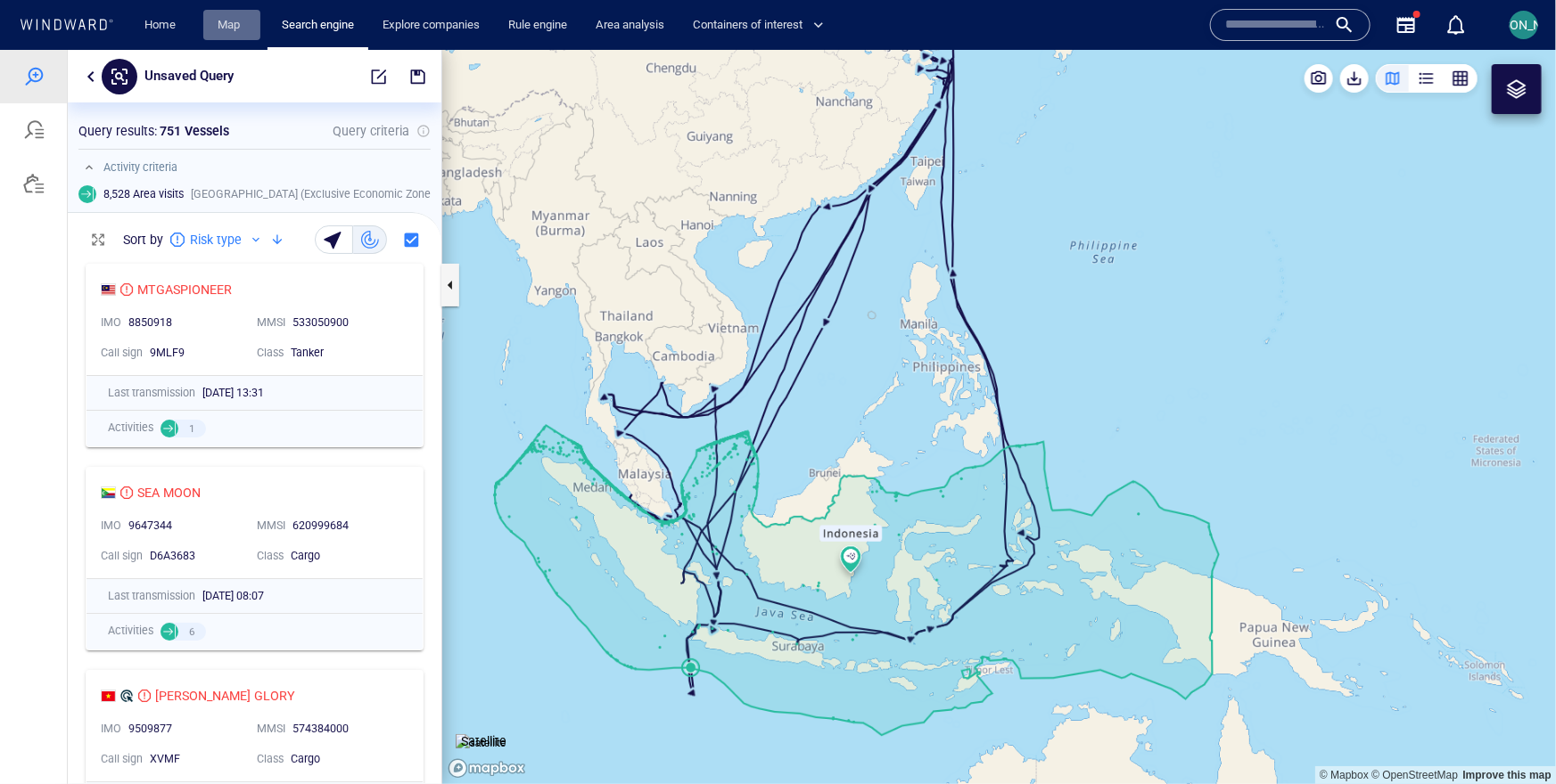
click at [219, 23] on link "Map" at bounding box center [232, 25] width 43 height 31
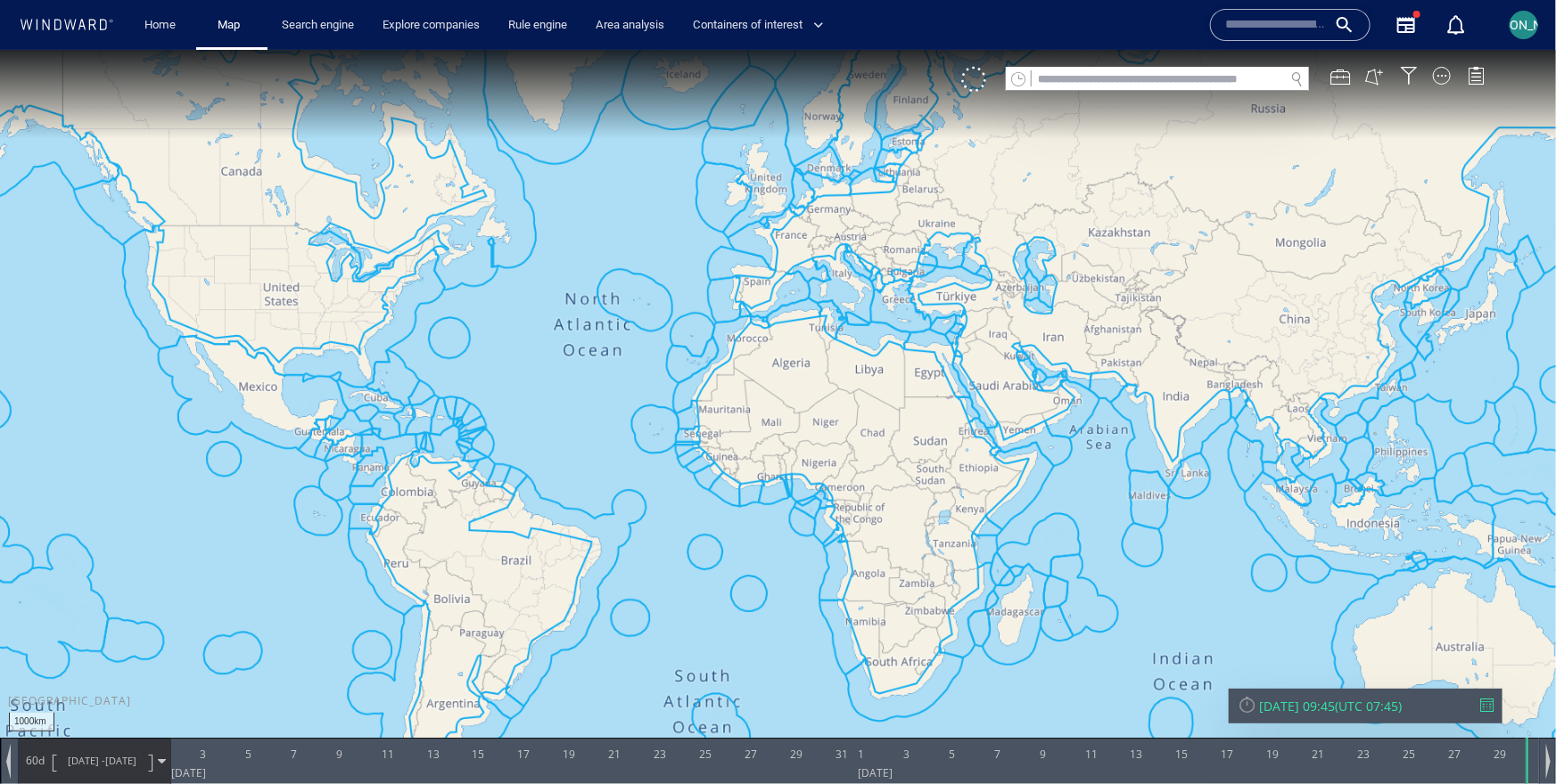
drag, startPoint x: 1177, startPoint y: 564, endPoint x: 796, endPoint y: 464, distance: 393.9
click at [795, 464] on canvas "Map" at bounding box center [778, 406] width 1556 height 716
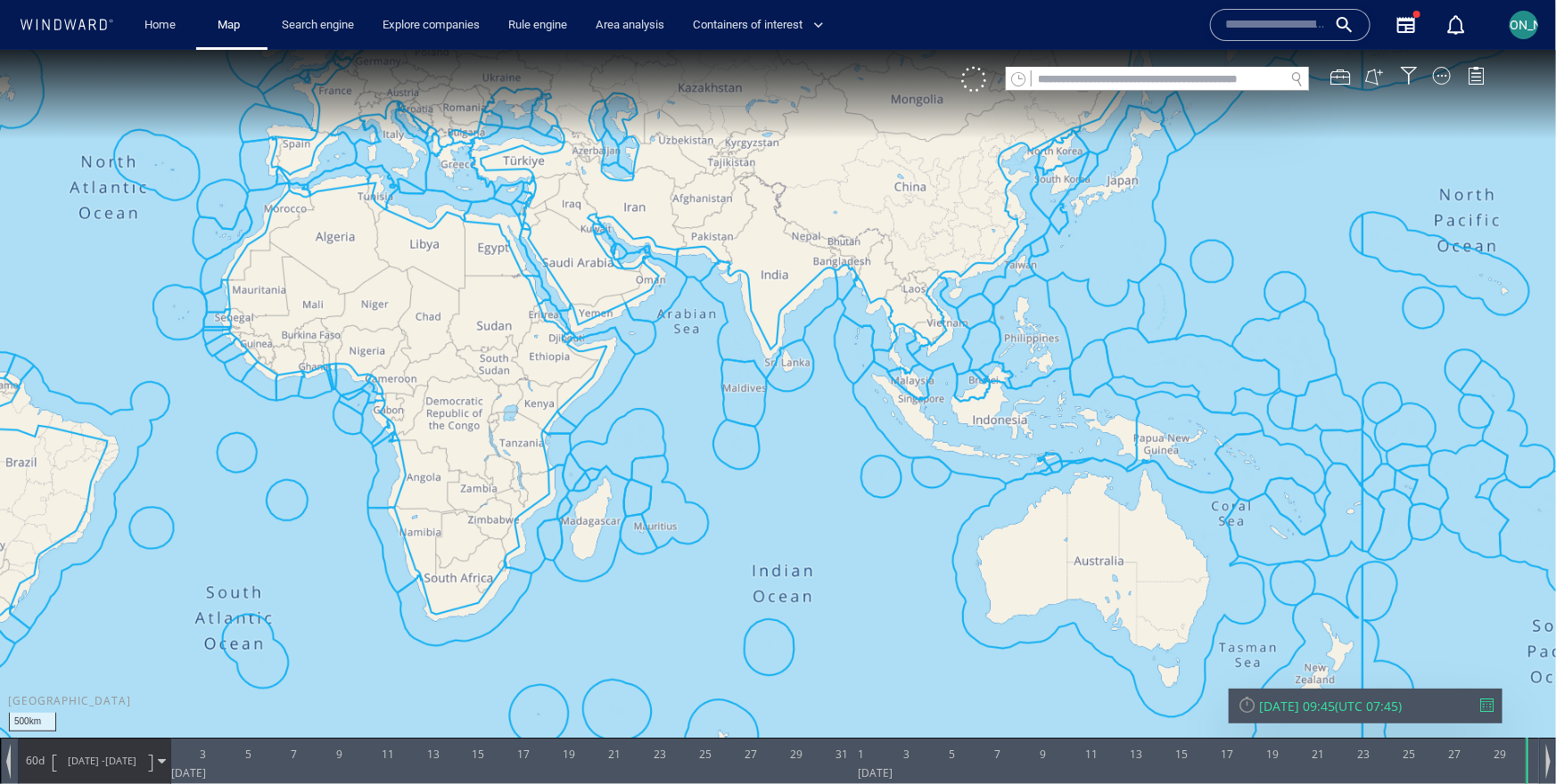
drag, startPoint x: 940, startPoint y: 448, endPoint x: 766, endPoint y: 453, distance: 174.1
click at [764, 453] on canvas "Map" at bounding box center [778, 406] width 1556 height 716
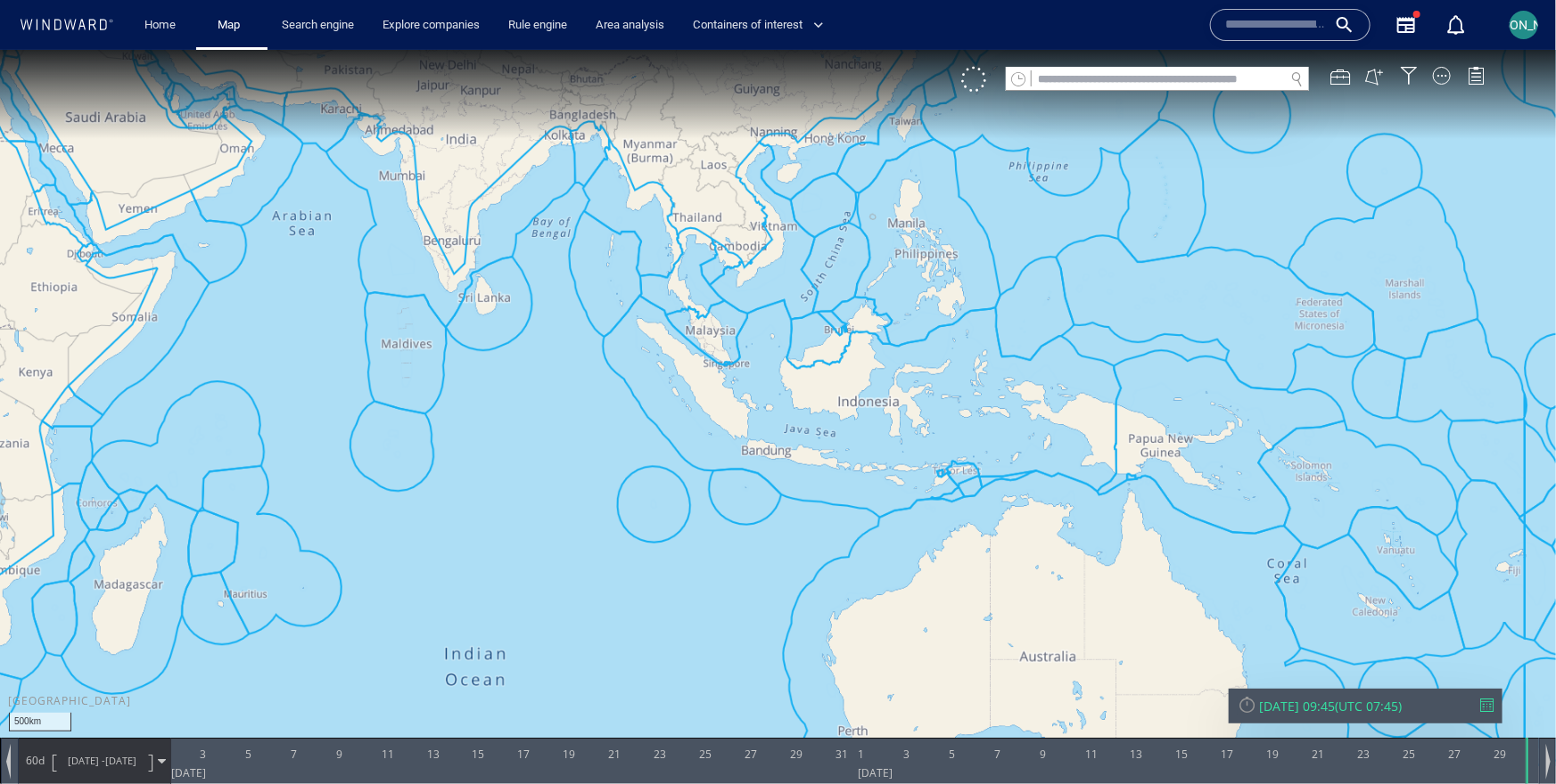
drag, startPoint x: 766, startPoint y: 453, endPoint x: 668, endPoint y: 460, distance: 98.2
click at [667, 460] on canvas "Map" at bounding box center [778, 406] width 1556 height 716
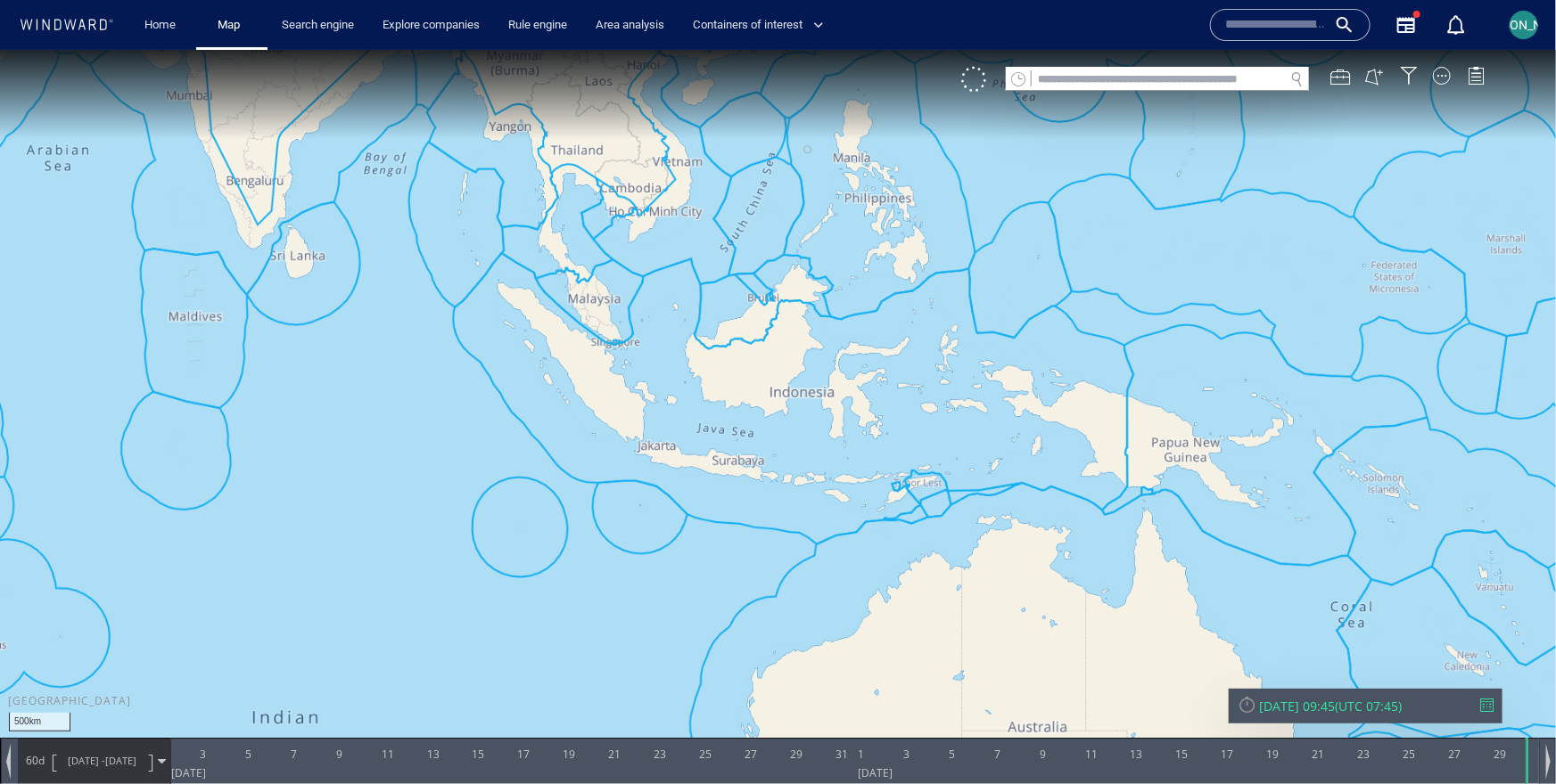
drag, startPoint x: 668, startPoint y: 460, endPoint x: 620, endPoint y: 488, distance: 55.6
click at [620, 488] on canvas "Map" at bounding box center [778, 406] width 1556 height 716
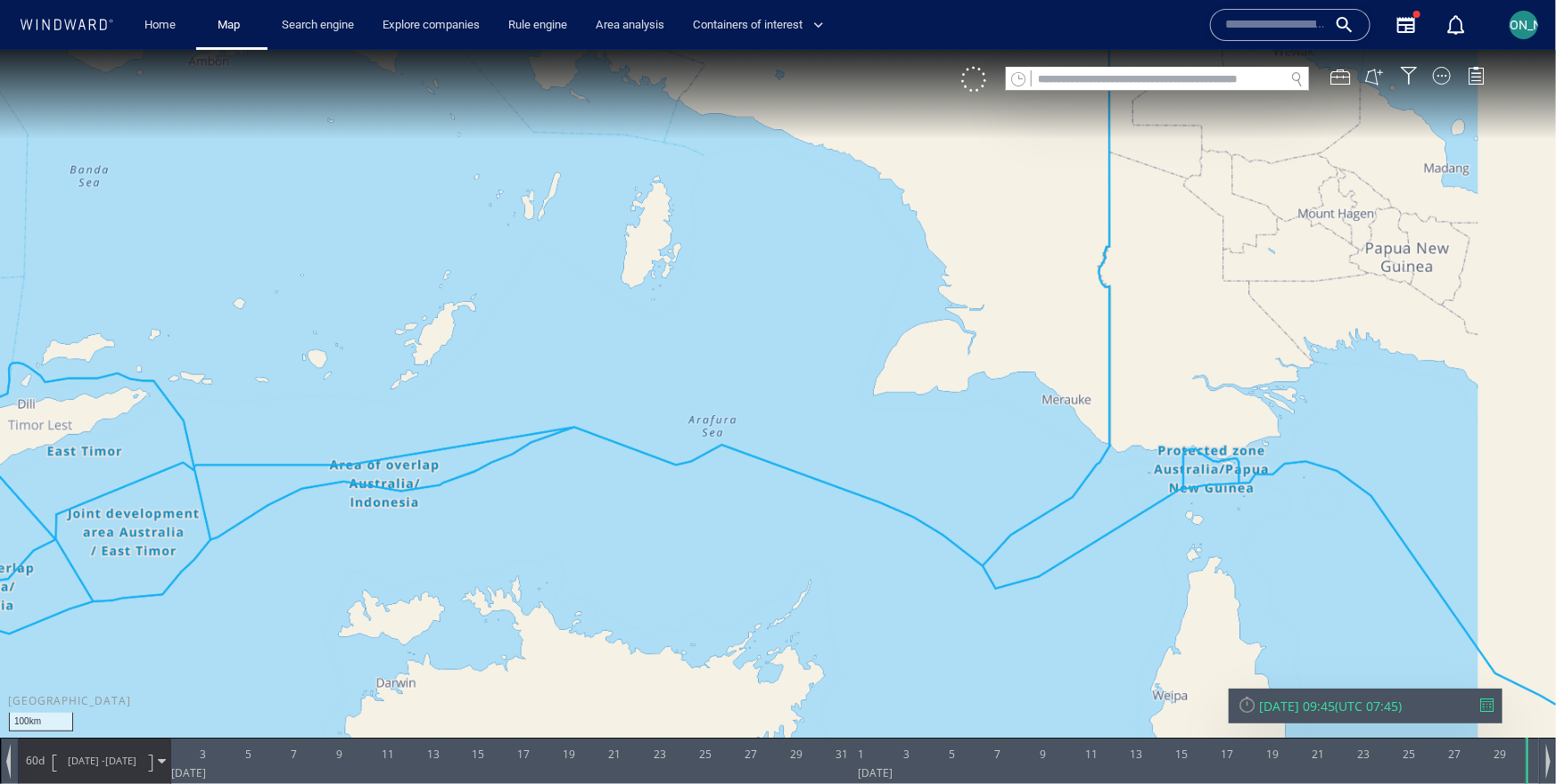
drag, startPoint x: 1061, startPoint y: 545, endPoint x: 1078, endPoint y: 278, distance: 267.5
click at [1078, 278] on canvas "Map" at bounding box center [778, 406] width 1556 height 716
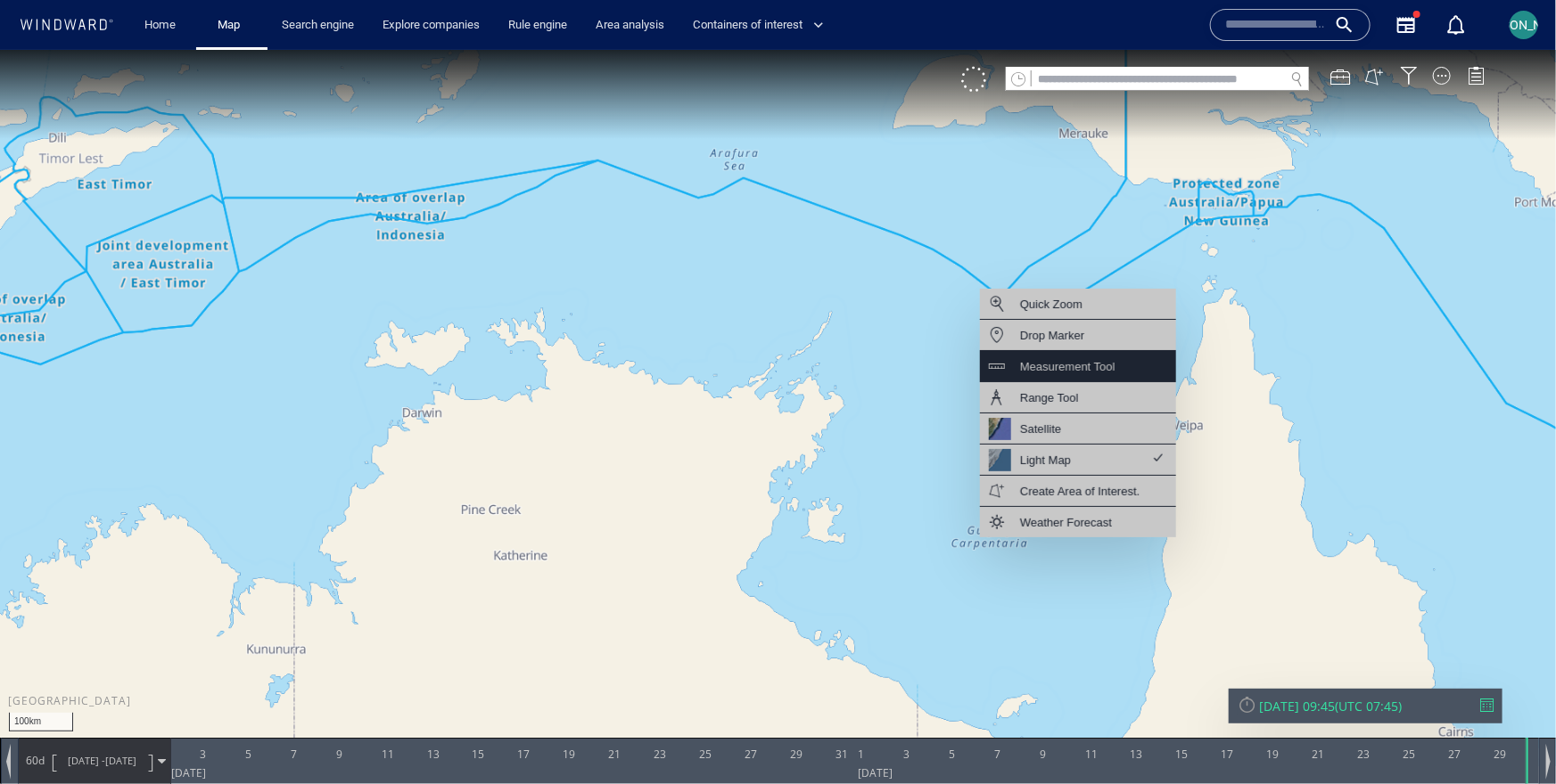
click at [1047, 360] on div "Measurement Tool" at bounding box center [1067, 366] width 95 height 22
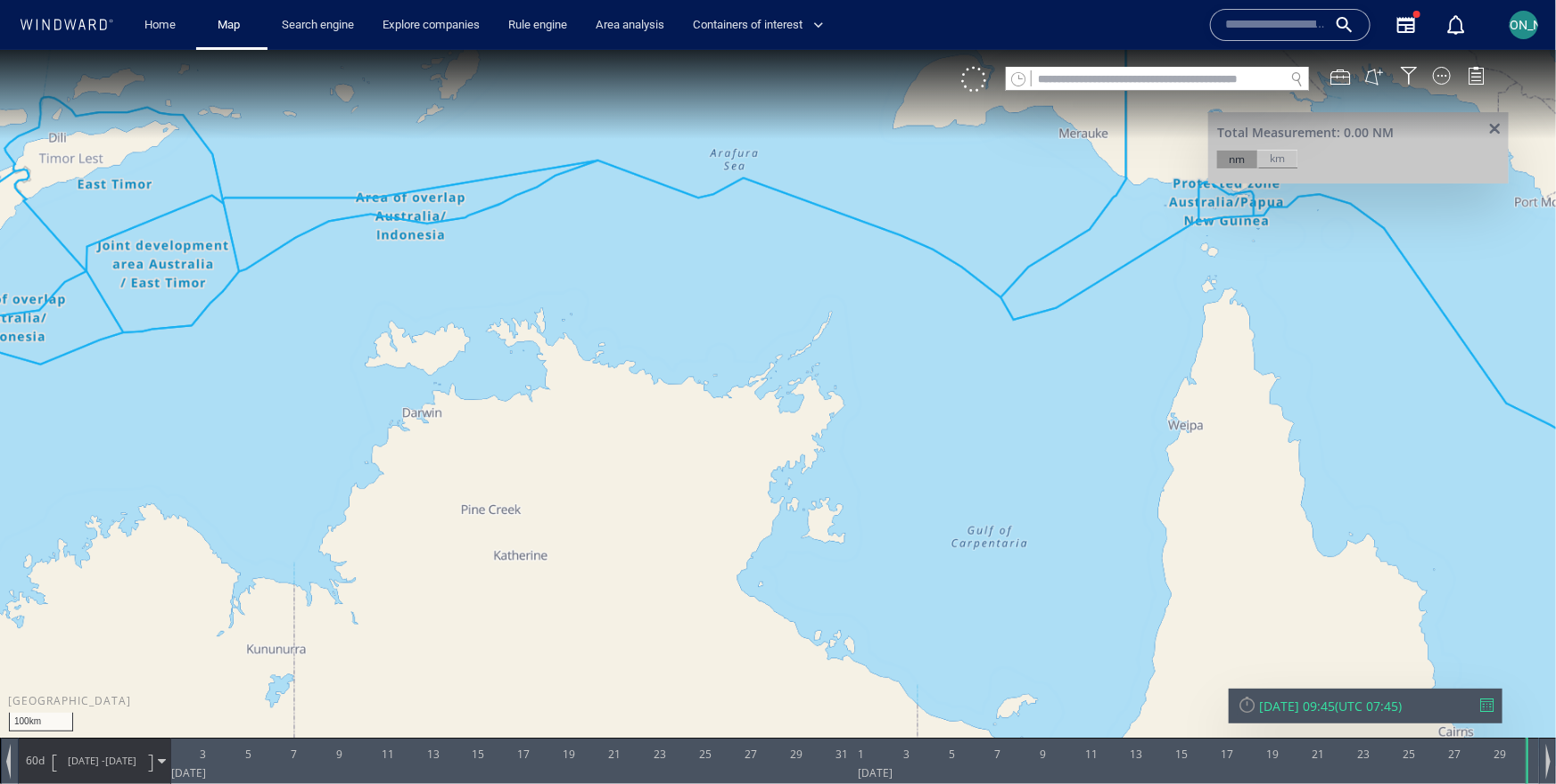
click at [989, 290] on canvas "Map" at bounding box center [778, 406] width 1556 height 716
click at [844, 392] on canvas "Map" at bounding box center [778, 406] width 1556 height 716
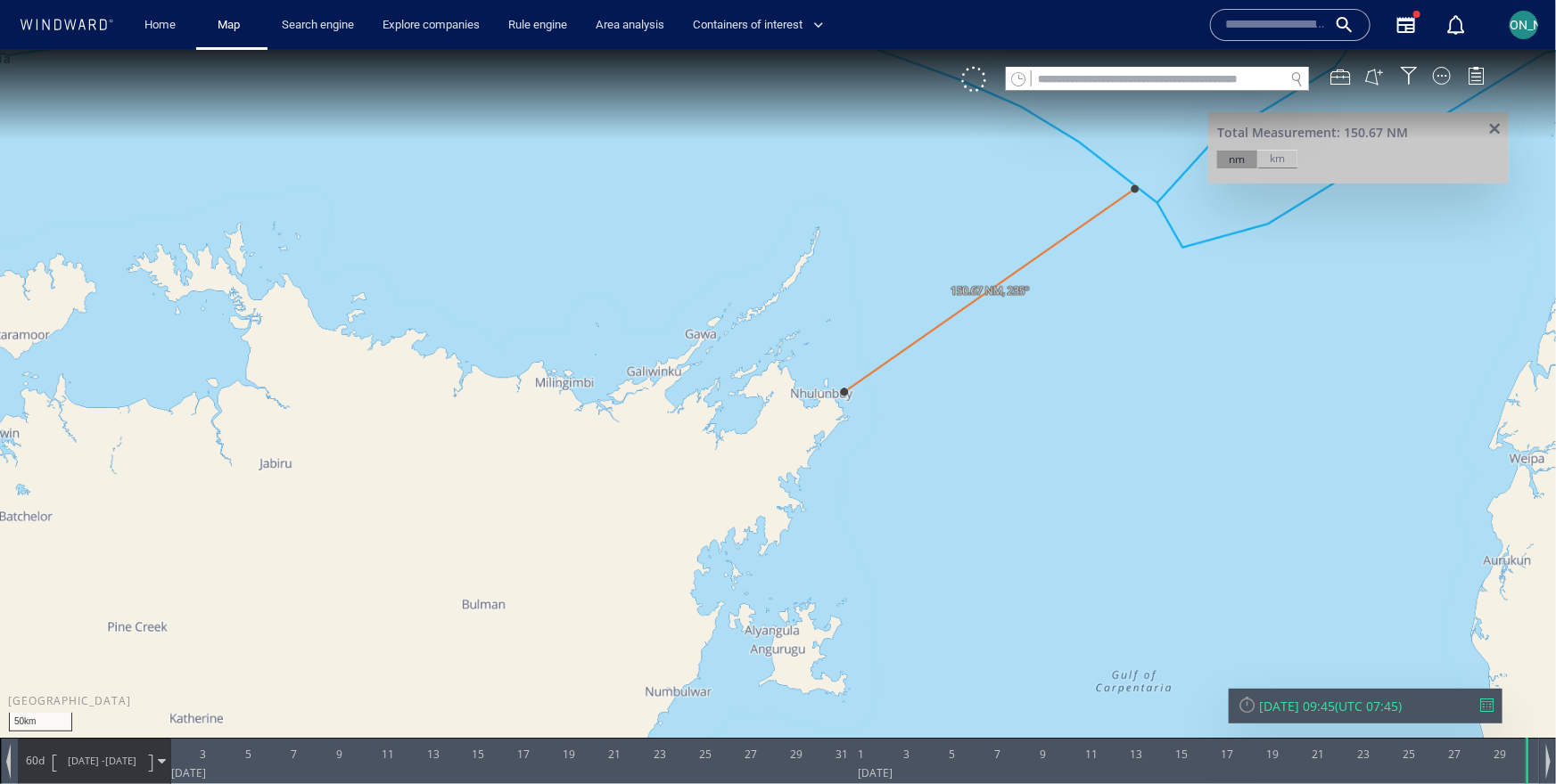
click at [1499, 122] on span at bounding box center [1495, 128] width 22 height 13
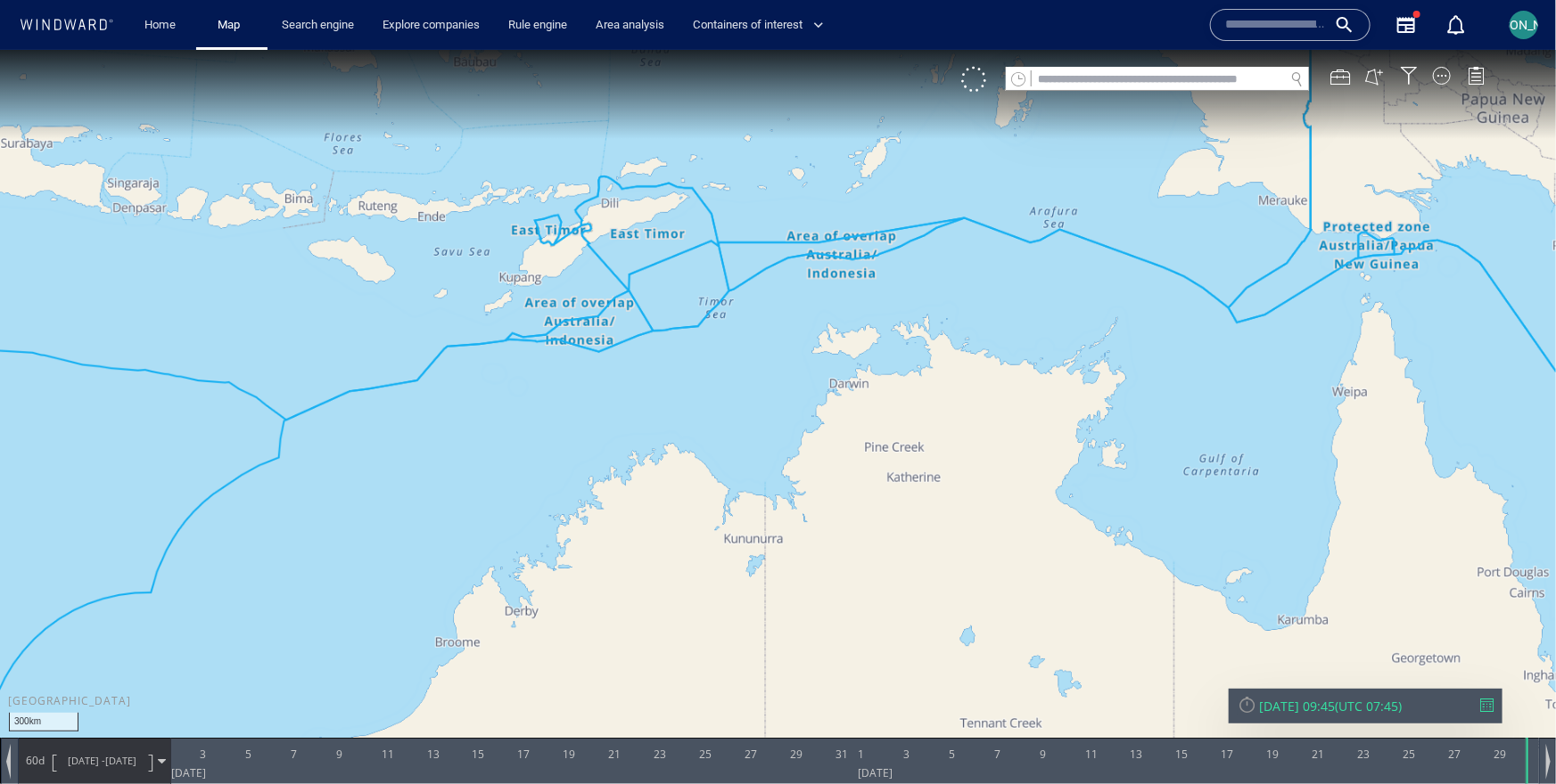
drag, startPoint x: 1263, startPoint y: 359, endPoint x: 1163, endPoint y: 392, distance: 105.3
click at [1163, 392] on canvas "Map" at bounding box center [778, 406] width 1556 height 716
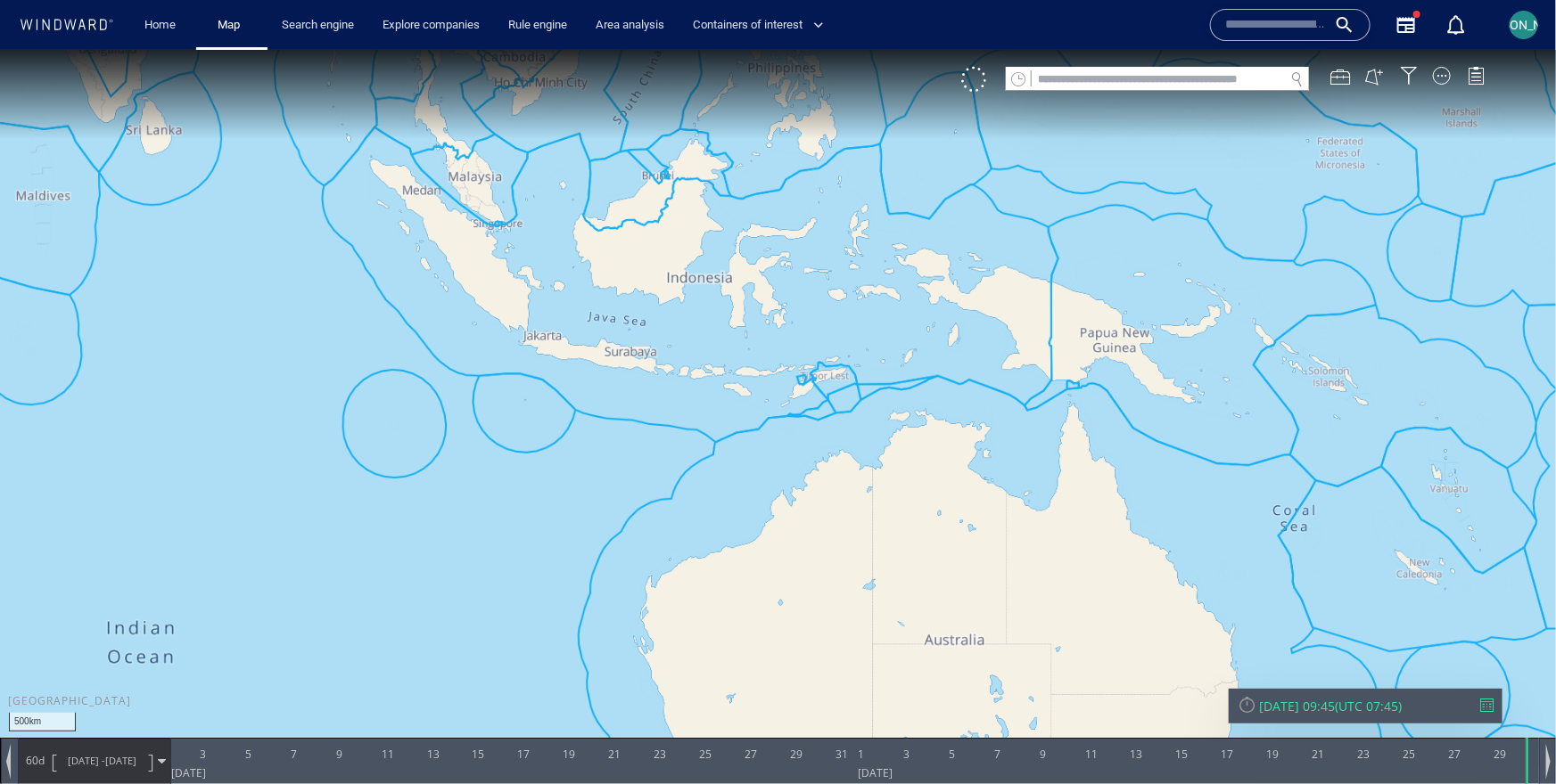
drag, startPoint x: 848, startPoint y: 338, endPoint x: 887, endPoint y: 458, distance: 126.2
click at [887, 459] on canvas "Map" at bounding box center [778, 406] width 1556 height 716
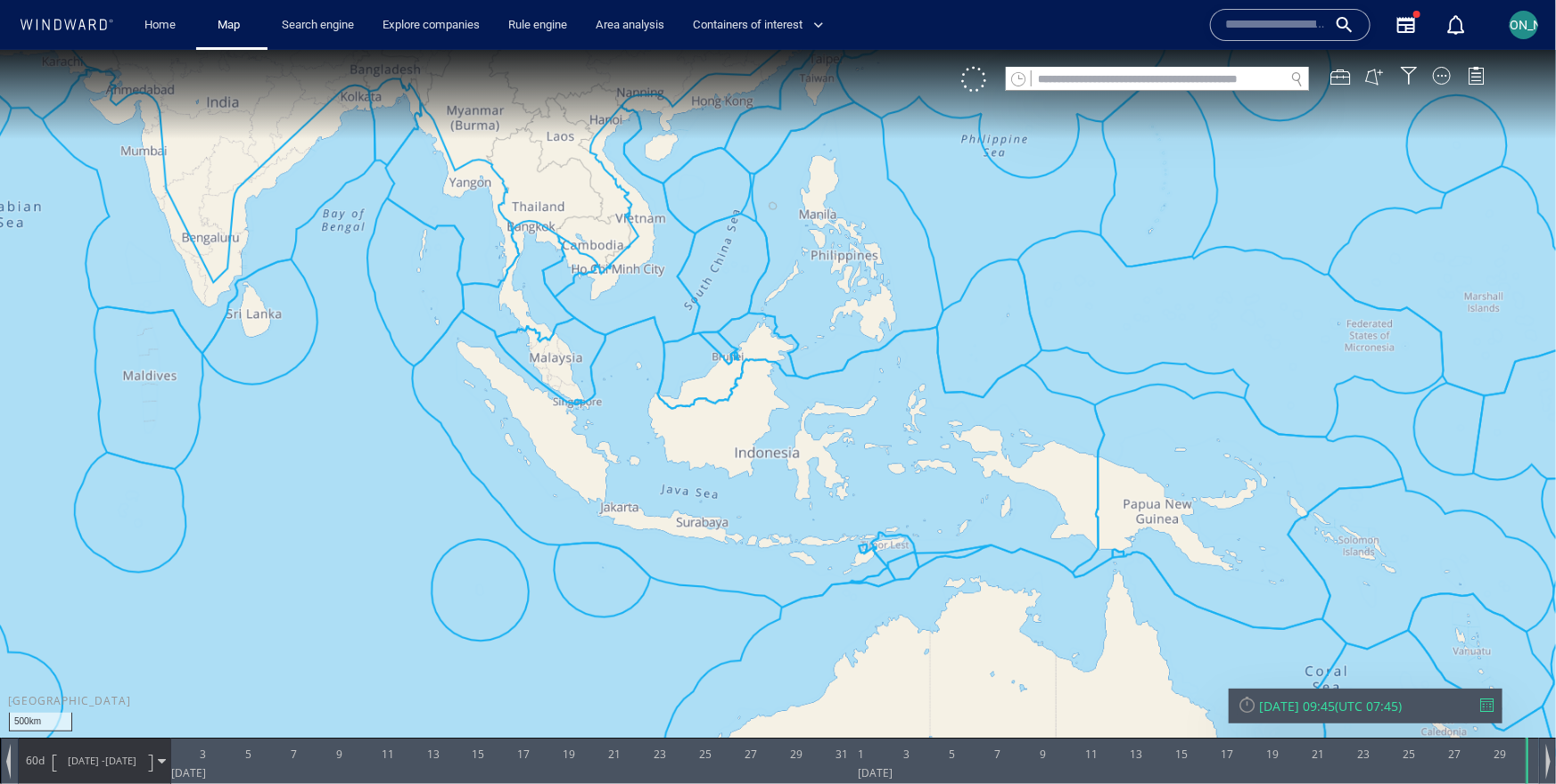
drag, startPoint x: 698, startPoint y: 634, endPoint x: 733, endPoint y: 575, distance: 68.6
click at [733, 575] on canvas "Map" at bounding box center [778, 406] width 1556 height 716
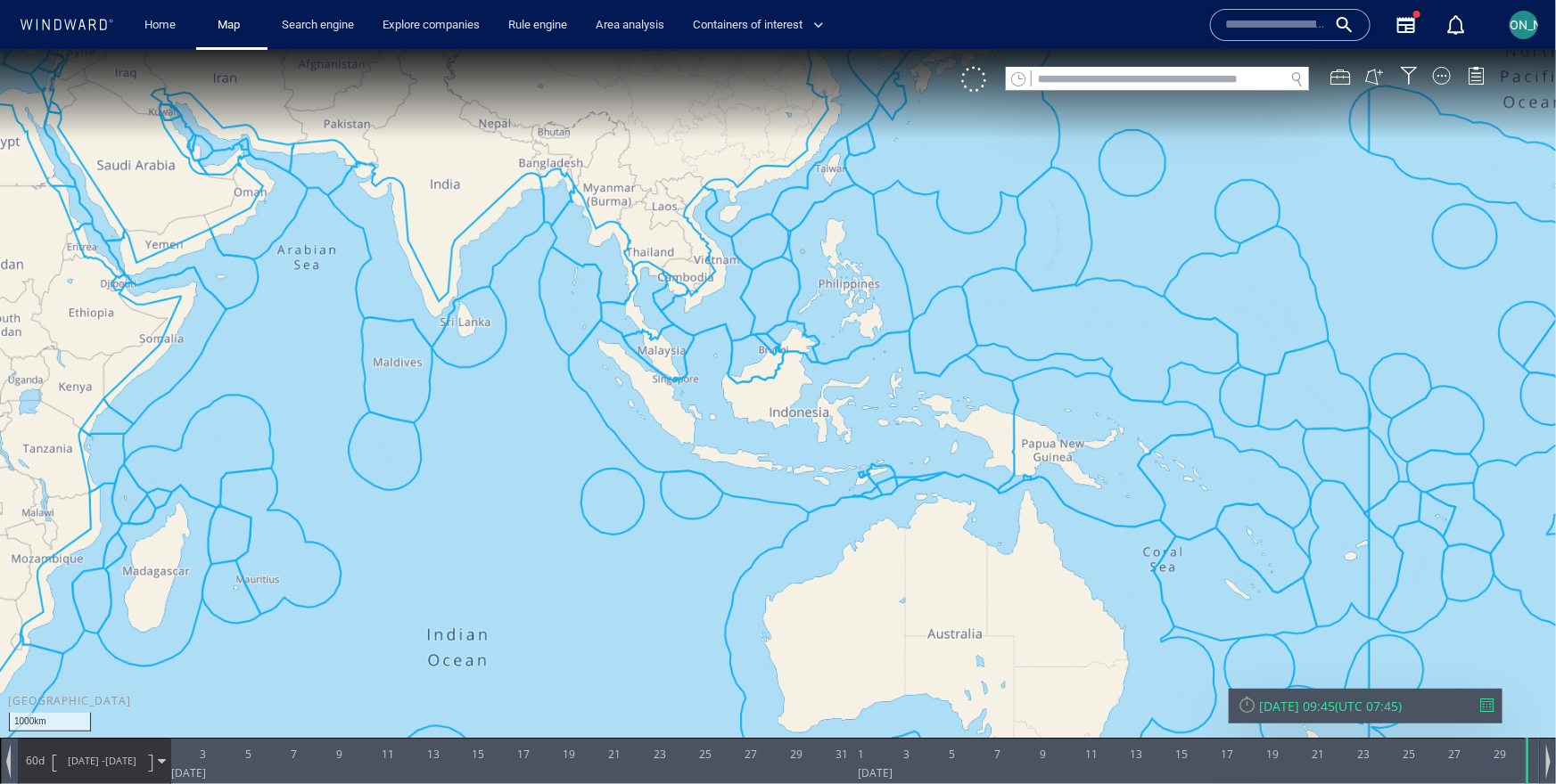
drag, startPoint x: 835, startPoint y: 354, endPoint x: 720, endPoint y: 427, distance: 136.2
click at [719, 427] on canvas "Map" at bounding box center [778, 406] width 1556 height 716
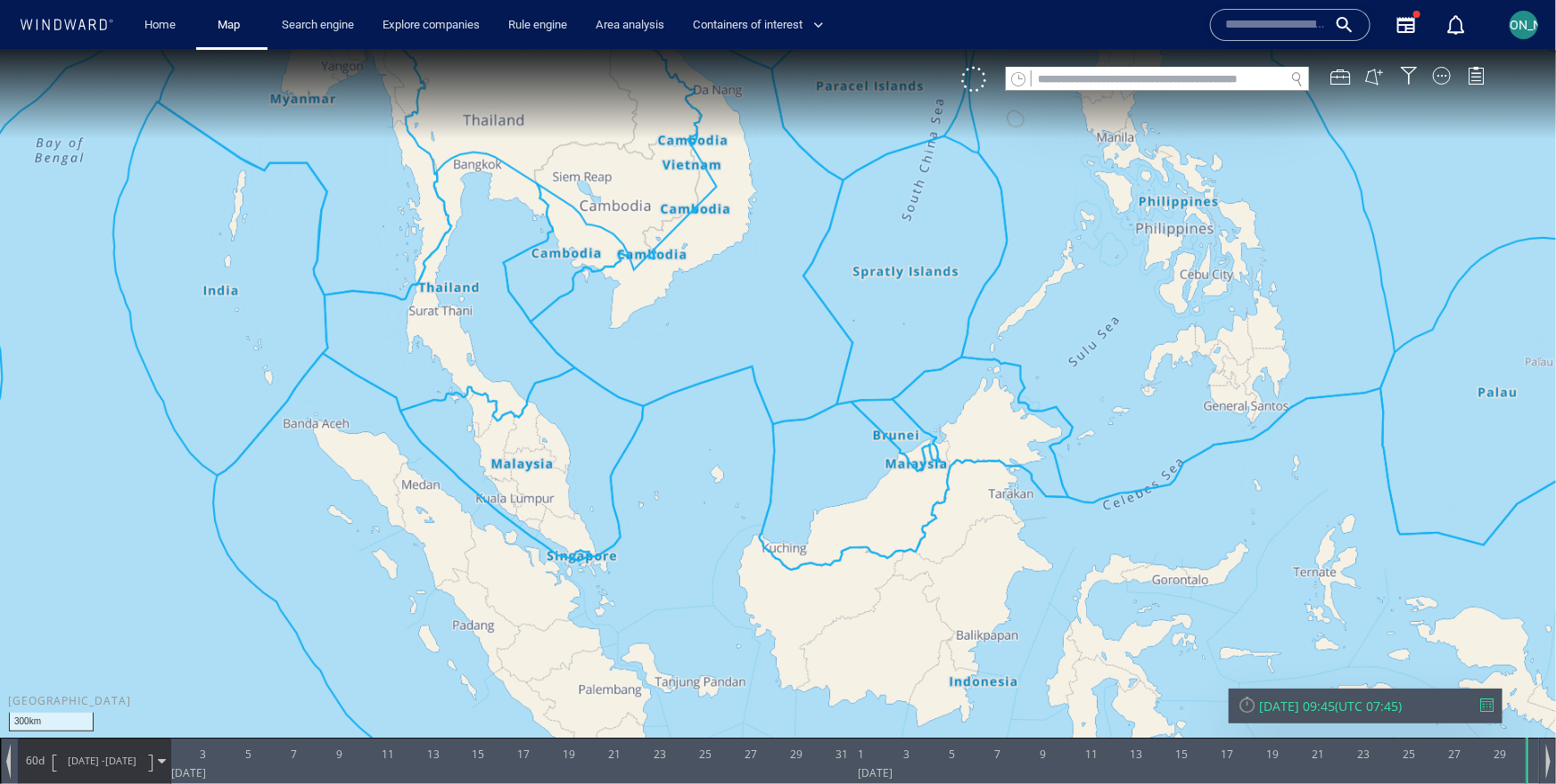
drag, startPoint x: 703, startPoint y: 509, endPoint x: 623, endPoint y: 471, distance: 88.6
click at [623, 471] on canvas "Map" at bounding box center [778, 406] width 1556 height 716
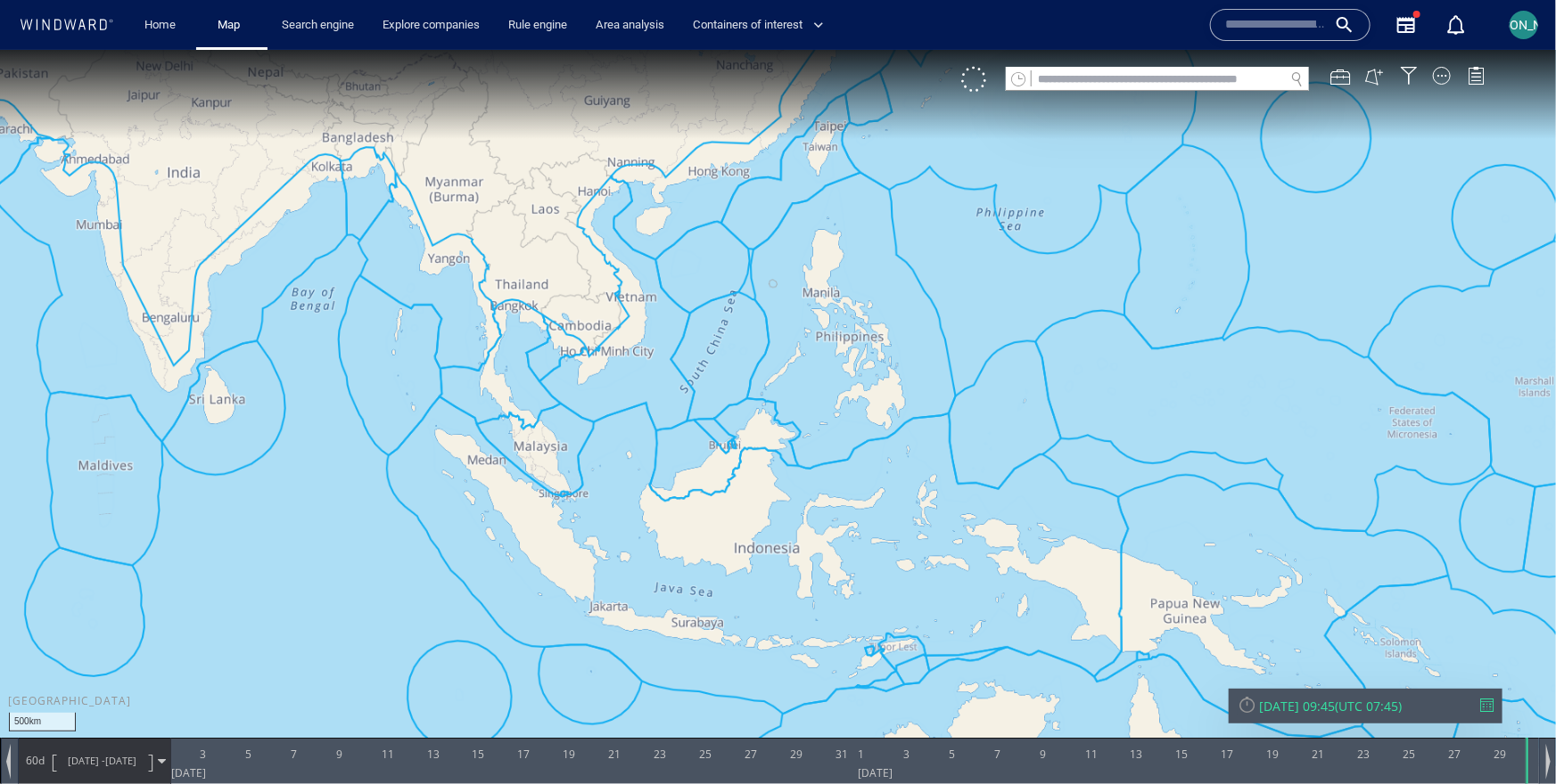
drag, startPoint x: 623, startPoint y: 471, endPoint x: 533, endPoint y: 410, distance: 108.7
click at [533, 410] on canvas "Map" at bounding box center [778, 406] width 1556 height 716
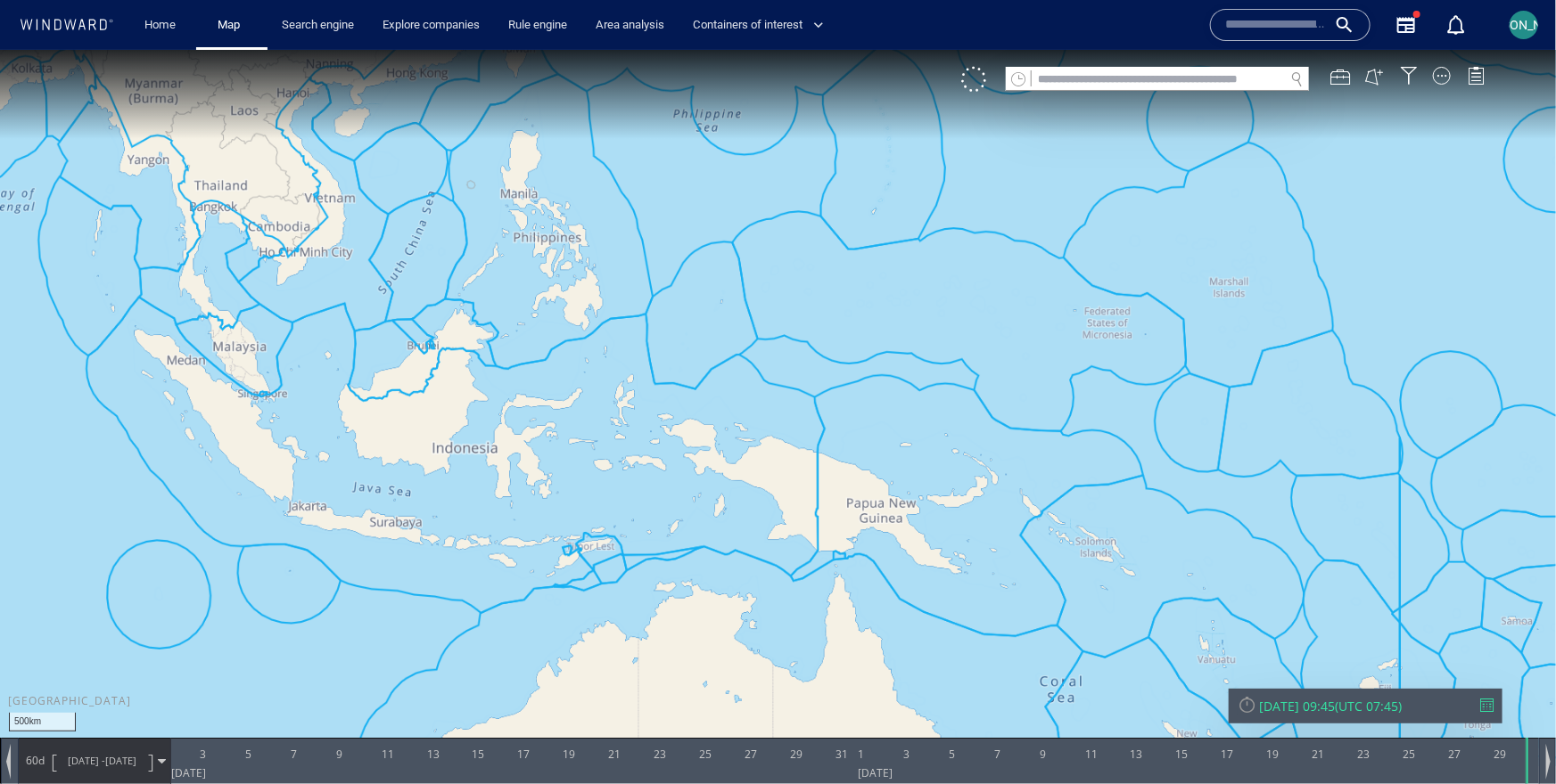
drag, startPoint x: 861, startPoint y: 477, endPoint x: 717, endPoint y: 470, distance: 144.2
click at [717, 470] on canvas "Map" at bounding box center [778, 406] width 1556 height 716
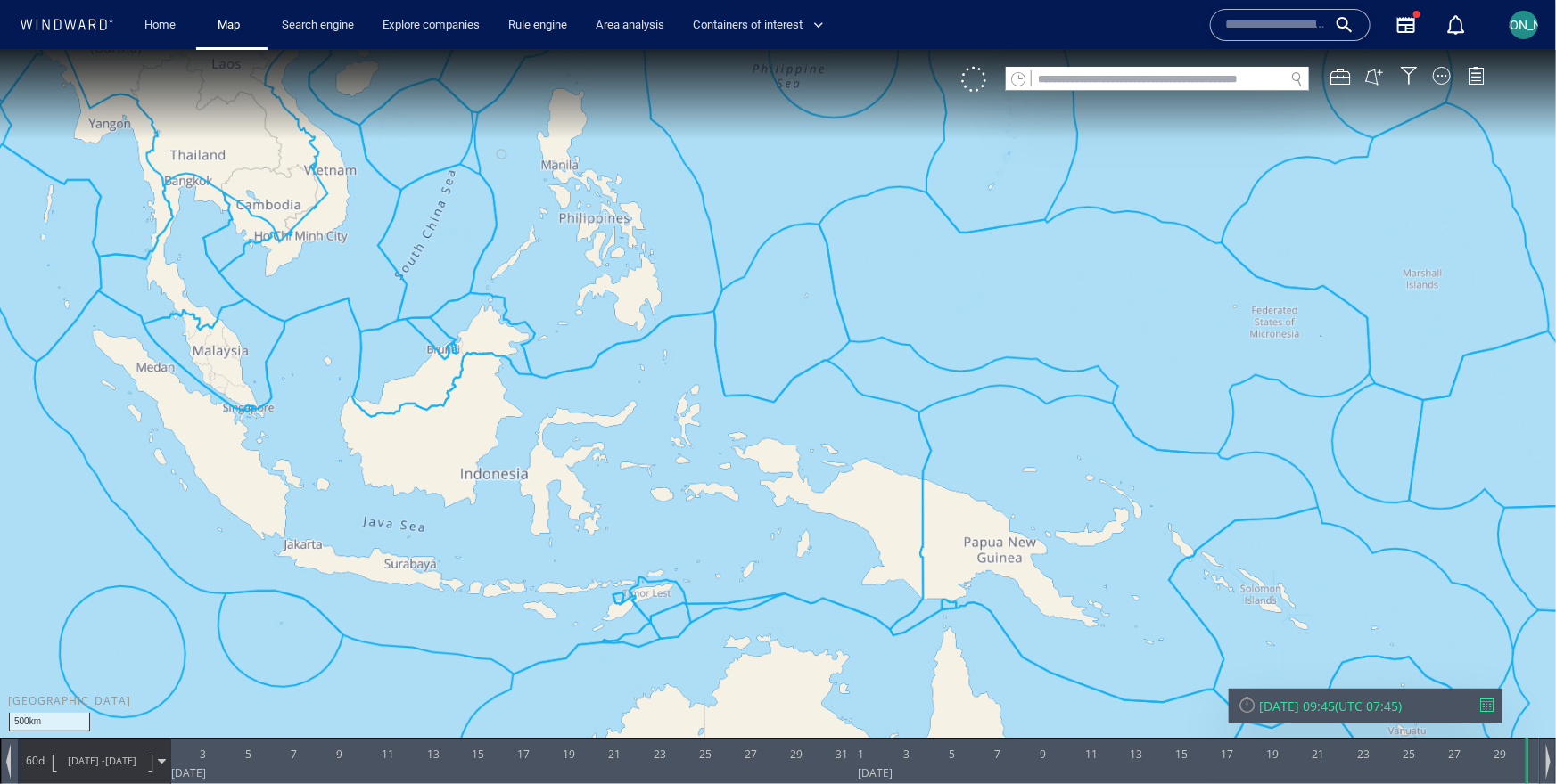
drag, startPoint x: 717, startPoint y: 470, endPoint x: 721, endPoint y: 459, distance: 11.7
click at [721, 459] on canvas "Map" at bounding box center [778, 406] width 1556 height 716
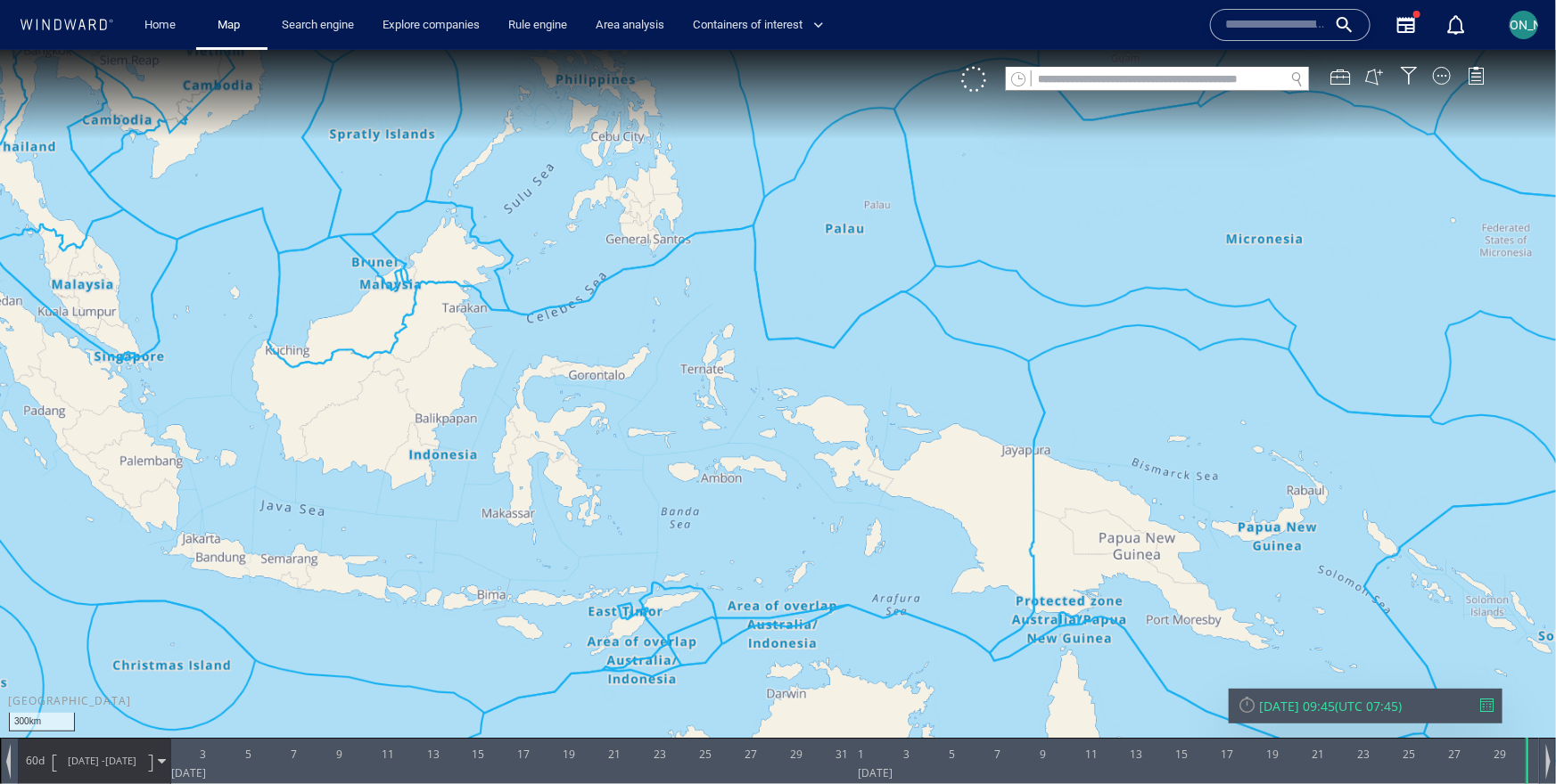
drag, startPoint x: 725, startPoint y: 345, endPoint x: 793, endPoint y: 263, distance: 106.5
click at [793, 263] on canvas "Map" at bounding box center [778, 406] width 1556 height 716
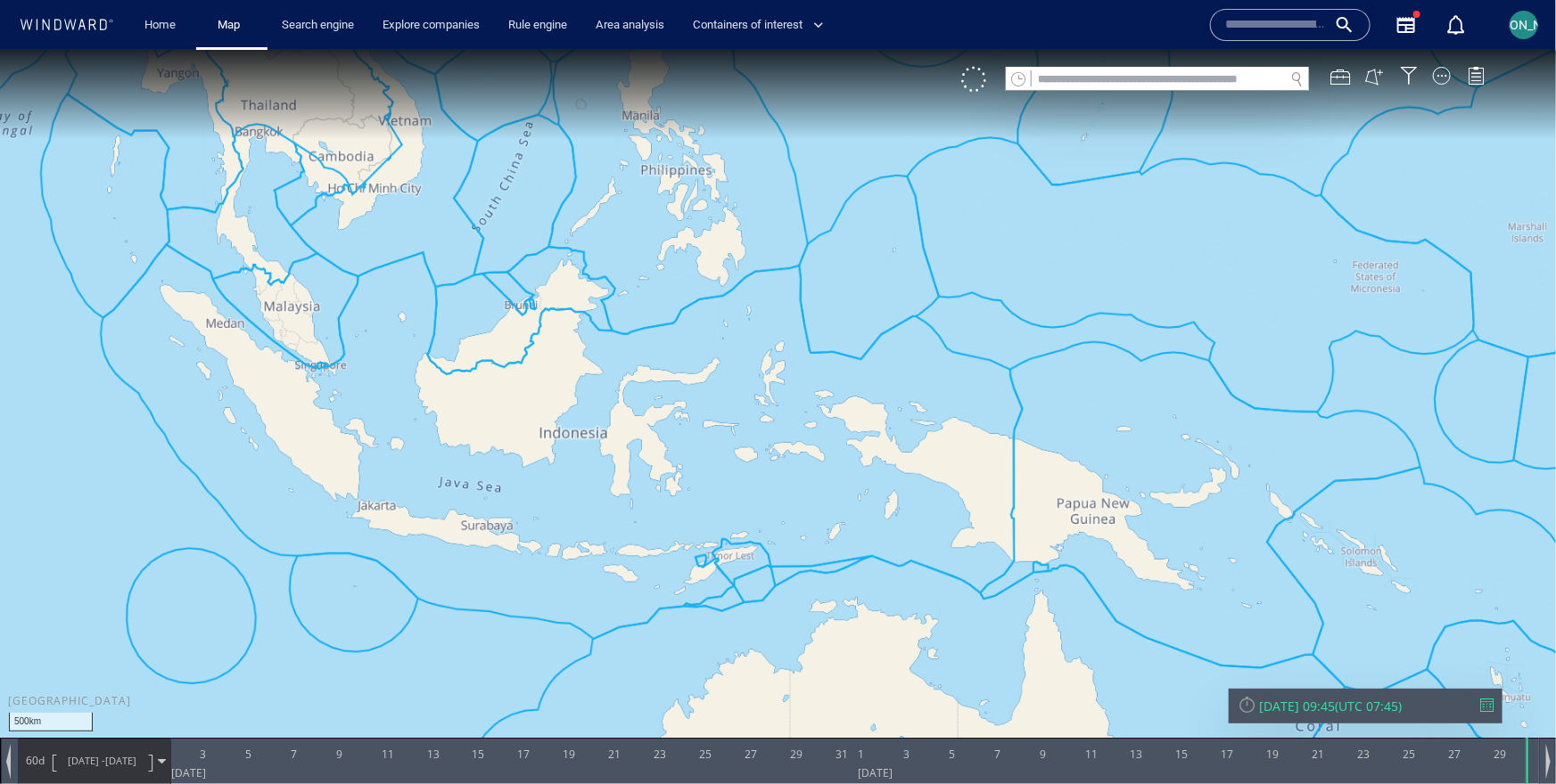
drag, startPoint x: 793, startPoint y: 263, endPoint x: 815, endPoint y: 313, distance: 54.6
click at [815, 313] on canvas "Map" at bounding box center [778, 406] width 1556 height 716
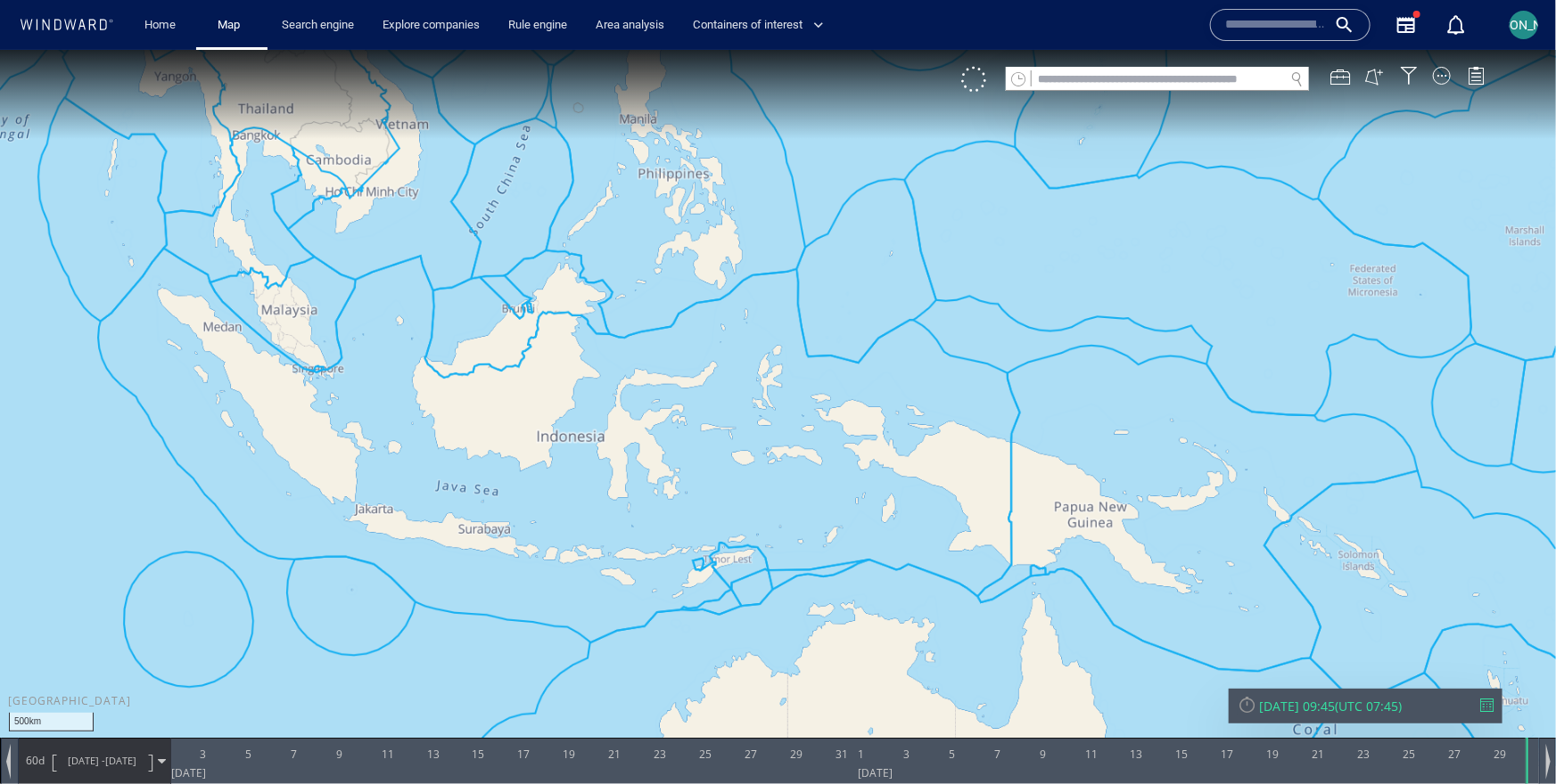
drag, startPoint x: 970, startPoint y: 411, endPoint x: 907, endPoint y: 568, distance: 169.2
click at [907, 568] on canvas "Map" at bounding box center [778, 406] width 1556 height 716
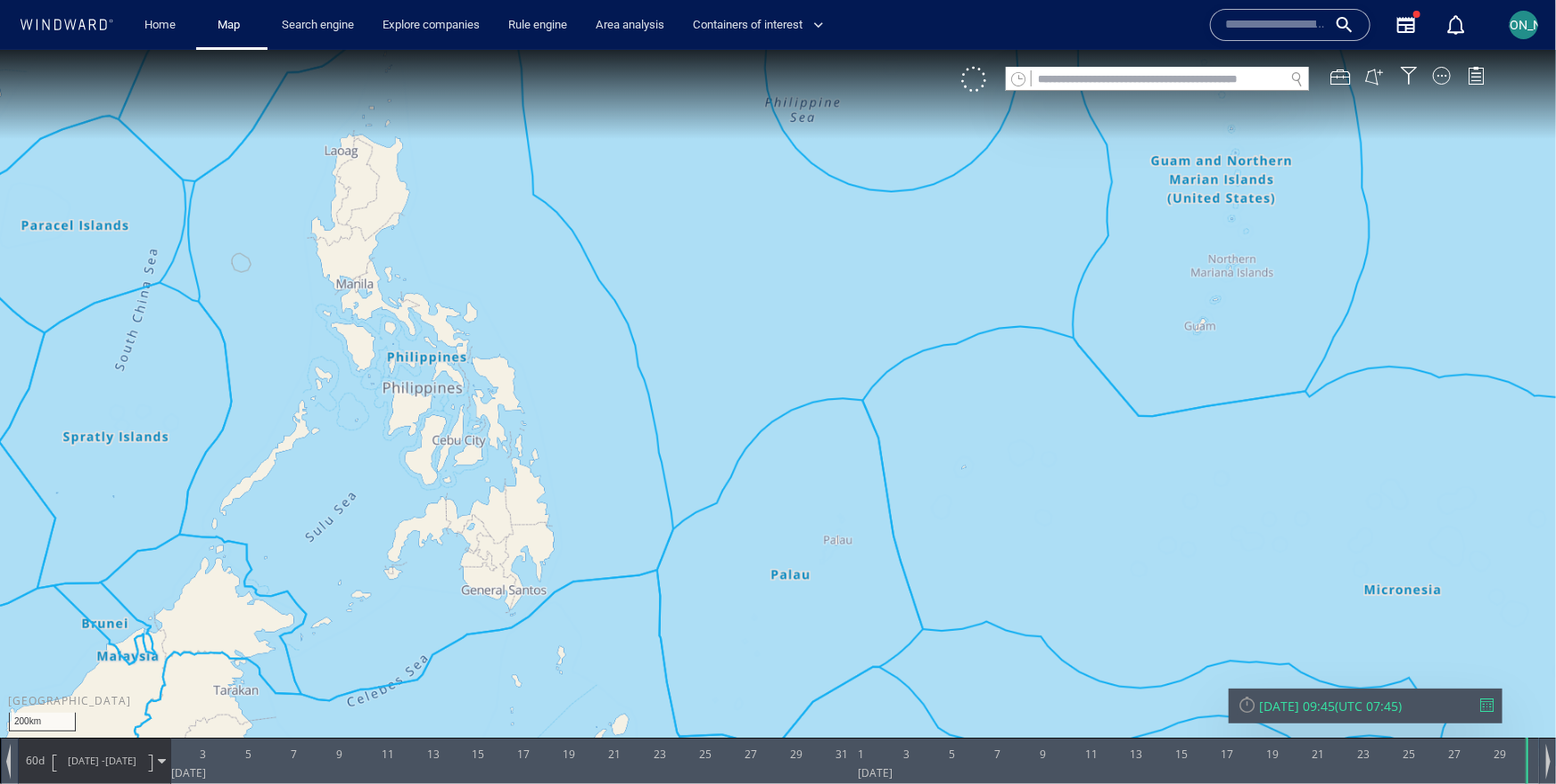
drag, startPoint x: 818, startPoint y: 266, endPoint x: 773, endPoint y: 450, distance: 189.4
click at [772, 450] on canvas "Map" at bounding box center [778, 406] width 1556 height 716
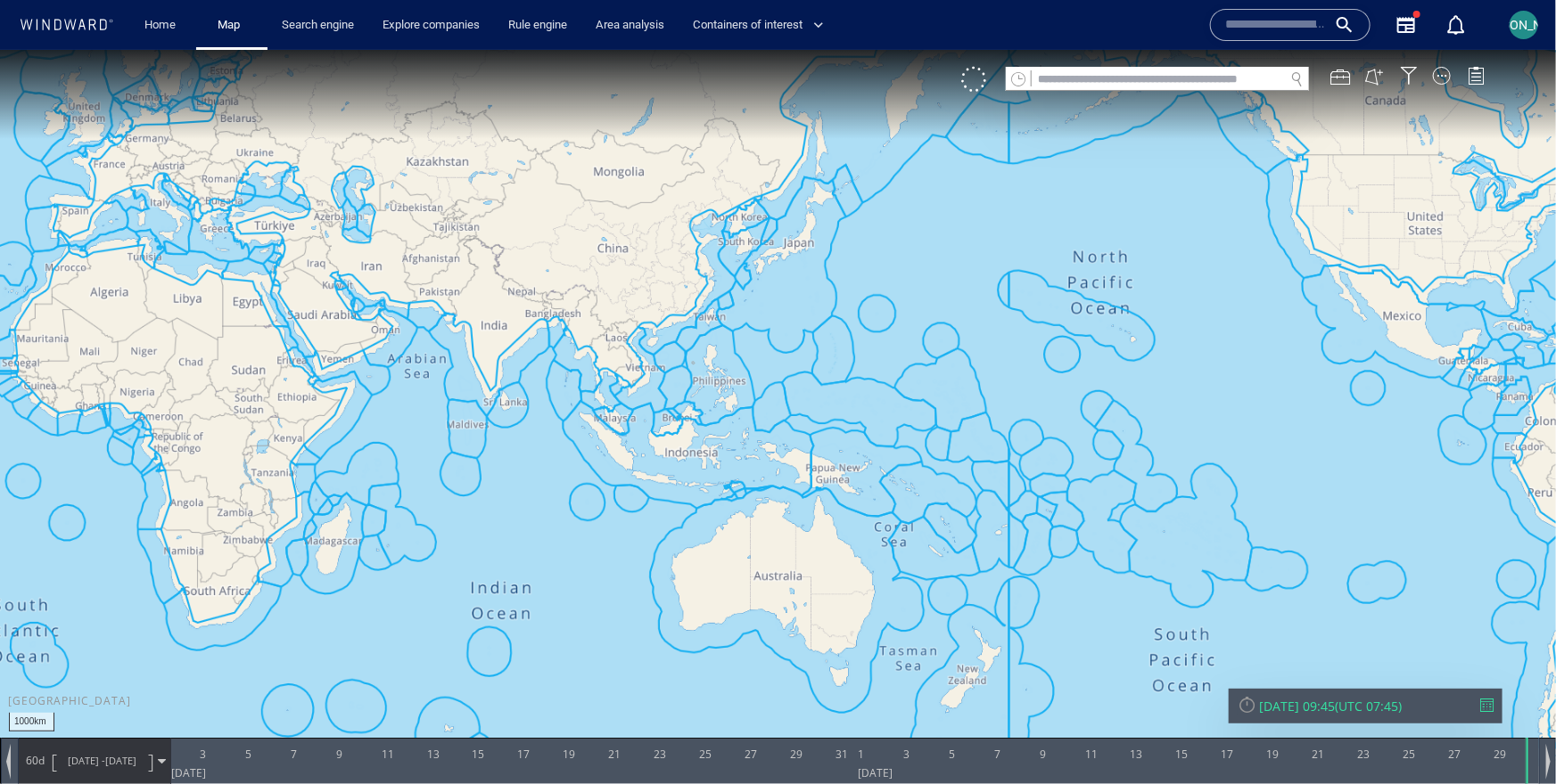
drag, startPoint x: 754, startPoint y: 465, endPoint x: 759, endPoint y: 372, distance: 93.1
click at [759, 370] on canvas "Map" at bounding box center [778, 406] width 1556 height 716
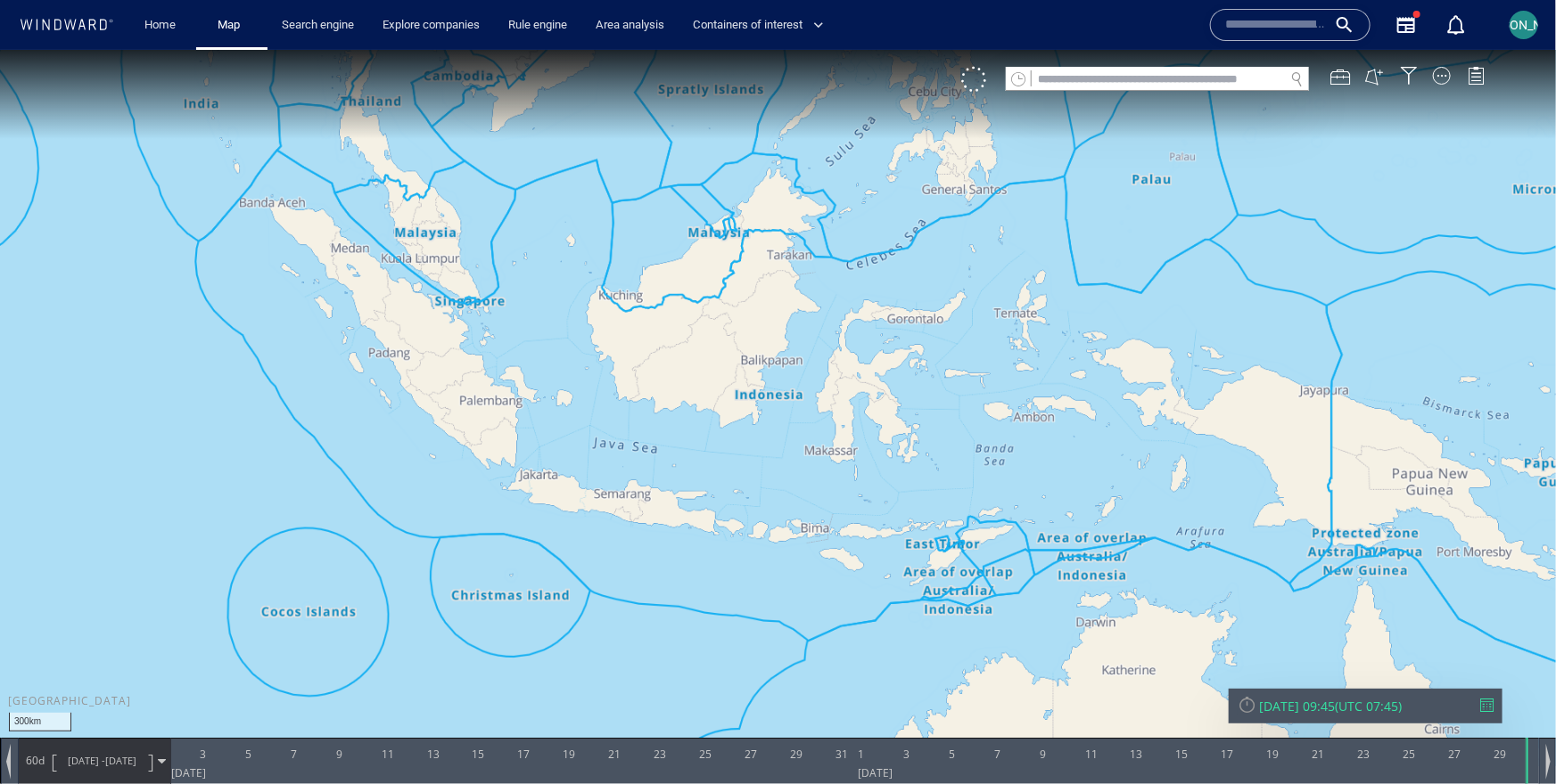
drag, startPoint x: 632, startPoint y: 424, endPoint x: 492, endPoint y: 537, distance: 179.9
click at [490, 537] on canvas "Map" at bounding box center [778, 406] width 1556 height 716
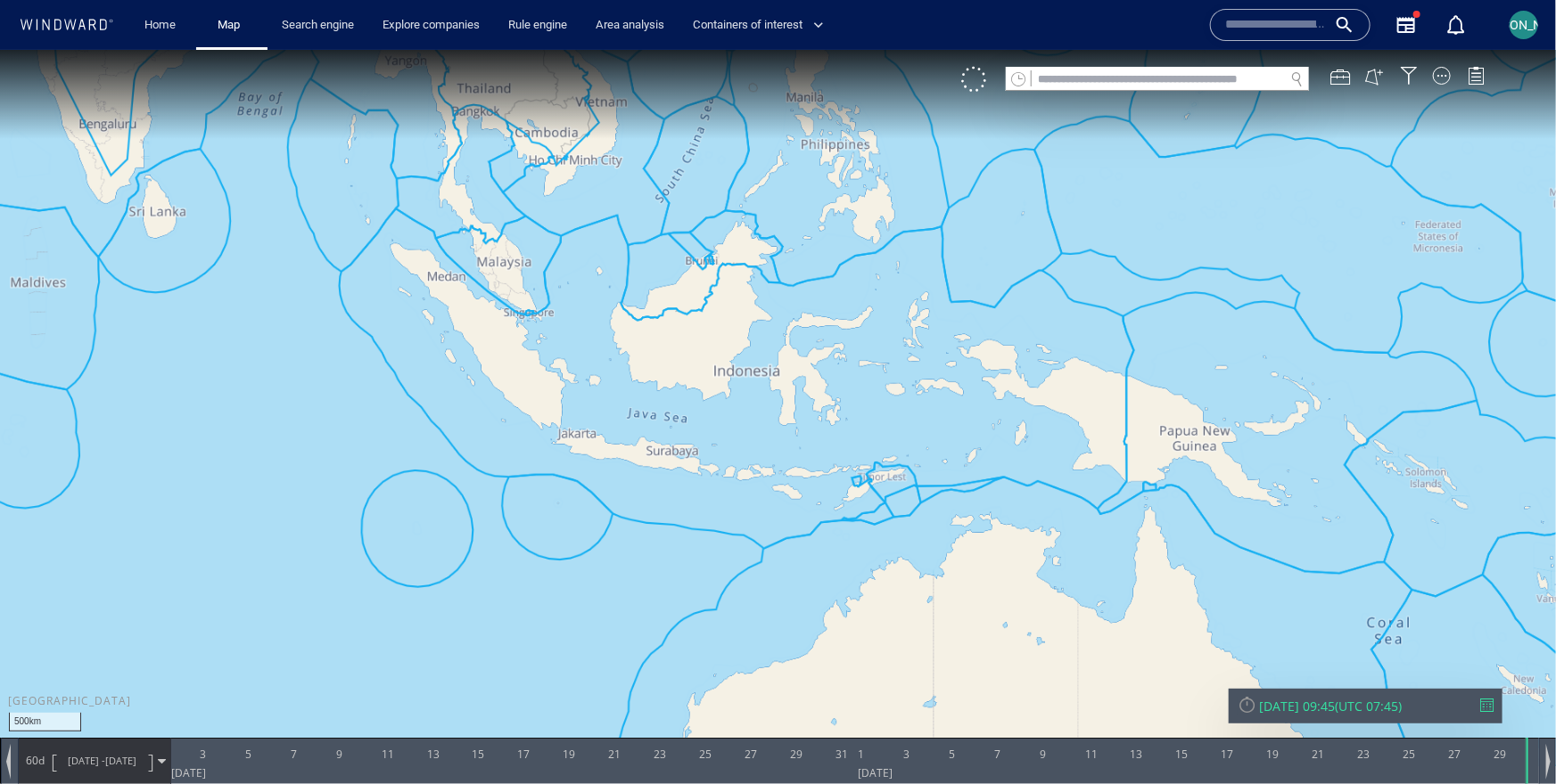
drag, startPoint x: 724, startPoint y: 429, endPoint x: 606, endPoint y: 510, distance: 143.1
click at [605, 511] on canvas "Map" at bounding box center [778, 406] width 1556 height 716
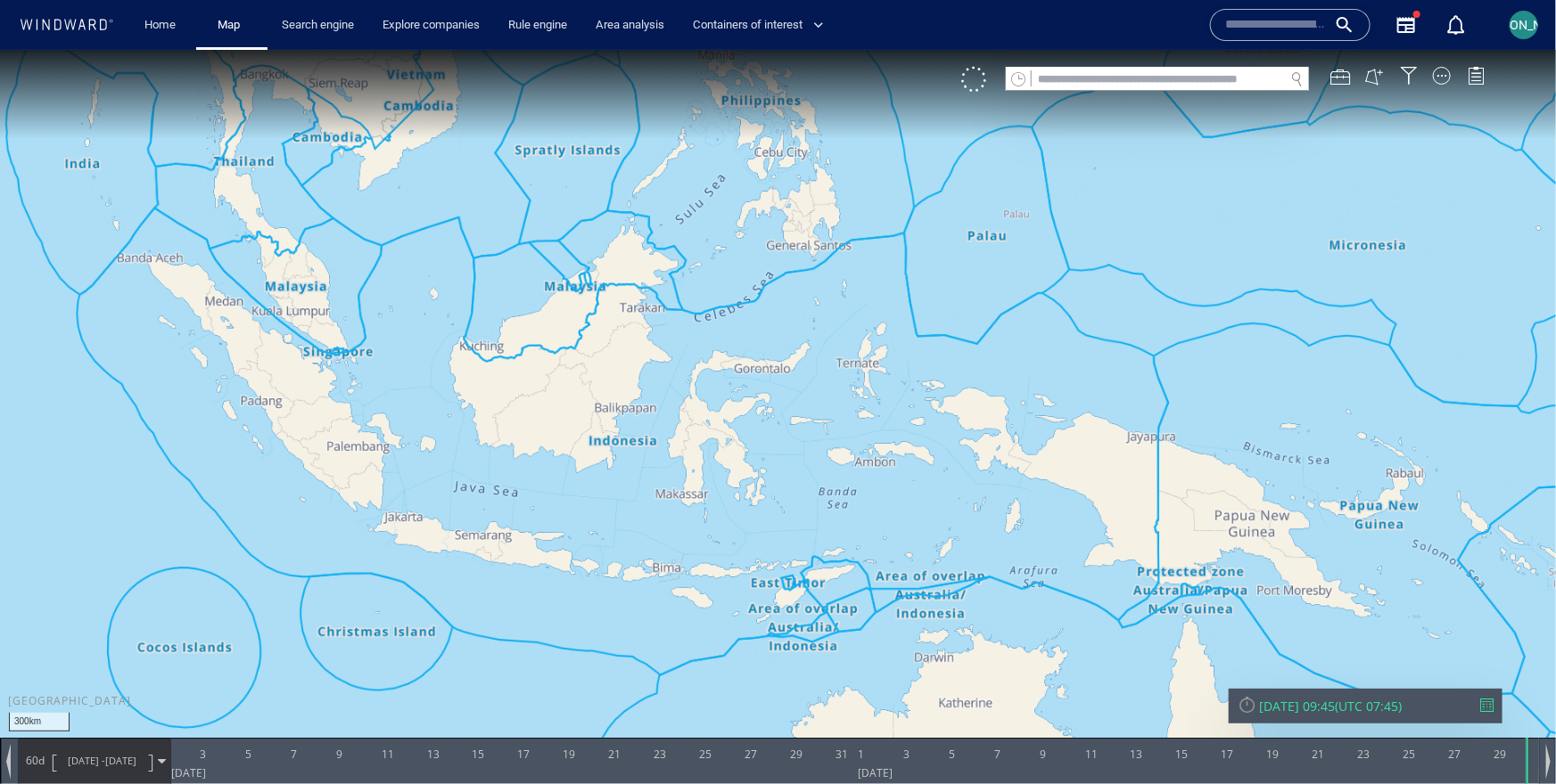
drag, startPoint x: 606, startPoint y: 510, endPoint x: 600, endPoint y: 531, distance: 21.8
click at [600, 531] on canvas "Map" at bounding box center [778, 406] width 1556 height 716
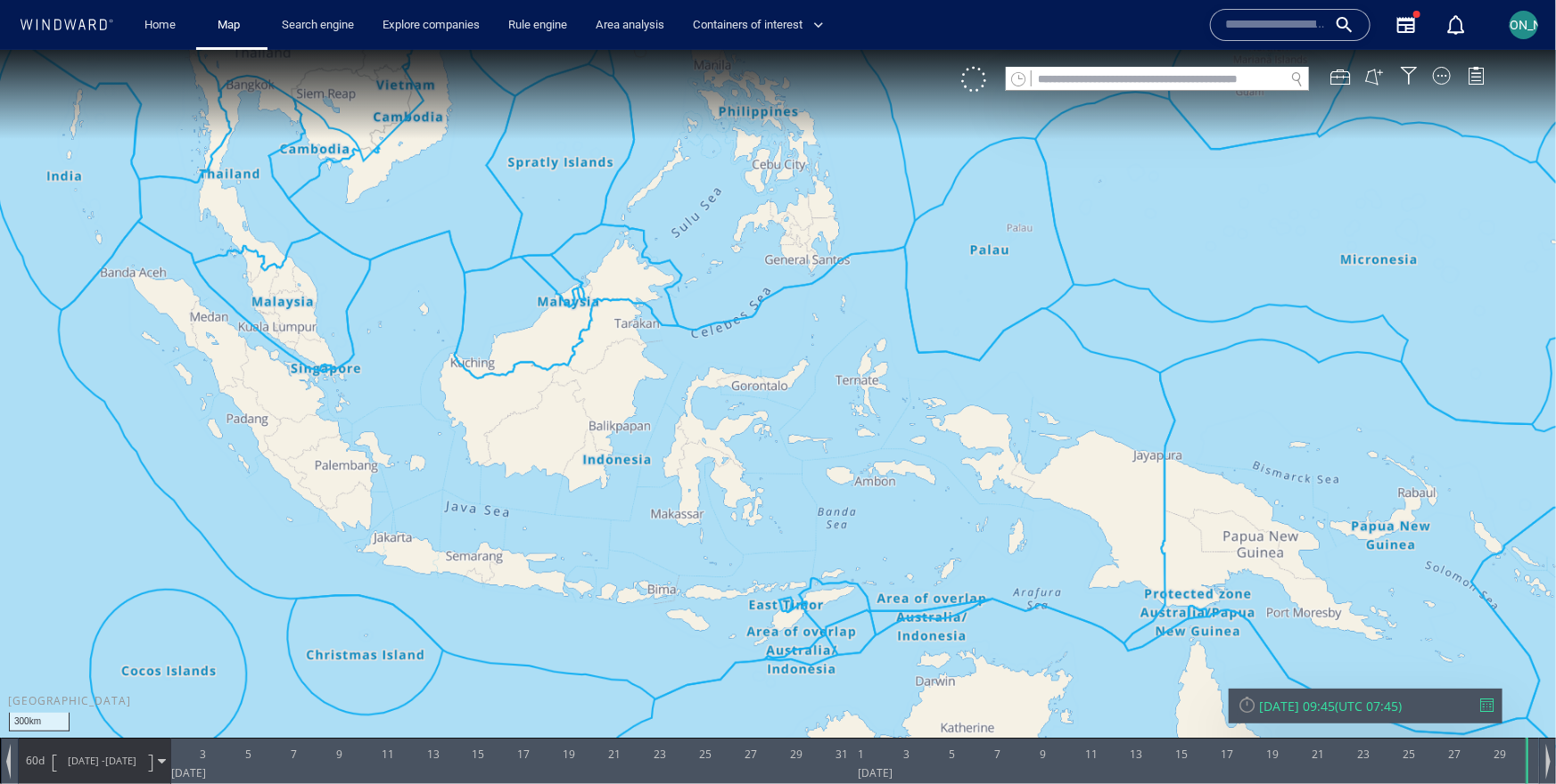
click at [1522, 11] on div "[PERSON_NAME]" at bounding box center [1524, 25] width 29 height 29
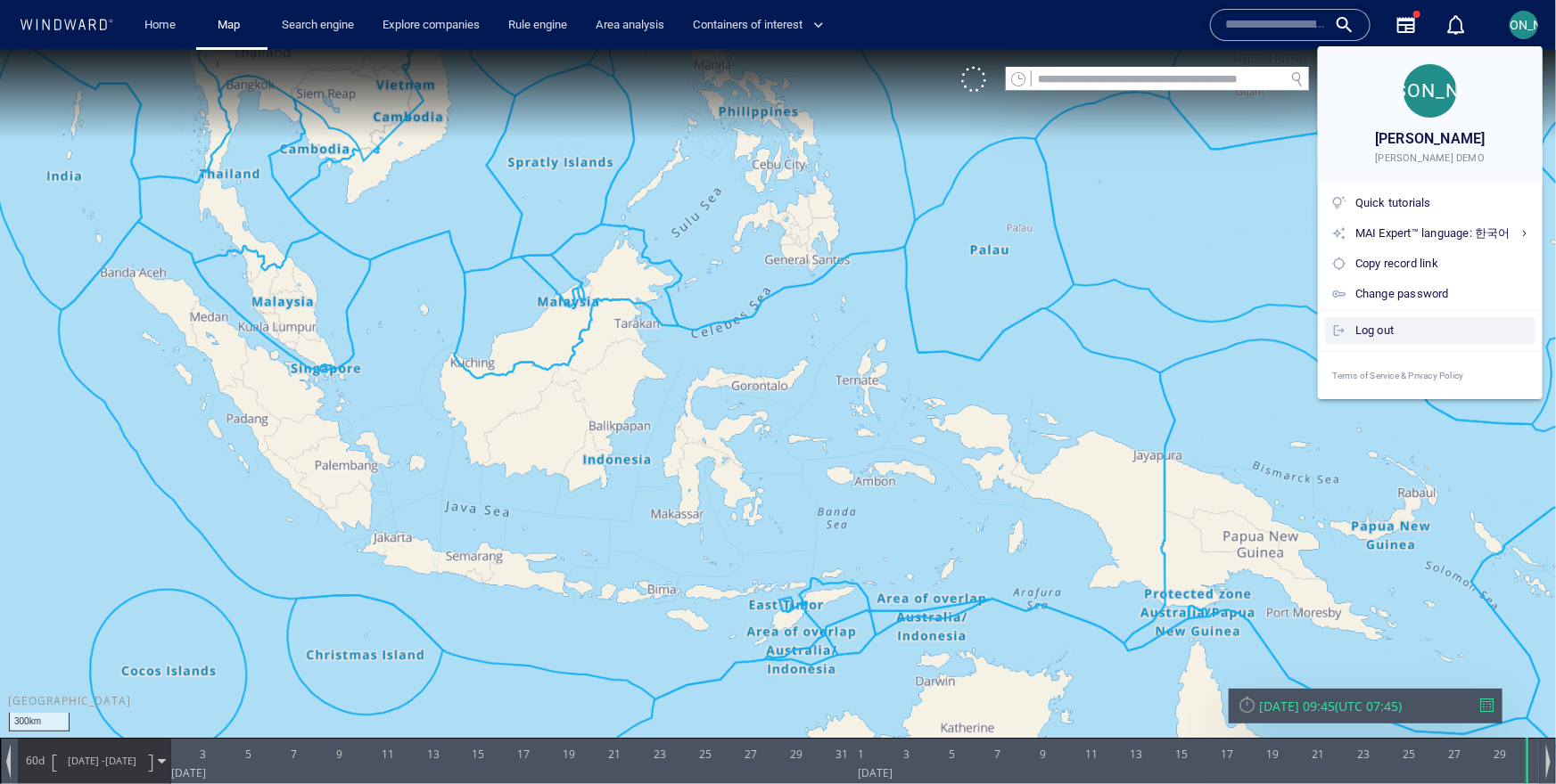
click at [1430, 336] on div "Log out" at bounding box center [1441, 331] width 173 height 20
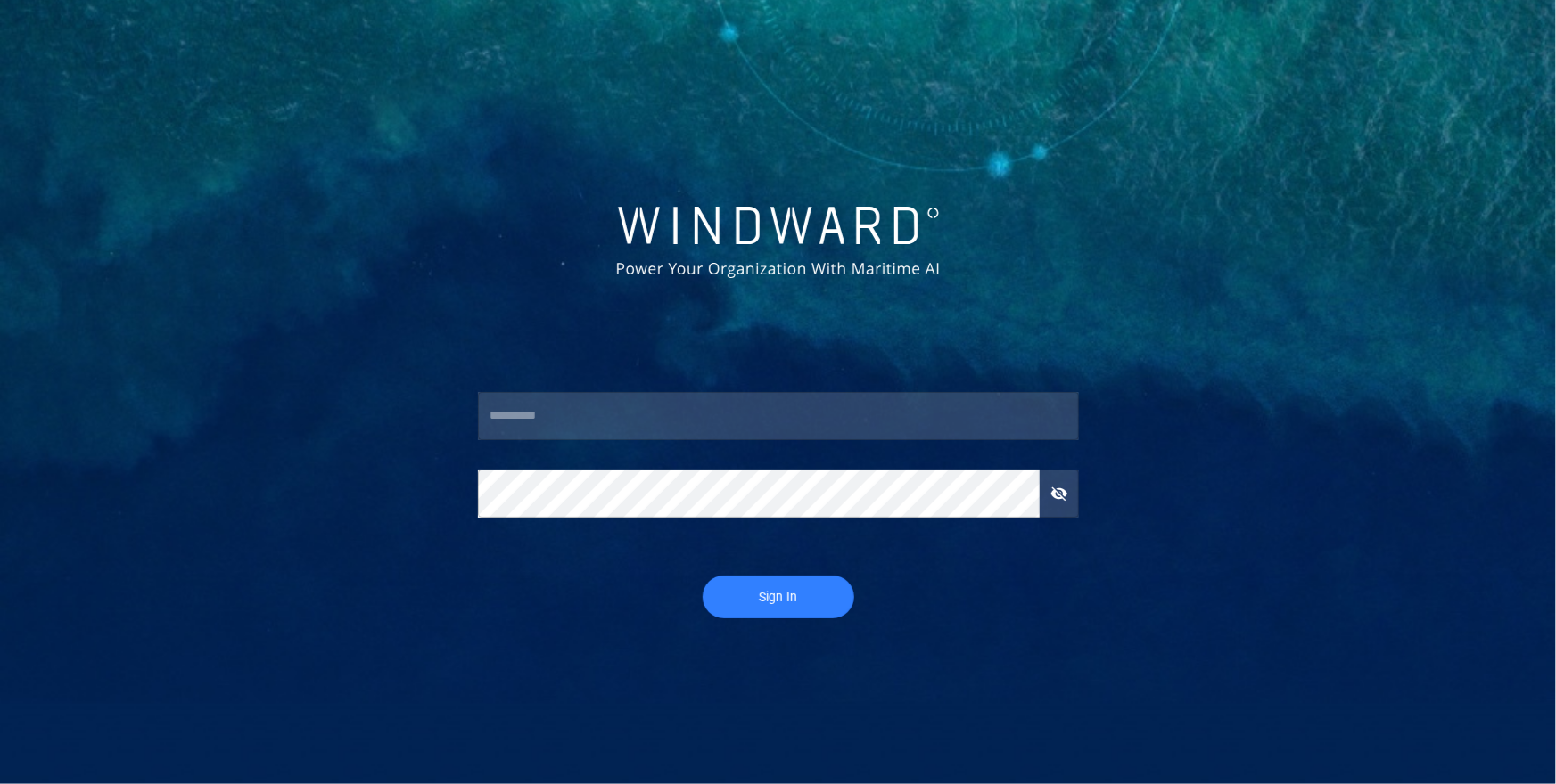
click at [662, 415] on input "text" at bounding box center [778, 416] width 601 height 48
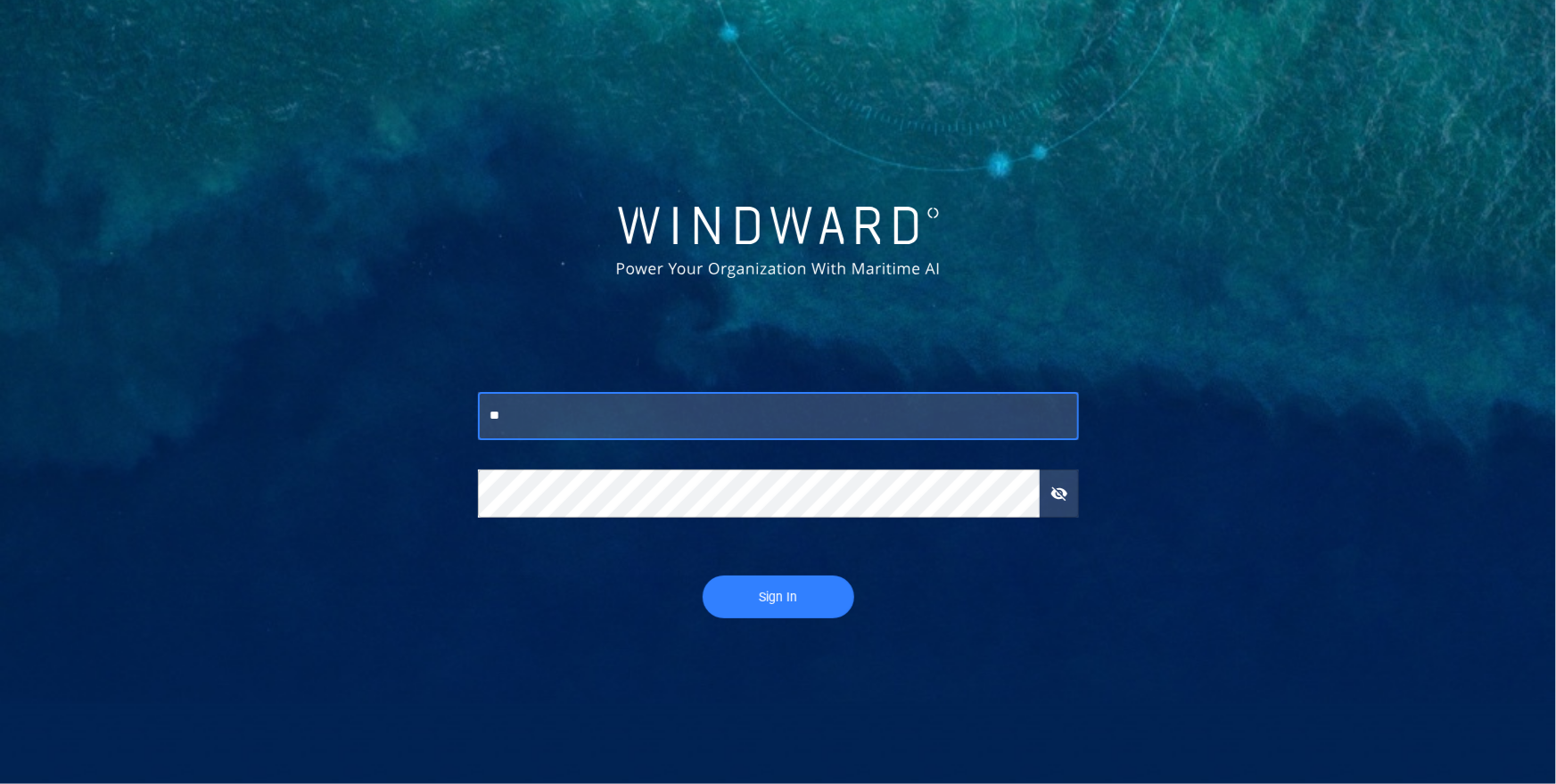
type input "***"
click at [563, 415] on input "***" at bounding box center [778, 416] width 601 height 48
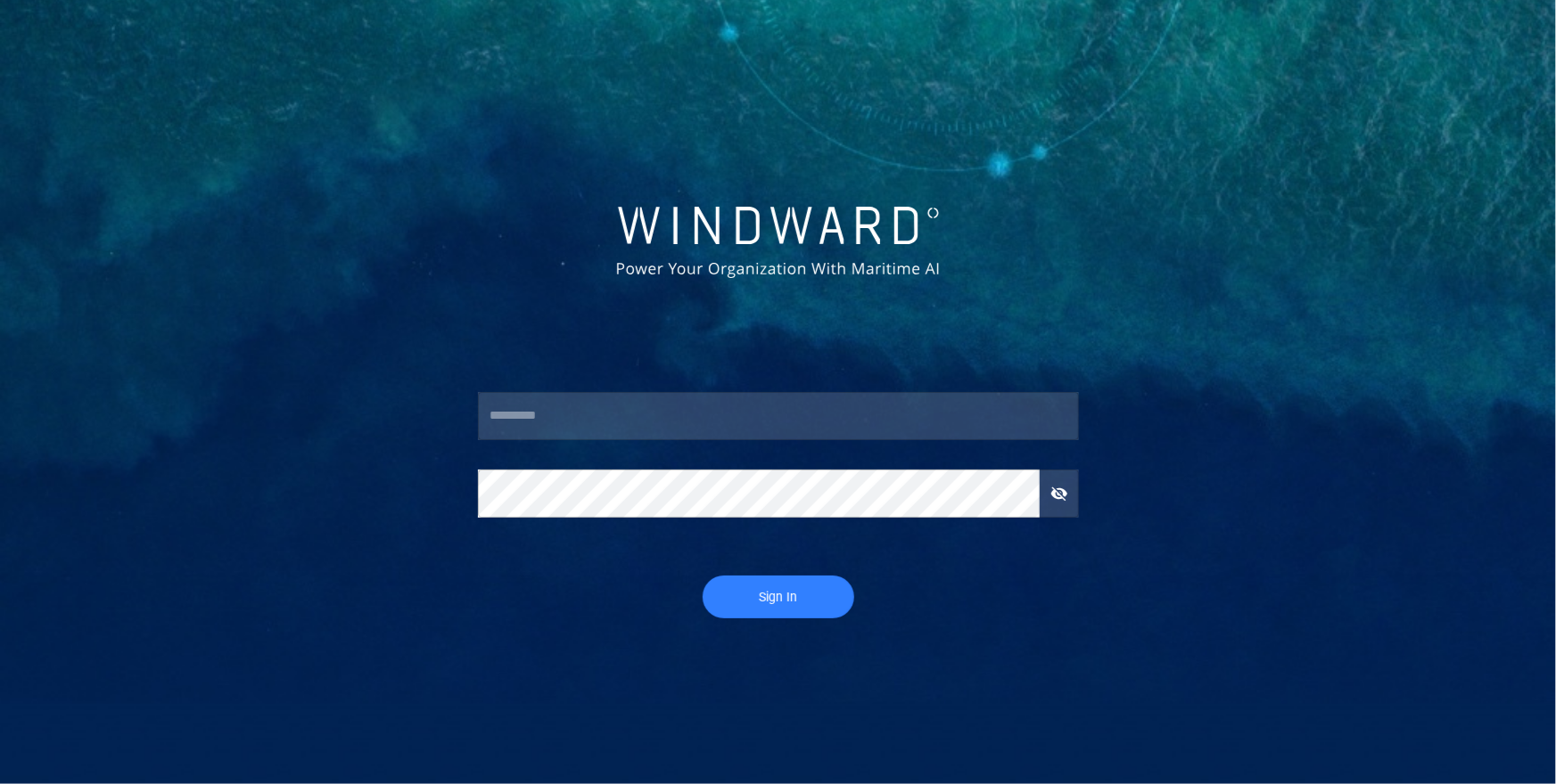
type input "*****"
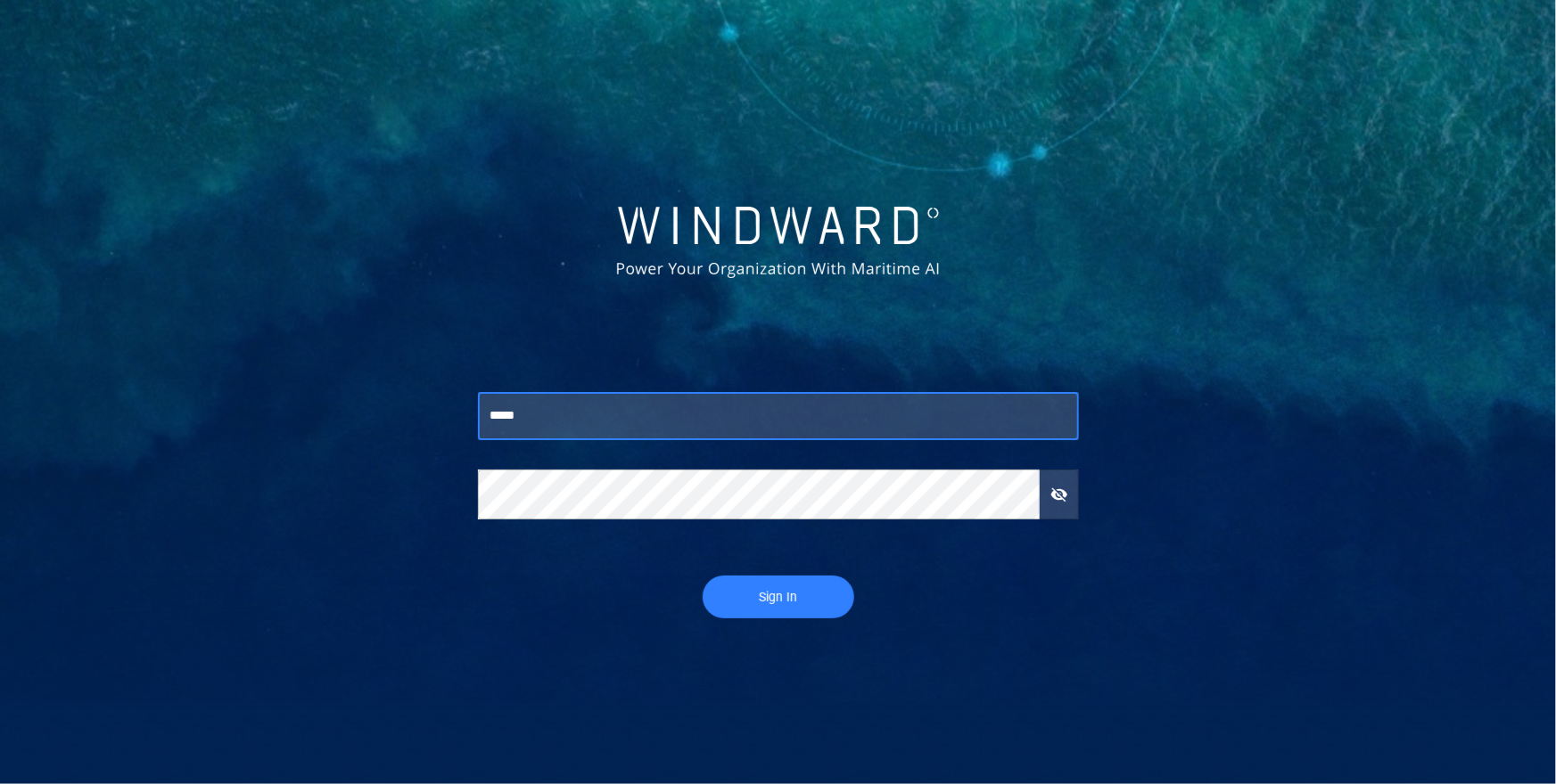
click at [798, 590] on span "Sign In" at bounding box center [778, 597] width 116 height 22
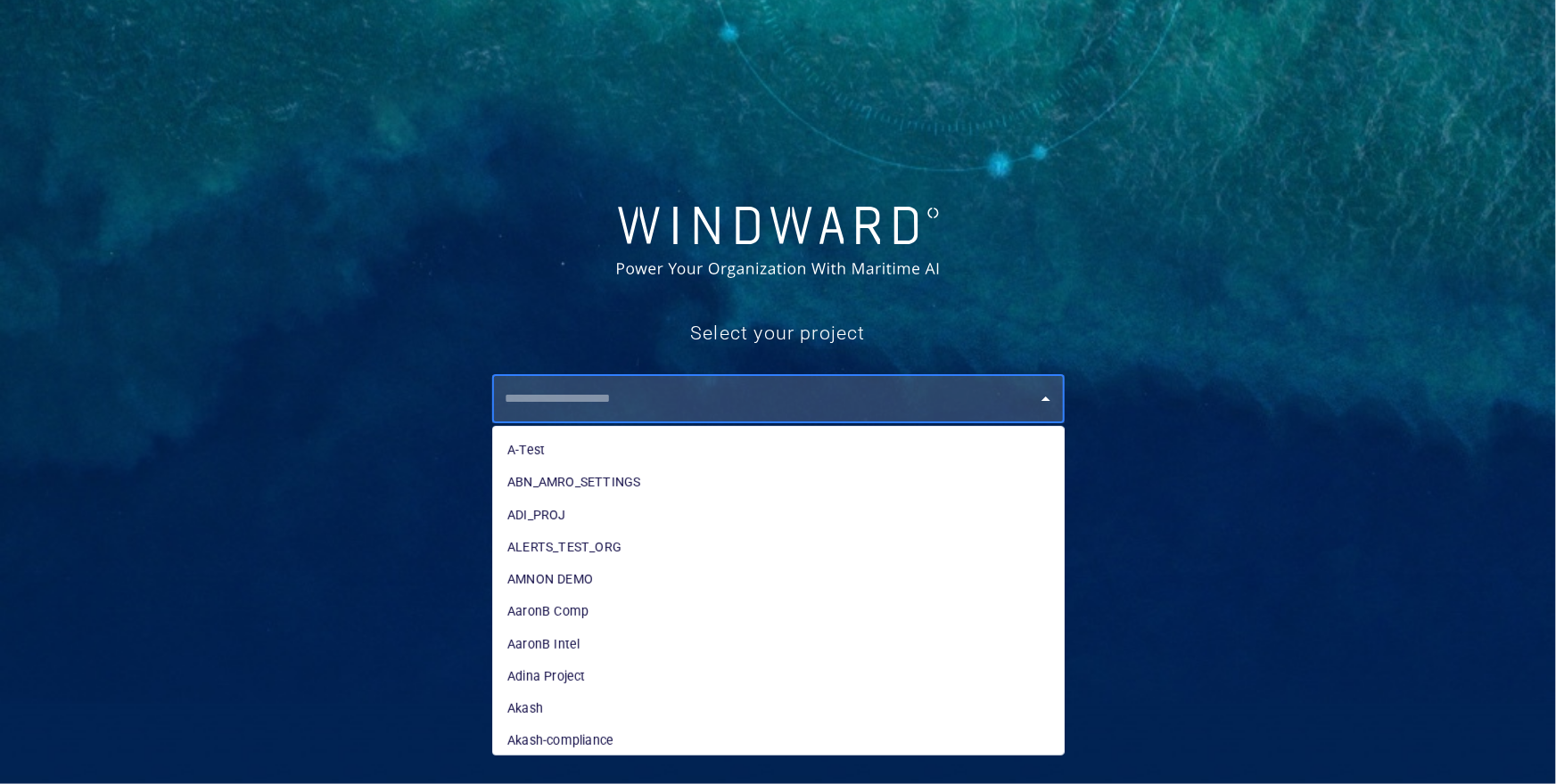
click at [712, 402] on input "text" at bounding box center [782, 399] width 565 height 32
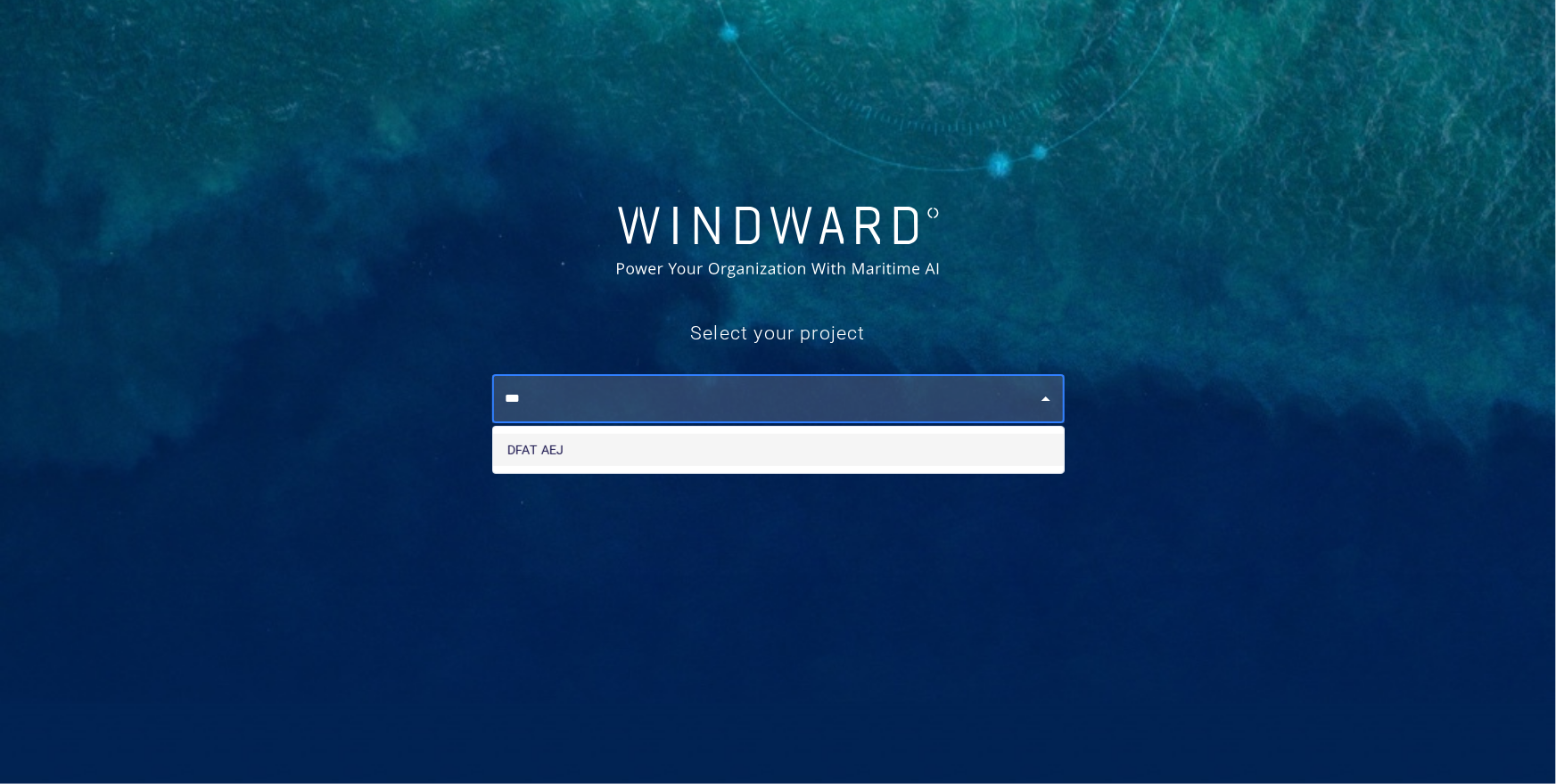
click at [623, 457] on li "DFAT AEJ" at bounding box center [778, 450] width 571 height 32
type input "********"
